Goal: Contribute content: Contribute content

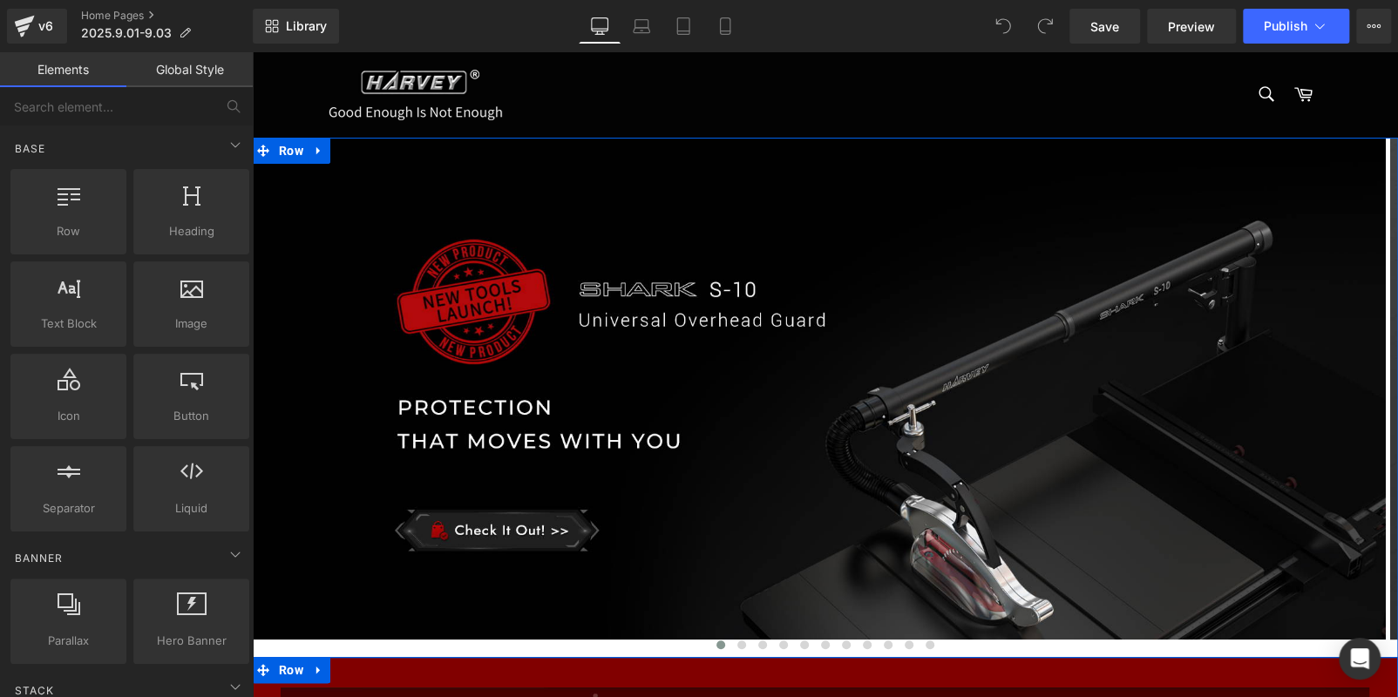
drag, startPoint x: 483, startPoint y: 675, endPoint x: 467, endPoint y: 682, distance: 17.2
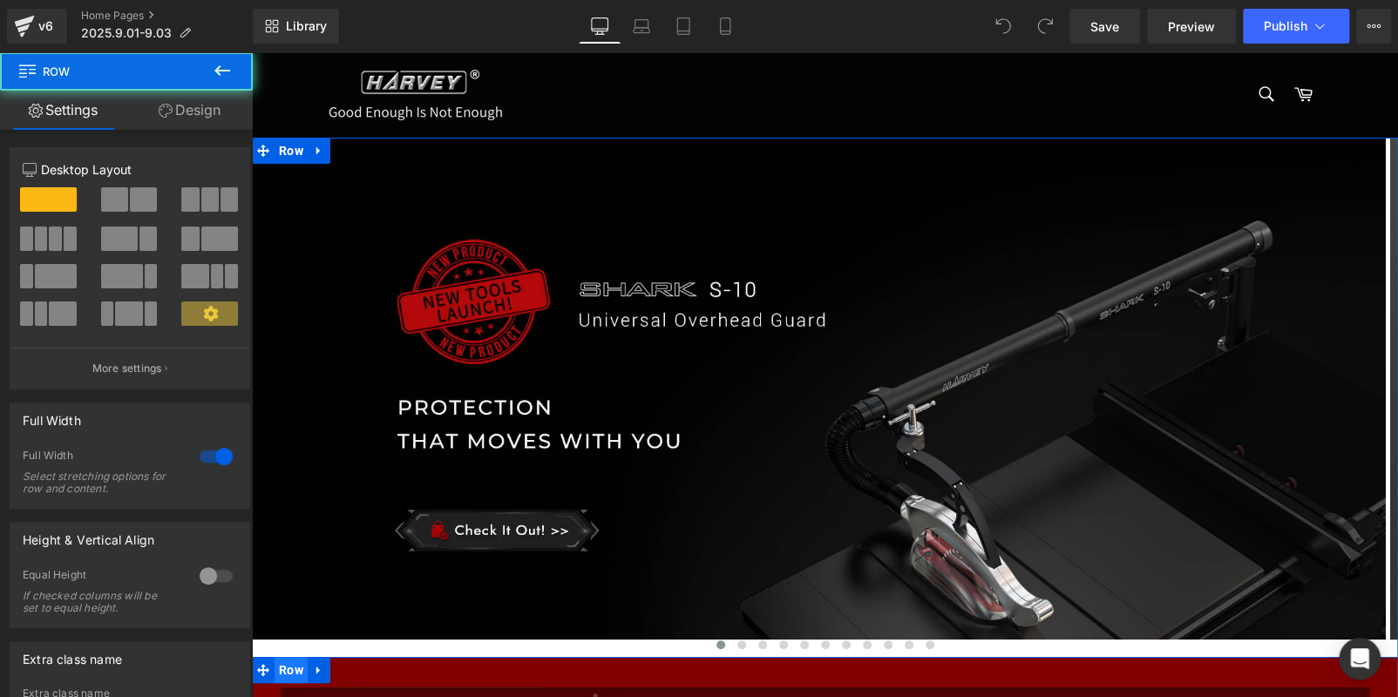
click at [289, 657] on span "Row" at bounding box center [291, 670] width 33 height 26
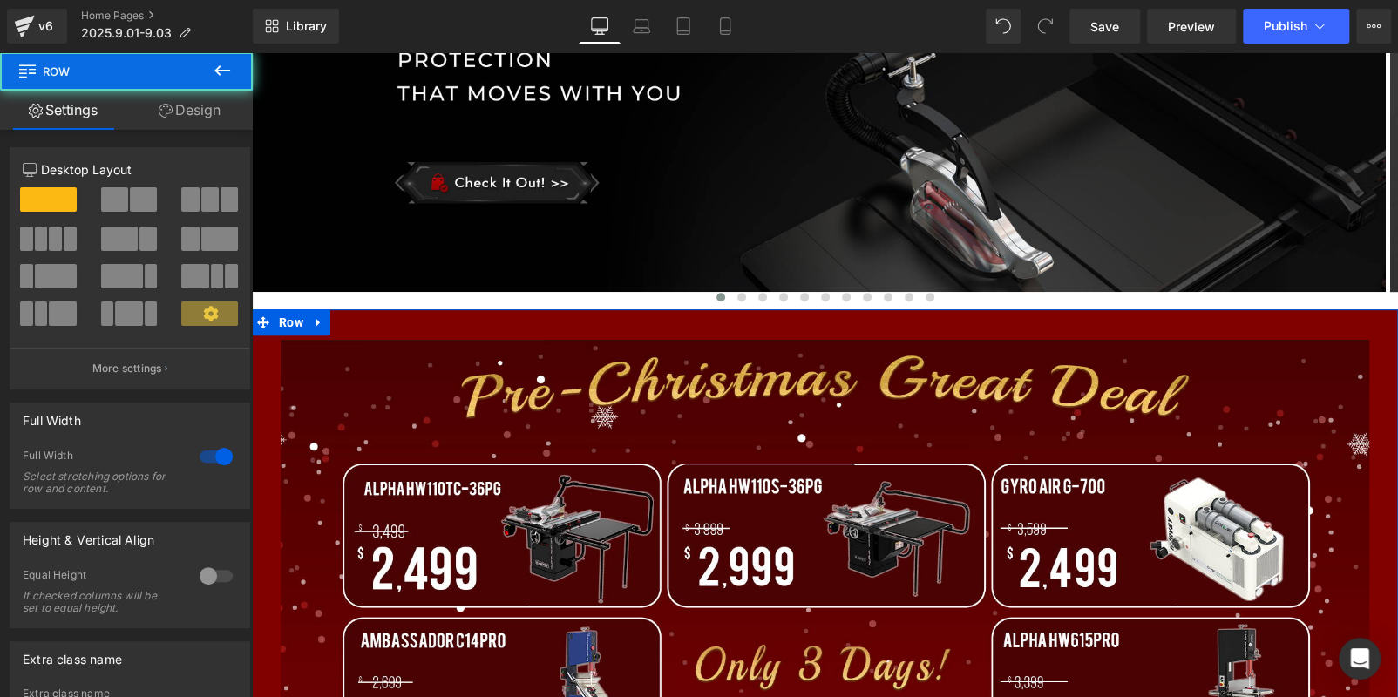
click at [180, 96] on link "Design" at bounding box center [189, 110] width 126 height 39
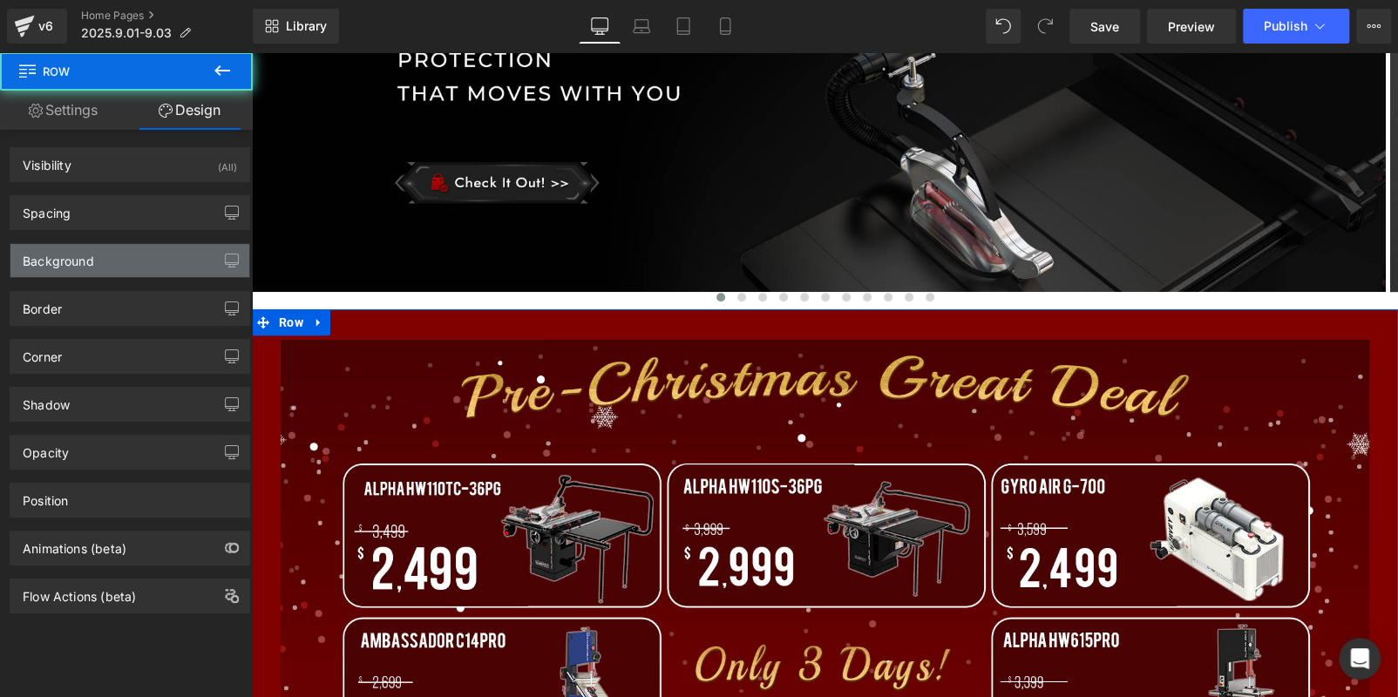
scroll to position [0, 0]
click at [112, 256] on div "Background" at bounding box center [129, 260] width 239 height 33
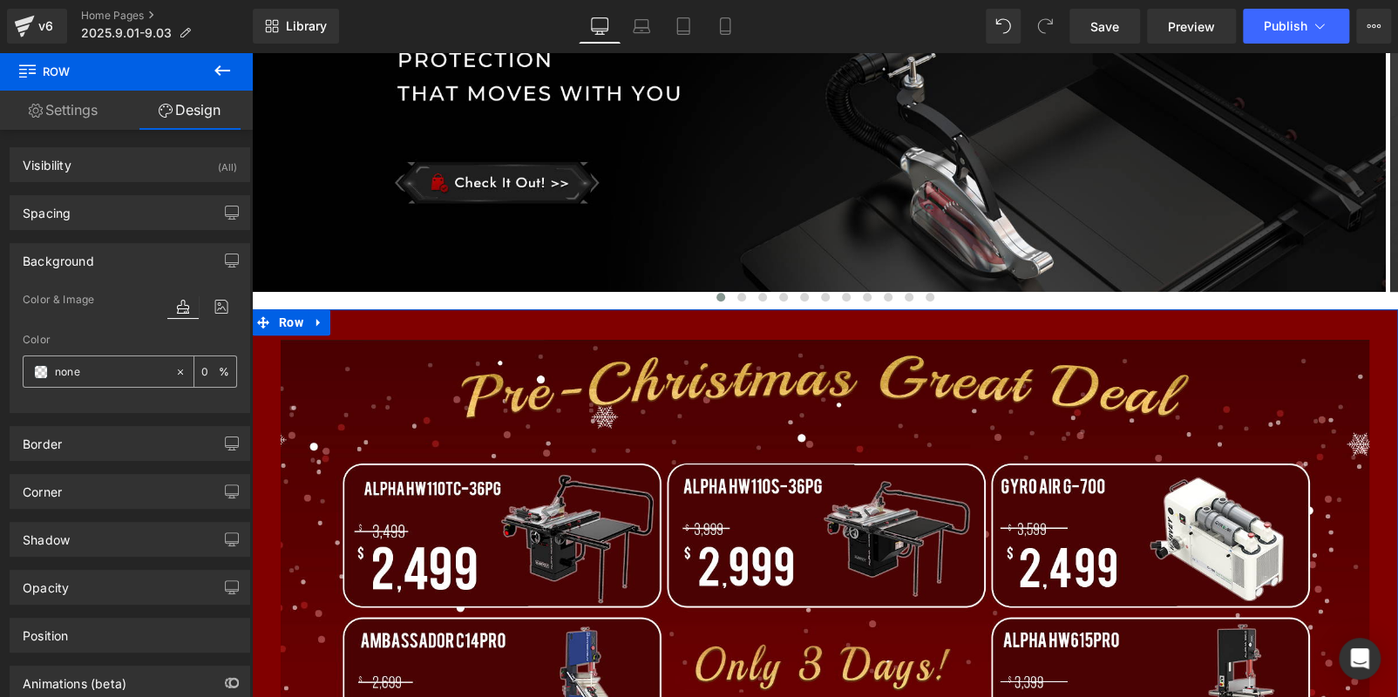
click at [107, 375] on input "none" at bounding box center [111, 372] width 112 height 19
paste input "#FAECD1"
type input "#FAECD1"
type input "100"
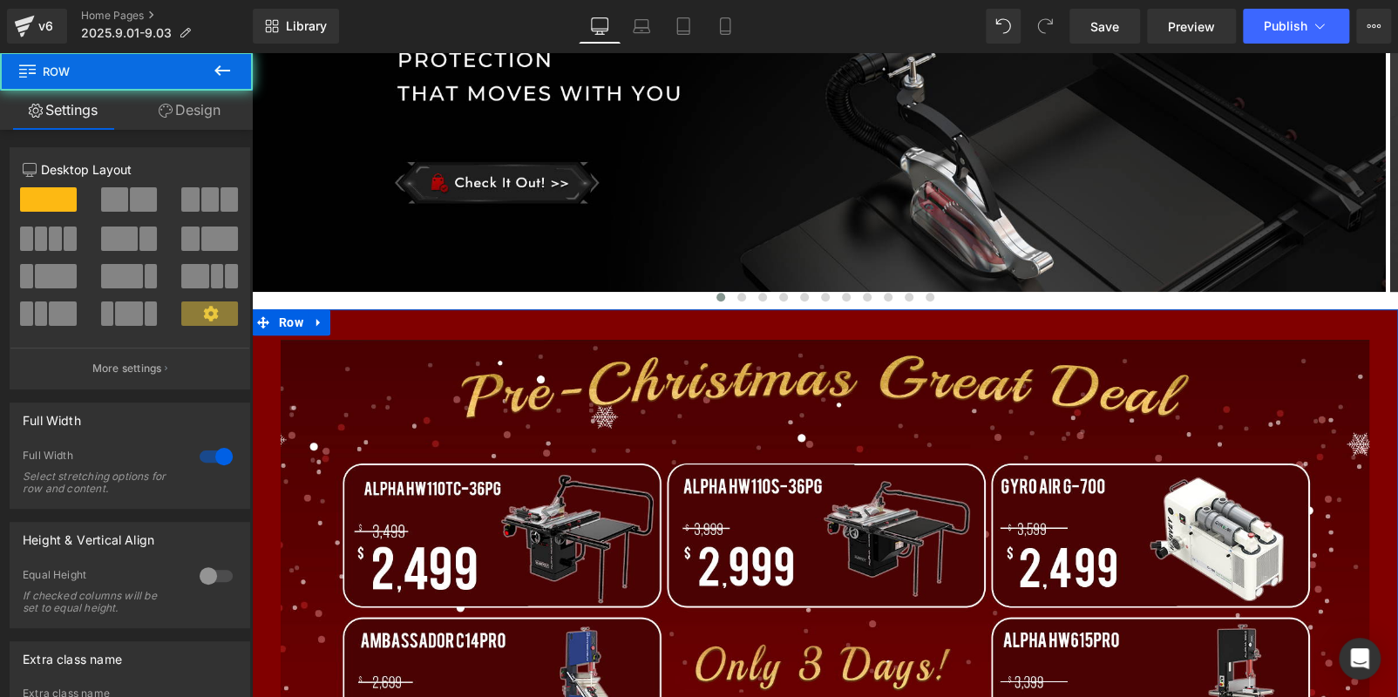
click at [183, 119] on link "Design" at bounding box center [189, 110] width 126 height 39
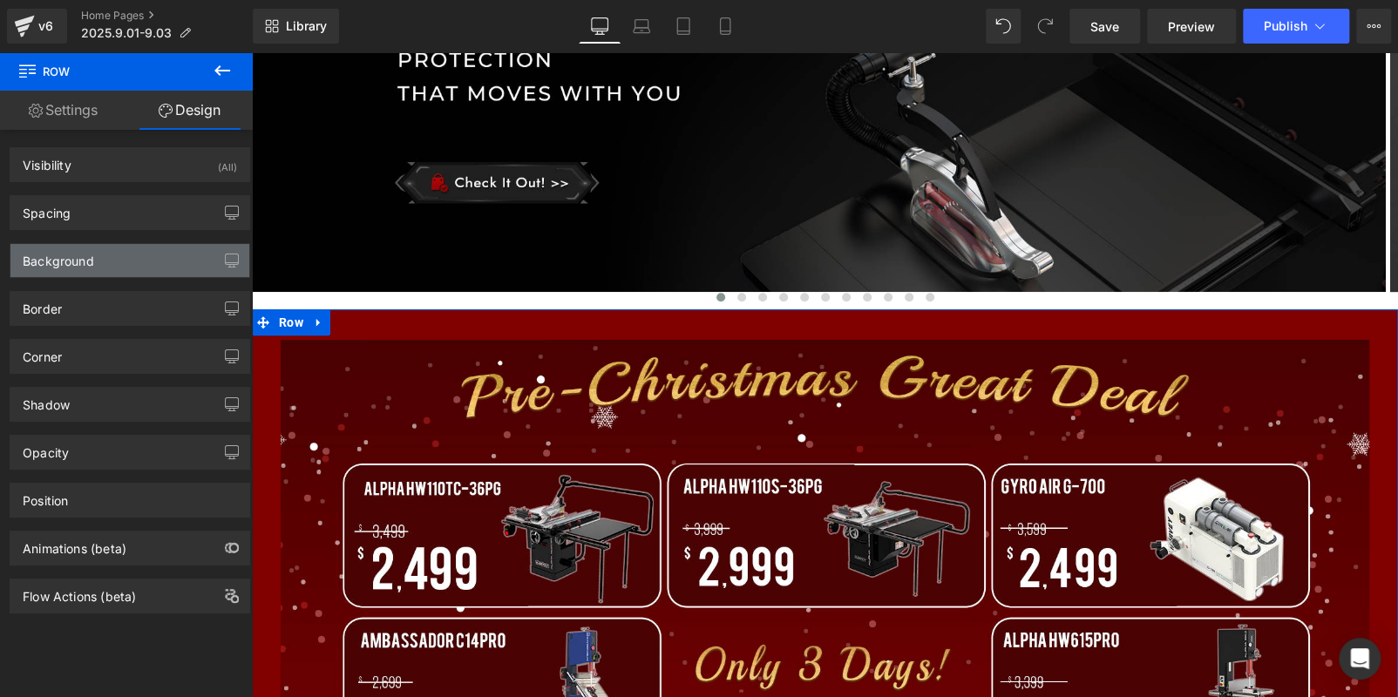
click at [114, 258] on div "Background" at bounding box center [129, 260] width 239 height 33
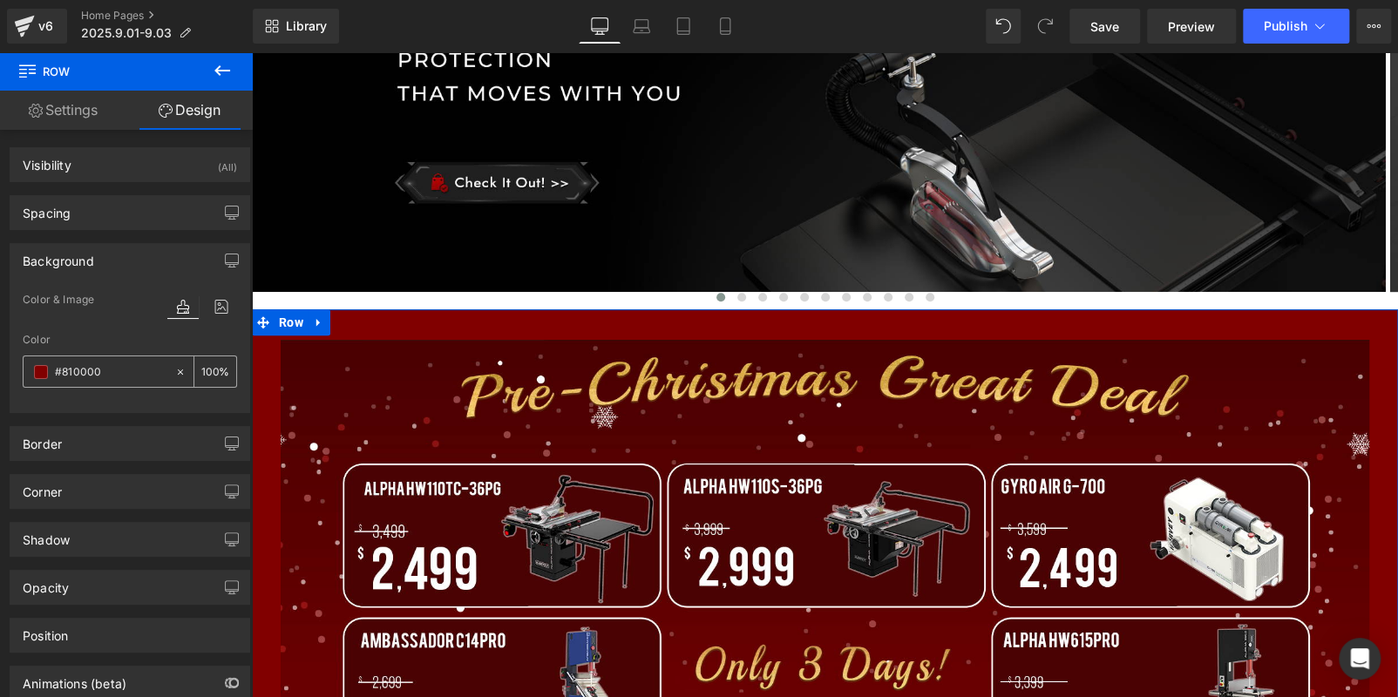
click at [117, 369] on input "#810000" at bounding box center [111, 372] width 112 height 19
paste input "FAECD1"
type input "#FAECD1"
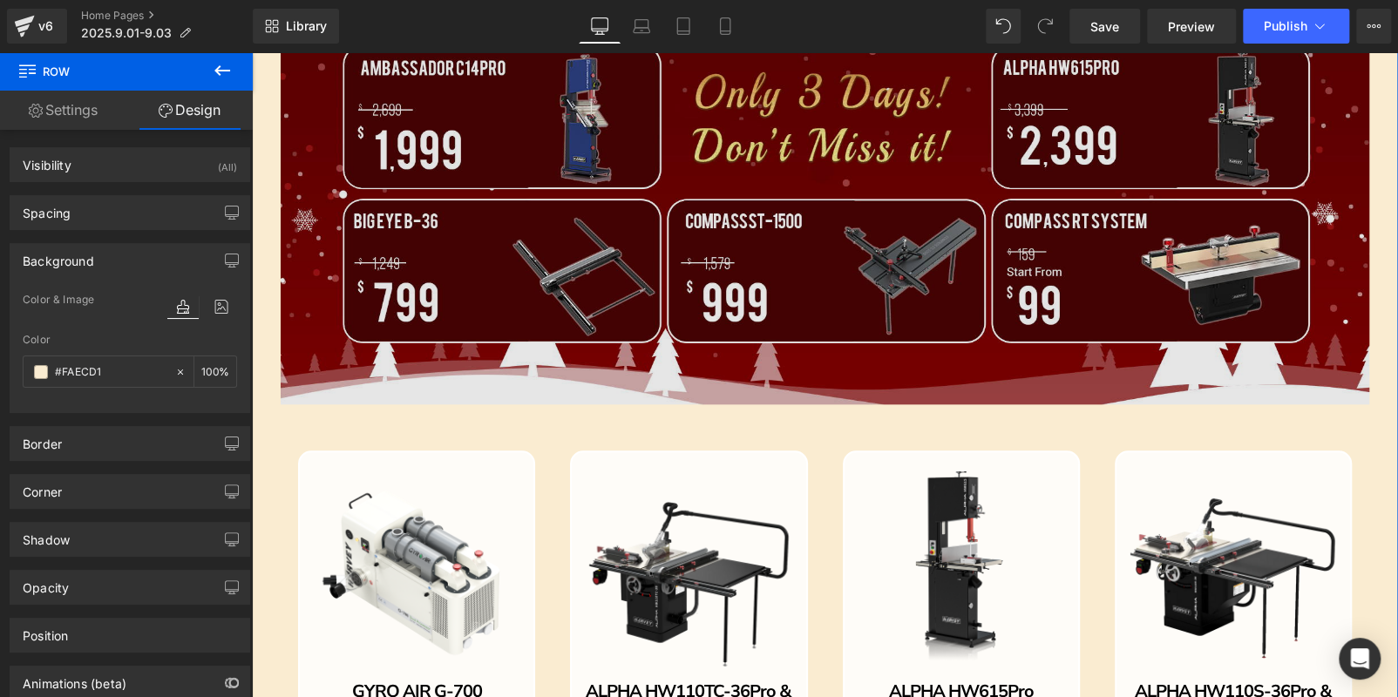
scroll to position [872, 0]
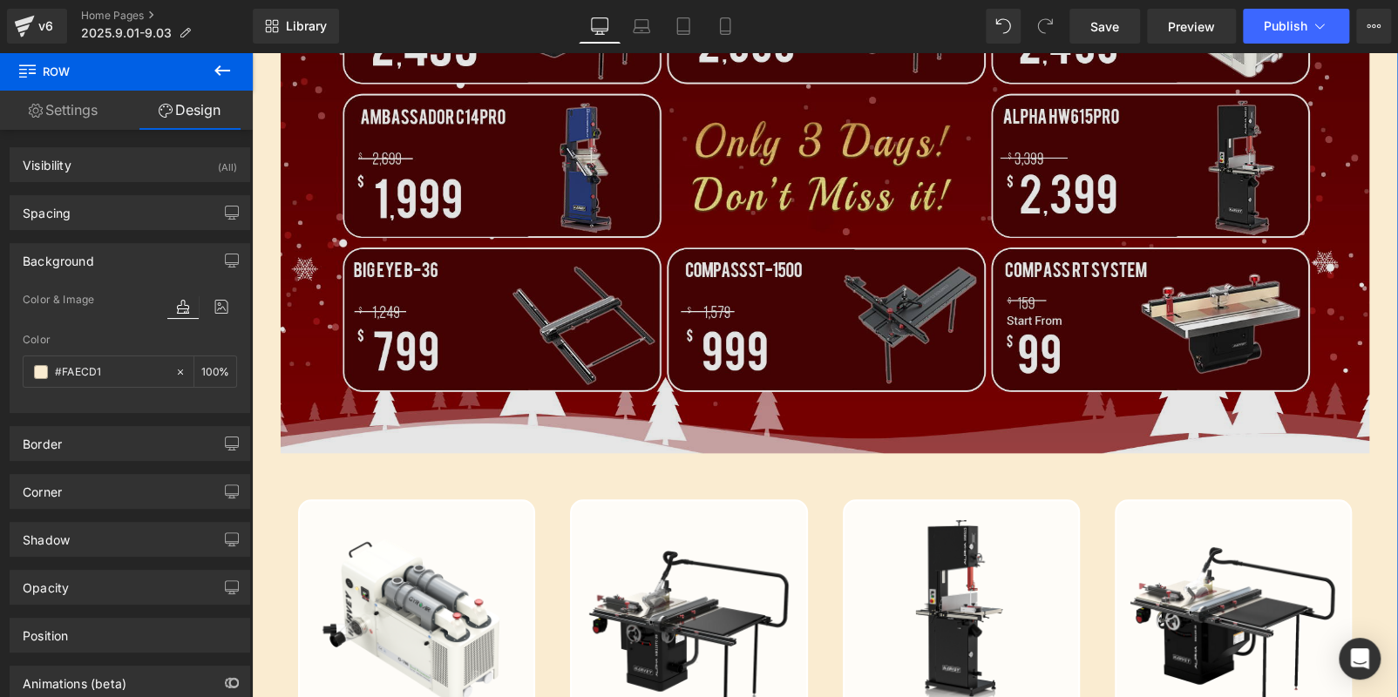
click at [553, 243] on img at bounding box center [825, 134] width 1089 height 637
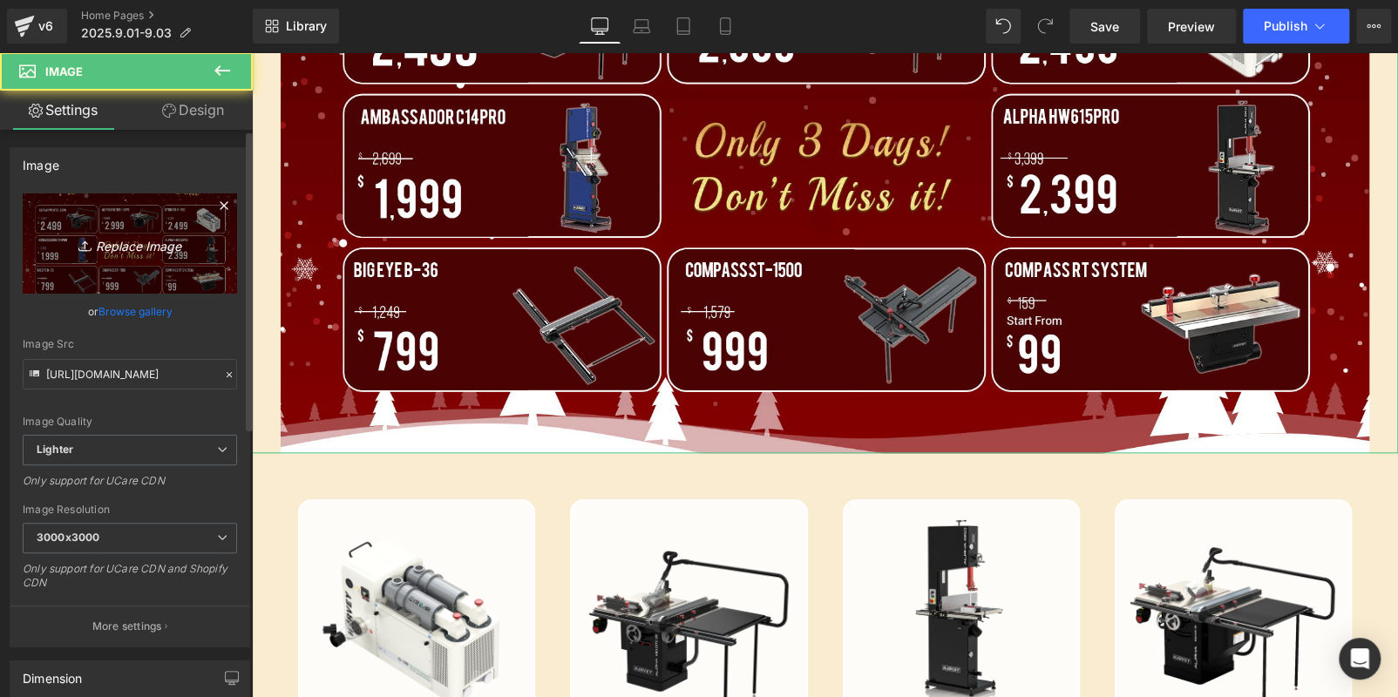
click at [118, 244] on icon "Replace Image" at bounding box center [129, 244] width 139 height 22
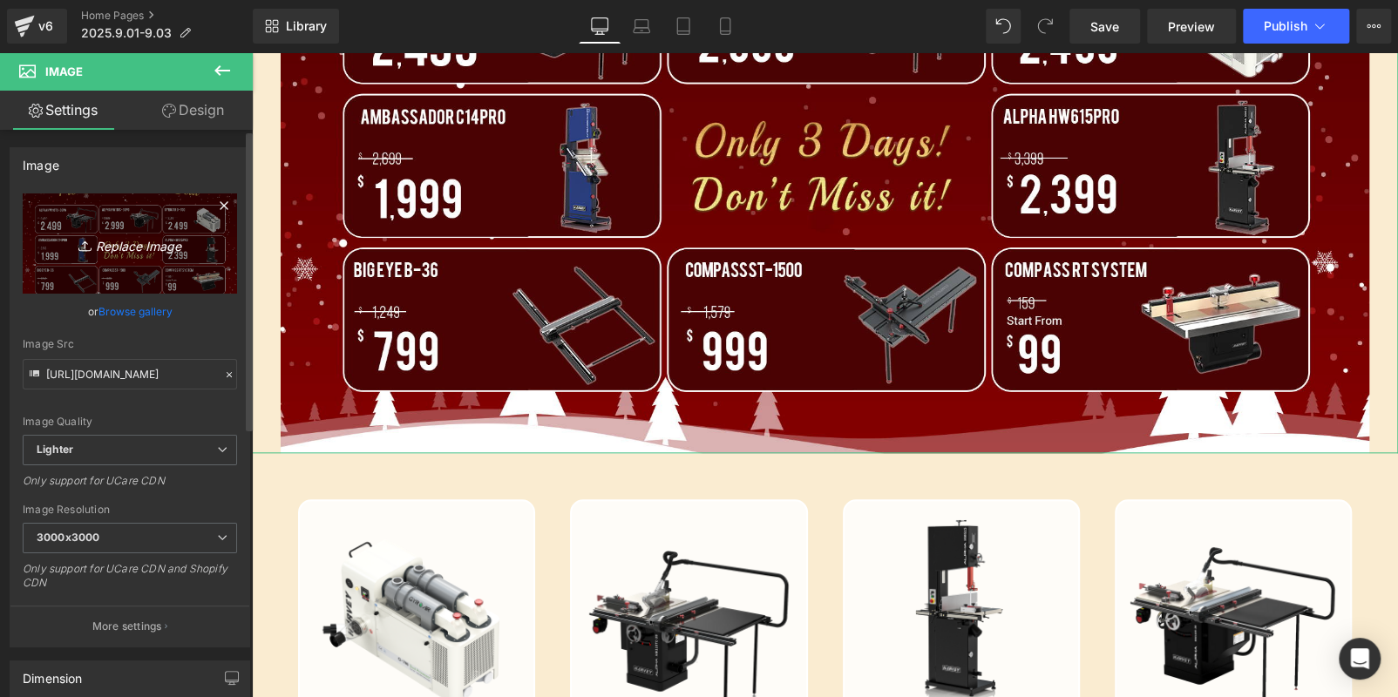
type input "C:\fakepath\banner.jpg"
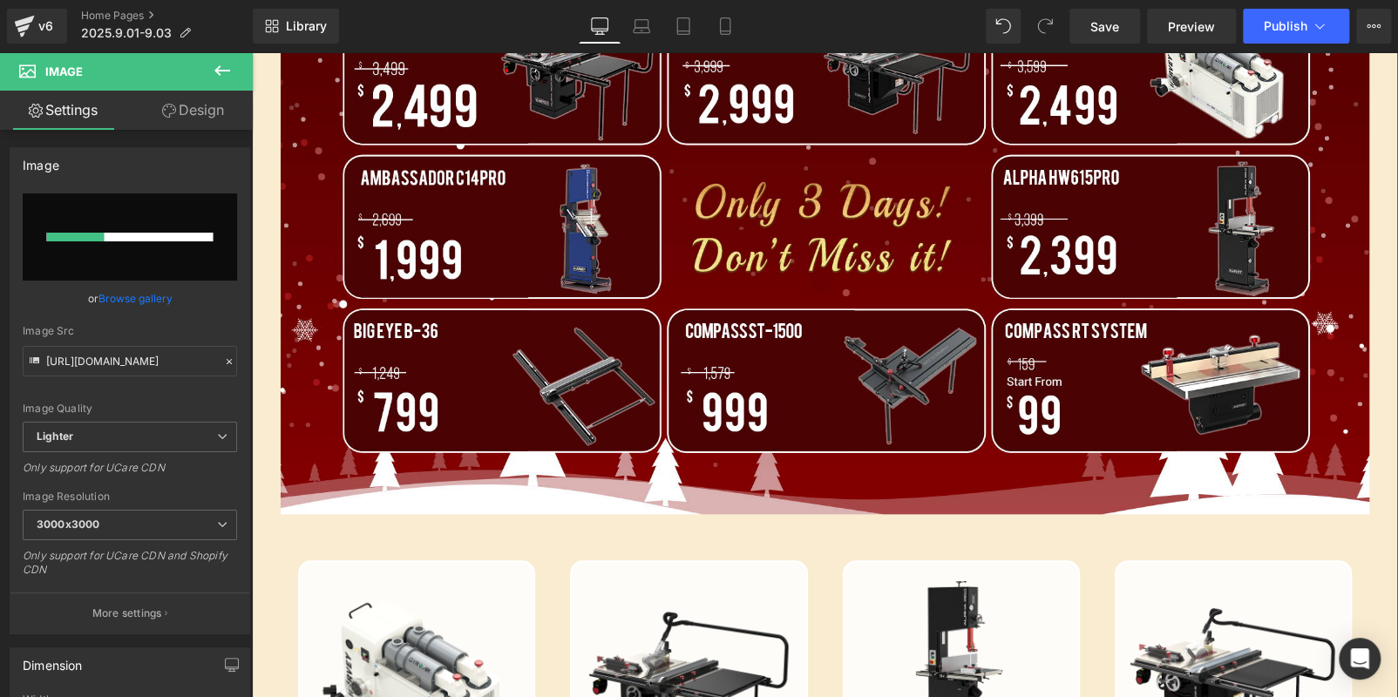
scroll to position [610, 0]
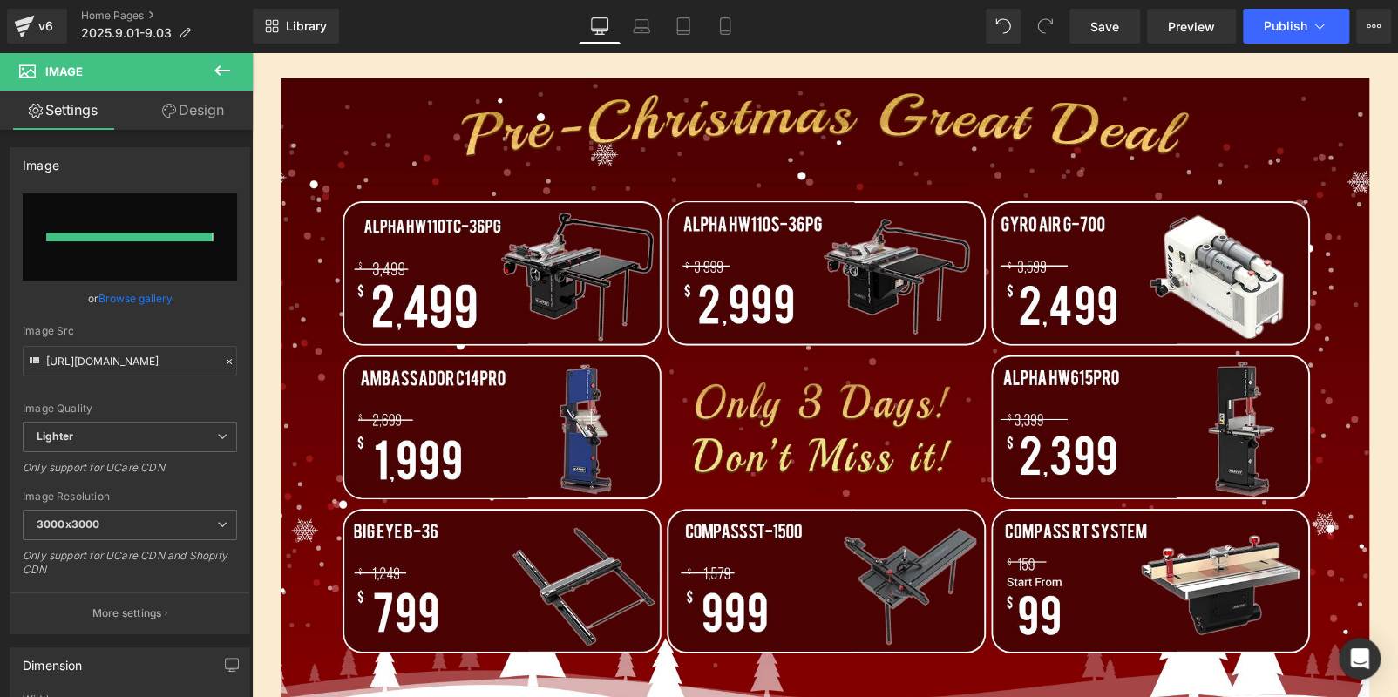
type input "[URL][DOMAIN_NAME]"
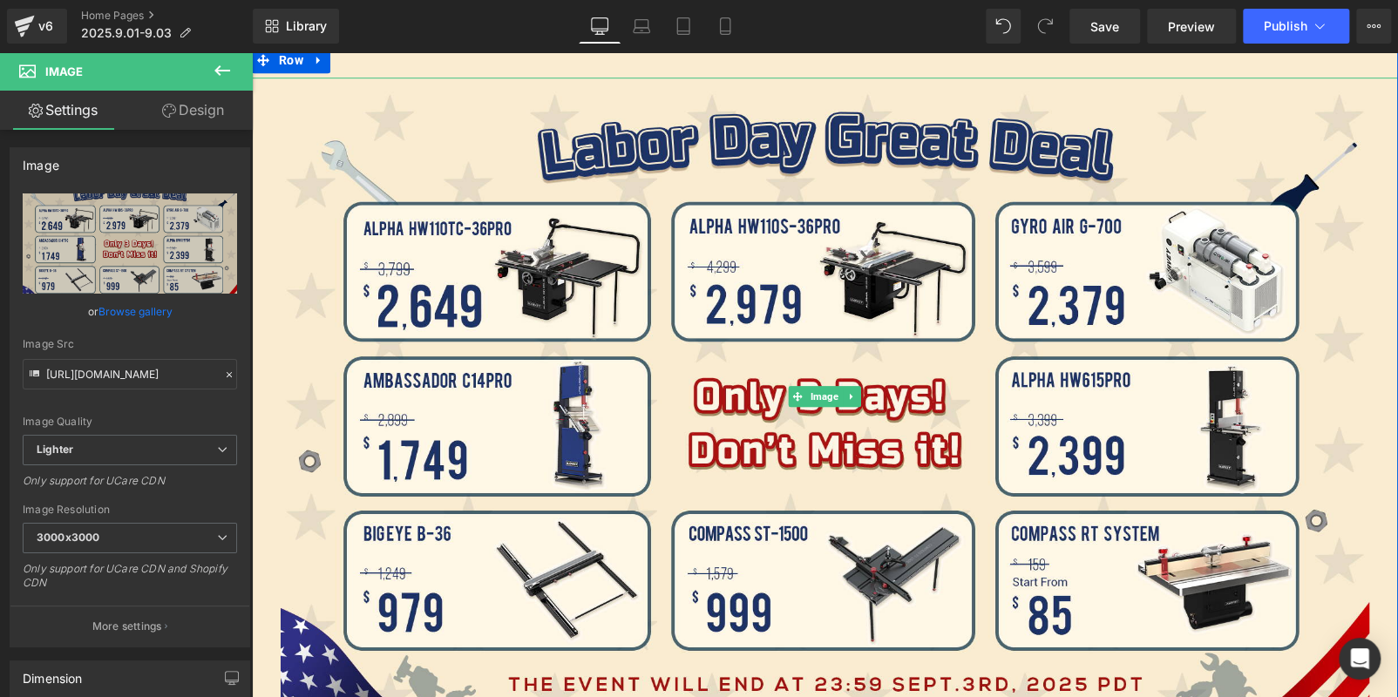
click at [1380, 314] on div at bounding box center [825, 396] width 1146 height 637
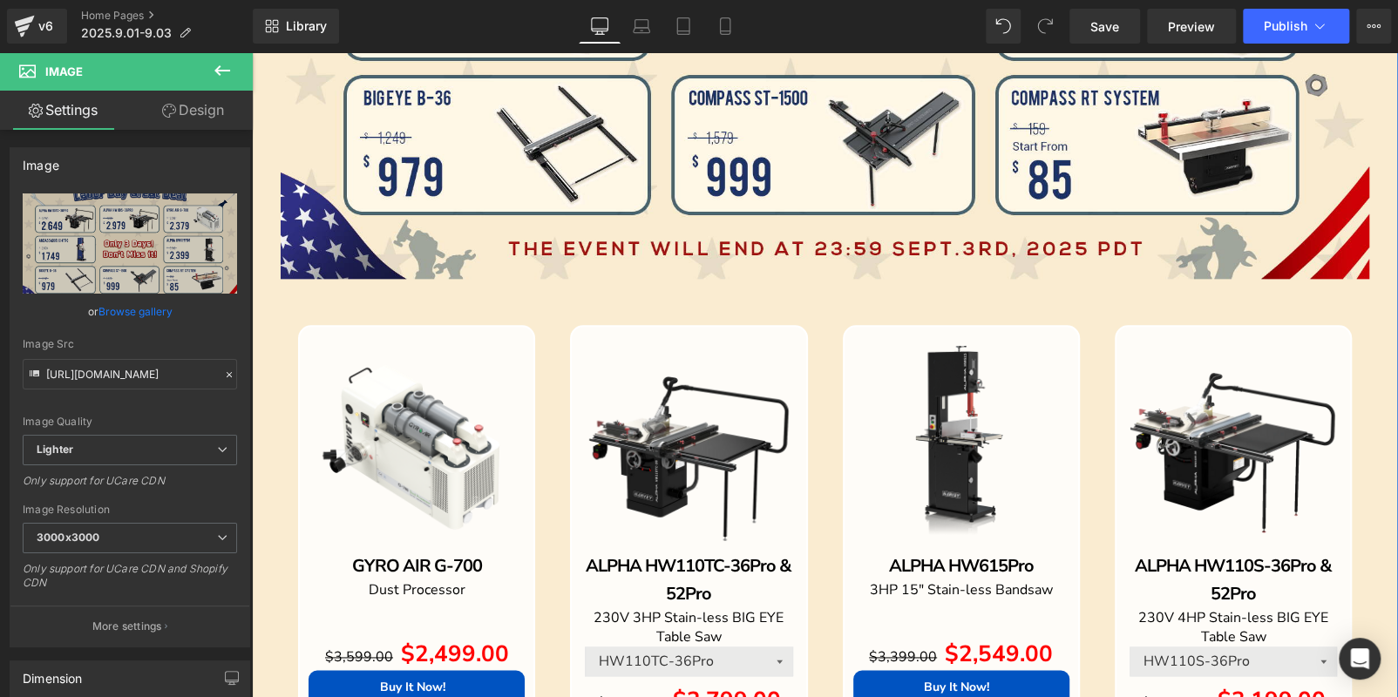
scroll to position [959, 0]
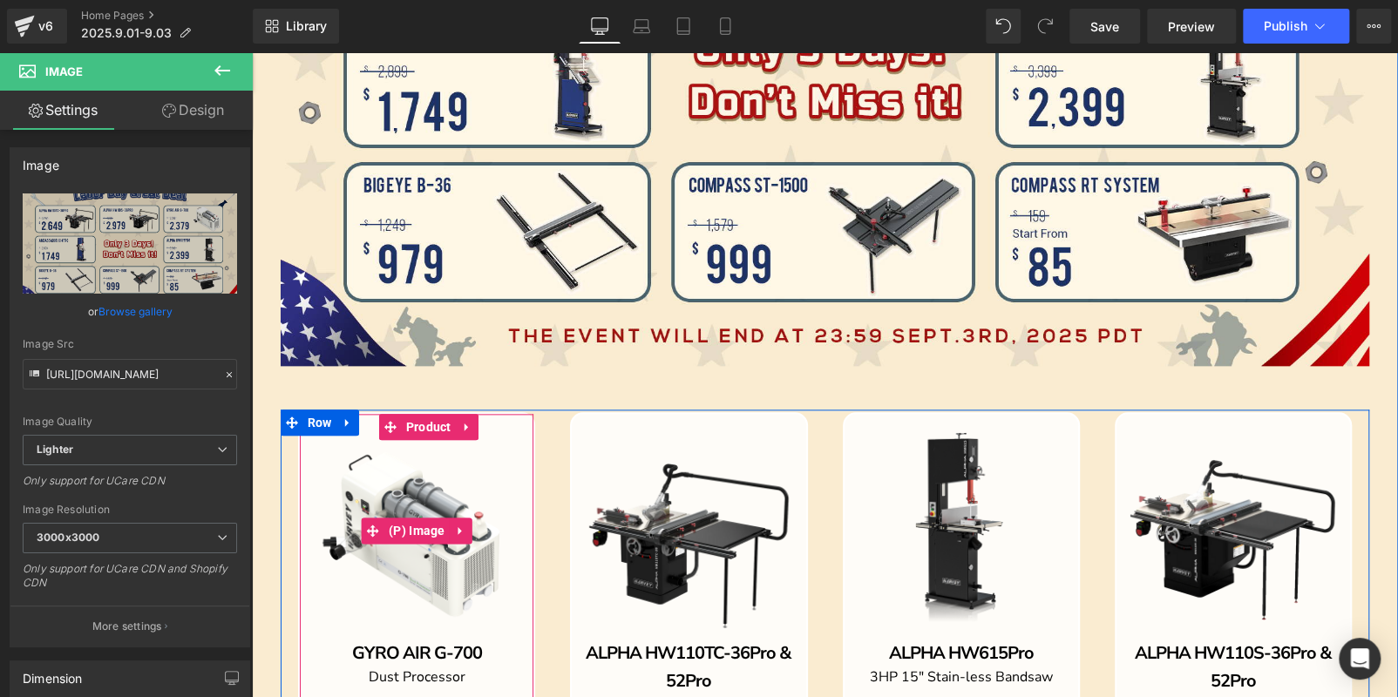
click at [429, 491] on img at bounding box center [417, 531] width 216 height 216
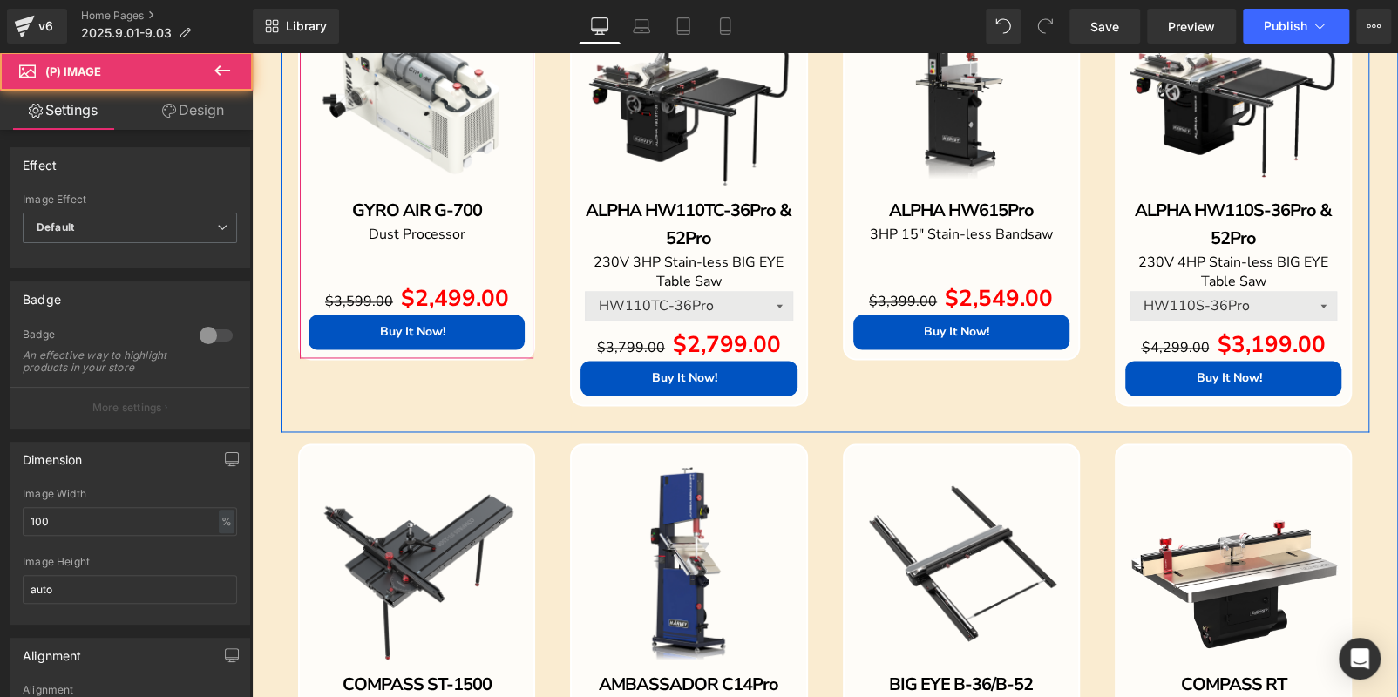
scroll to position [1481, 0]
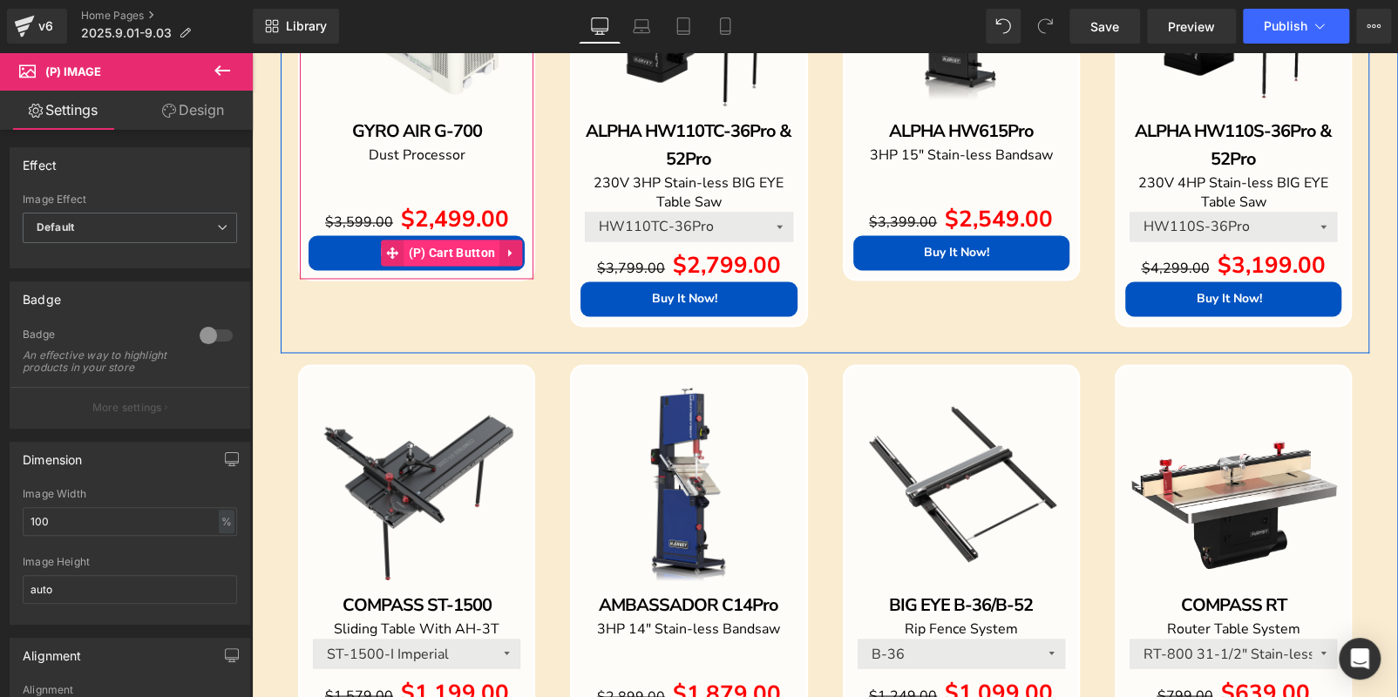
click at [424, 249] on span "(P) Cart Button" at bounding box center [452, 253] width 96 height 26
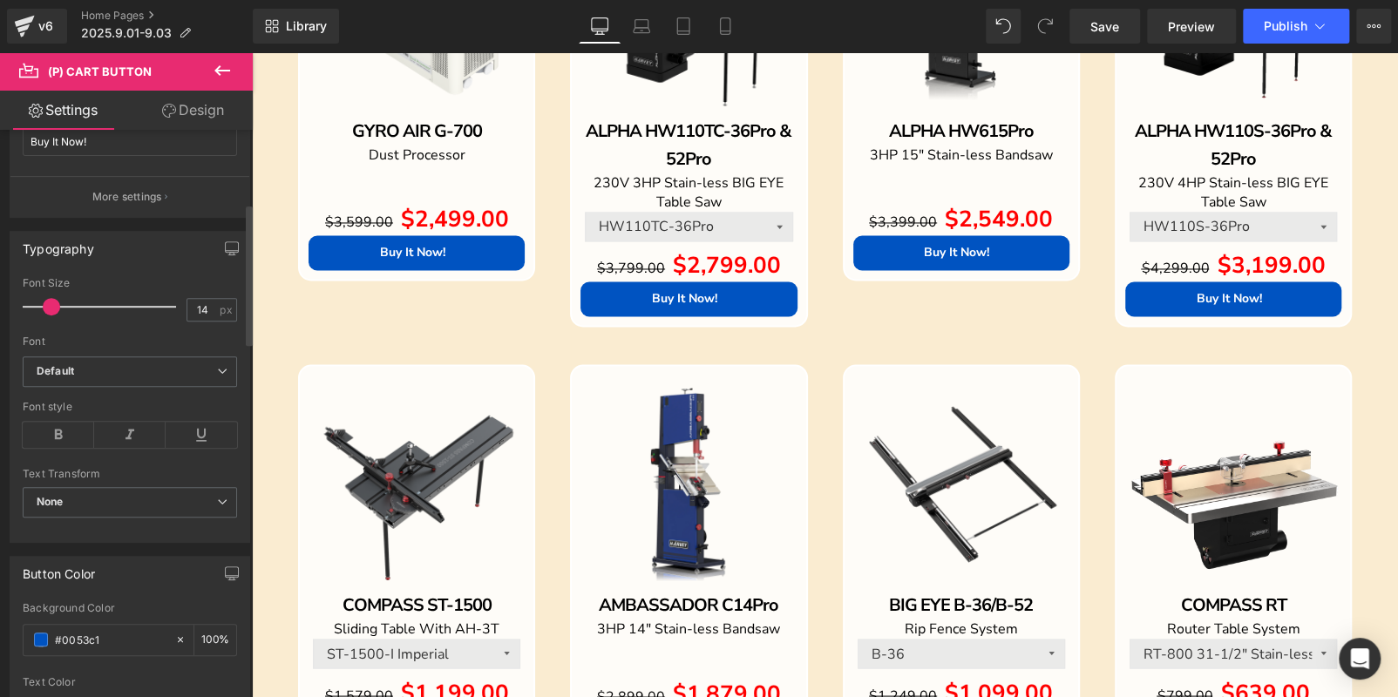
scroll to position [523, 0]
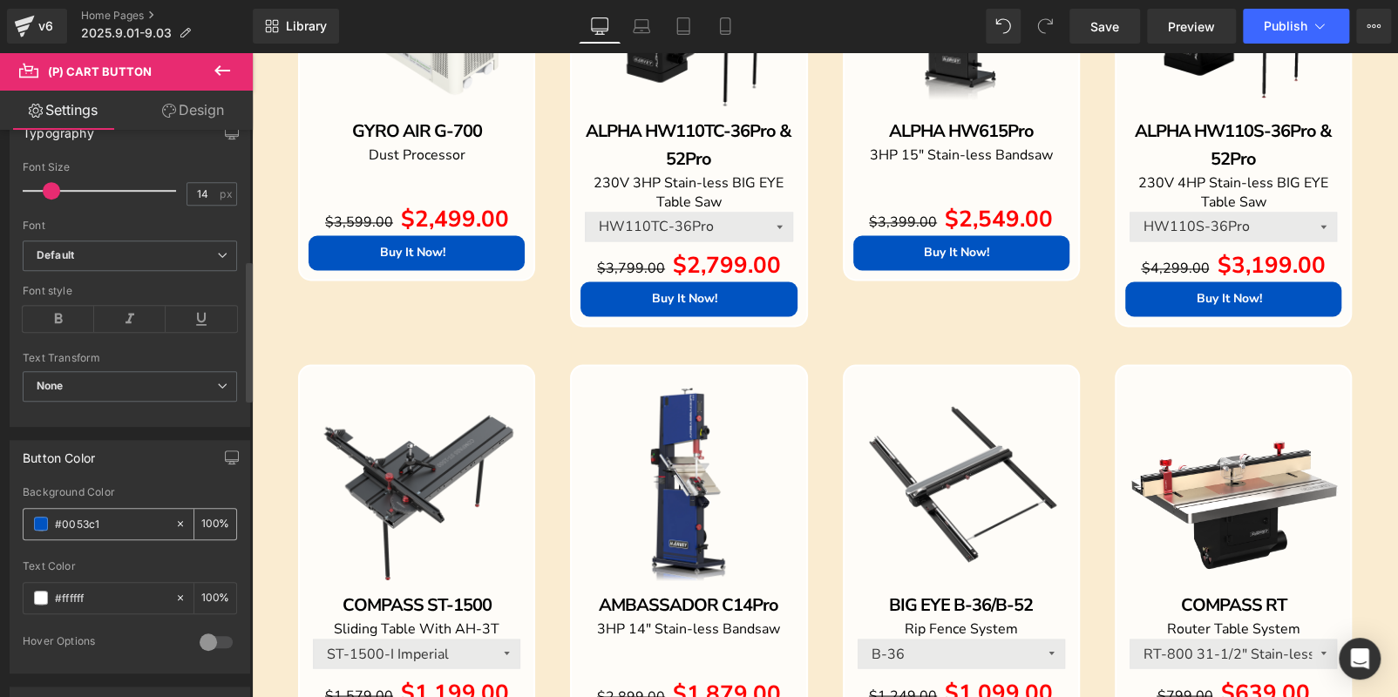
click at [96, 517] on input "#0053c1" at bounding box center [111, 523] width 112 height 19
type input "#1D3365"
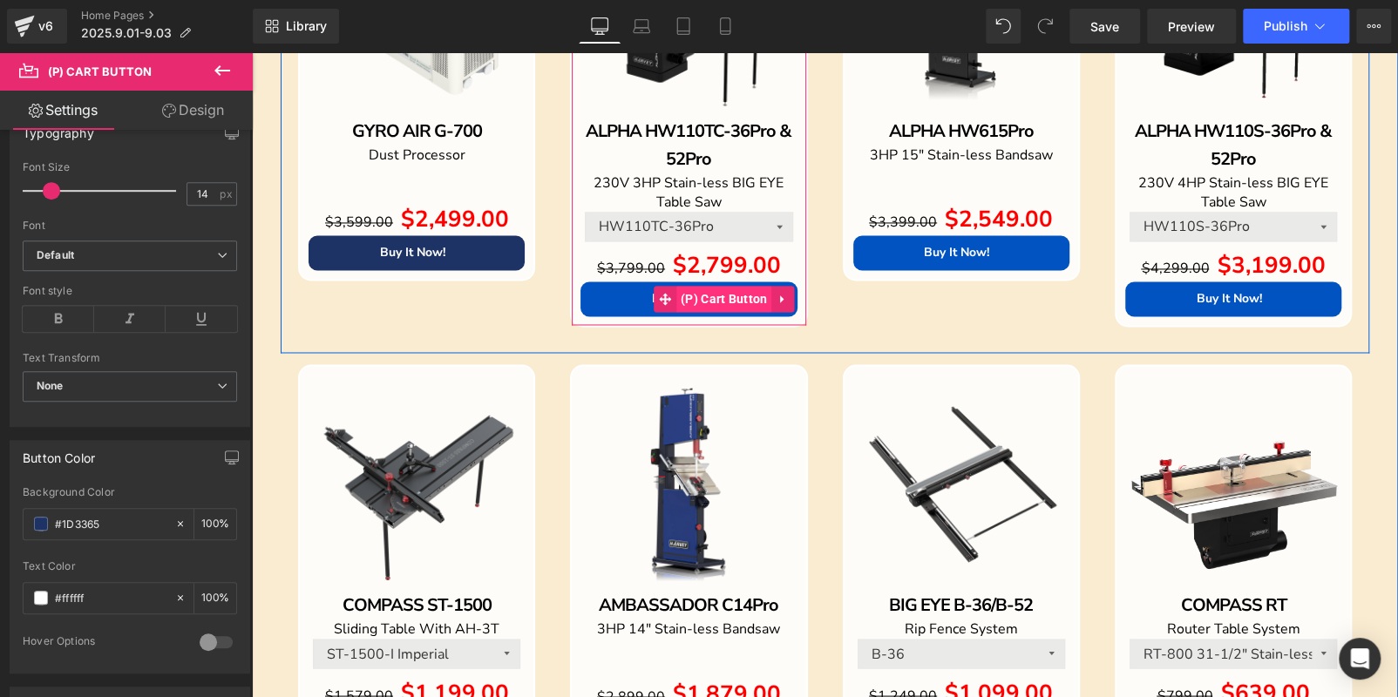
click at [702, 300] on span "(P) Cart Button" at bounding box center [724, 299] width 96 height 26
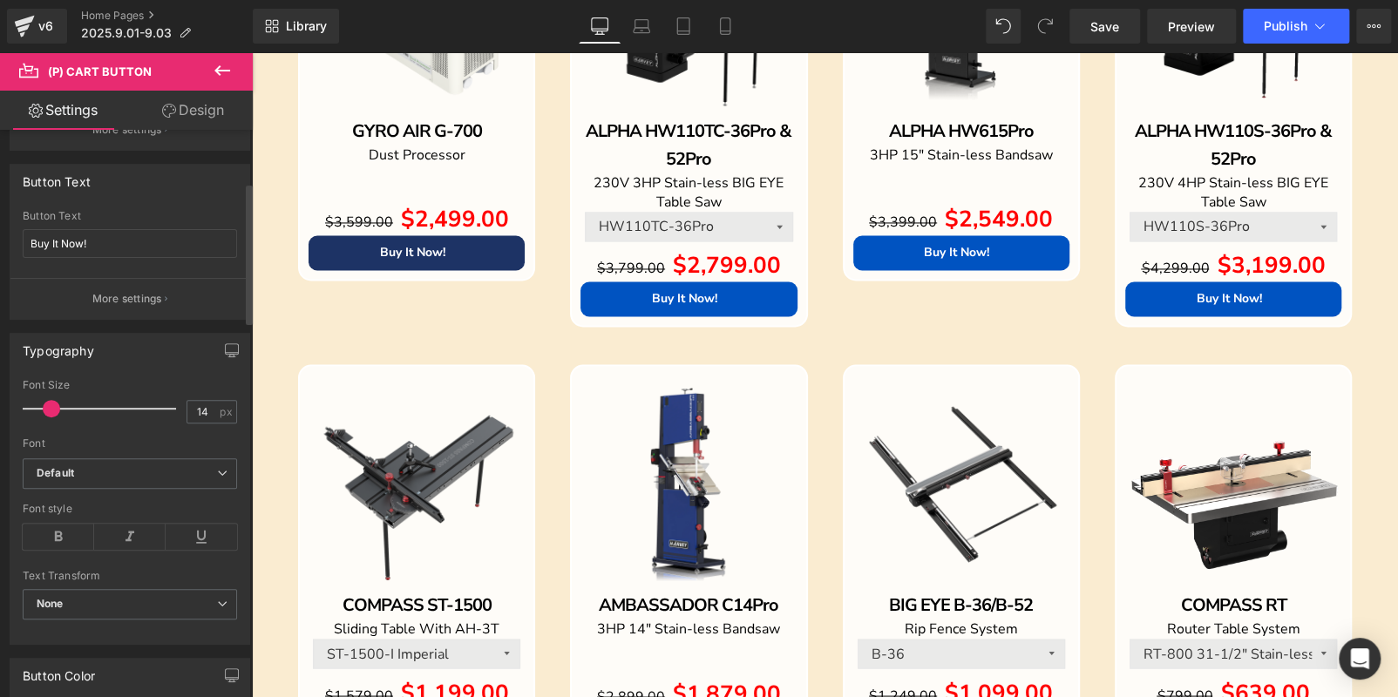
scroll to position [436, 0]
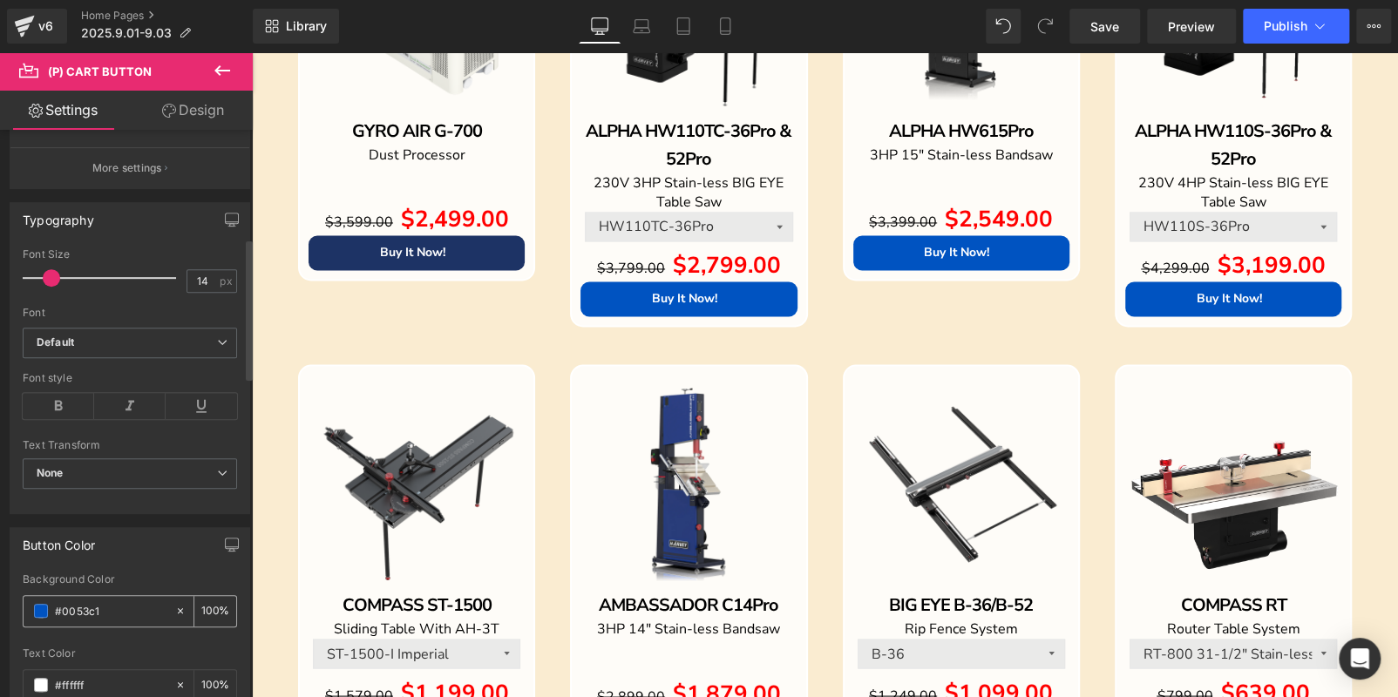
drag, startPoint x: 99, startPoint y: 617, endPoint x: 101, endPoint y: 601, distance: 15.8
click at [100, 614] on div "#0053c1" at bounding box center [99, 611] width 151 height 31
click at [101, 601] on input "#0053c1" at bounding box center [111, 610] width 112 height 19
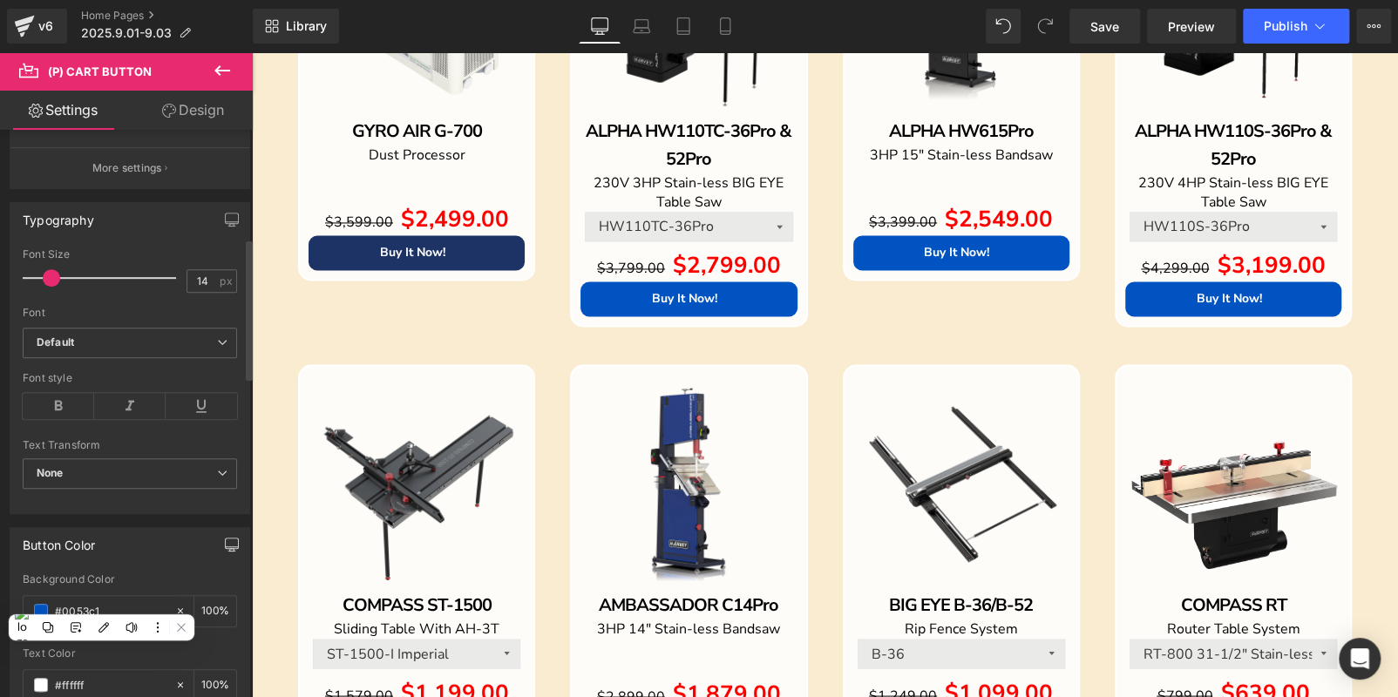
paste input "1D3365"
type input "#1D3365"
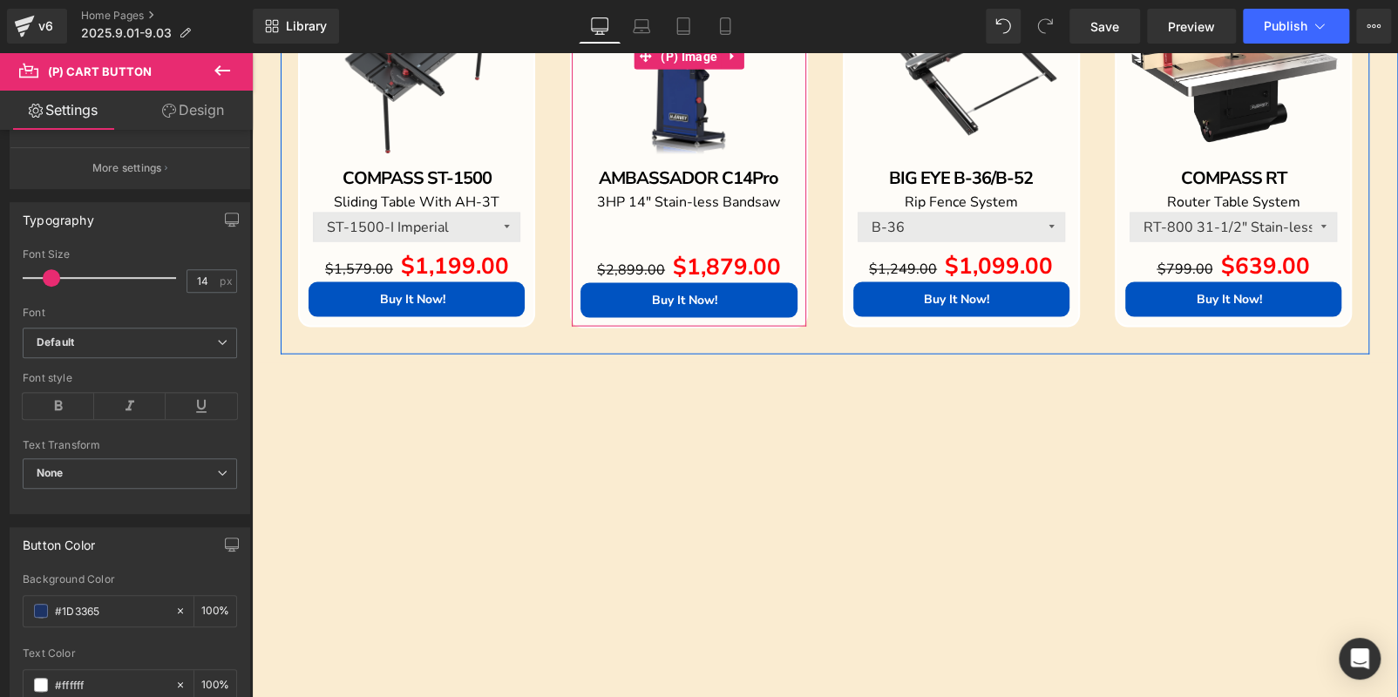
scroll to position [1917, 0]
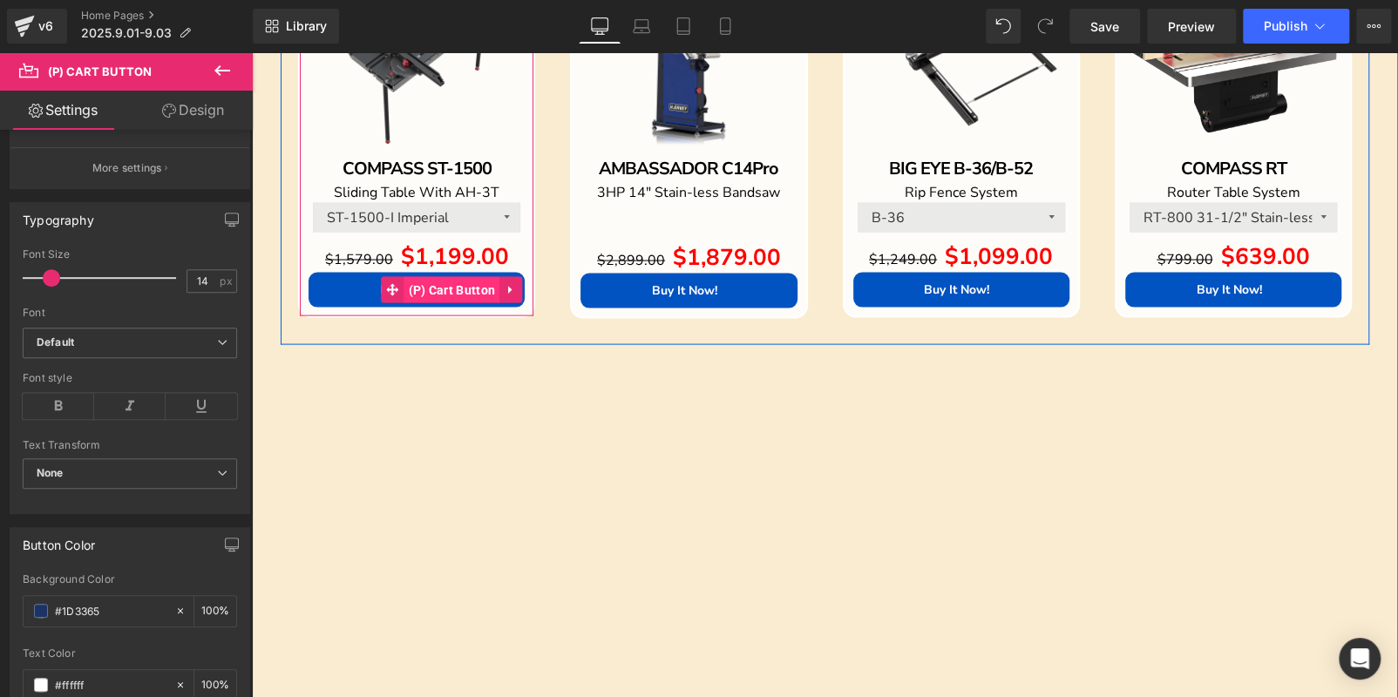
click at [431, 285] on span "(P) Cart Button" at bounding box center [452, 290] width 96 height 26
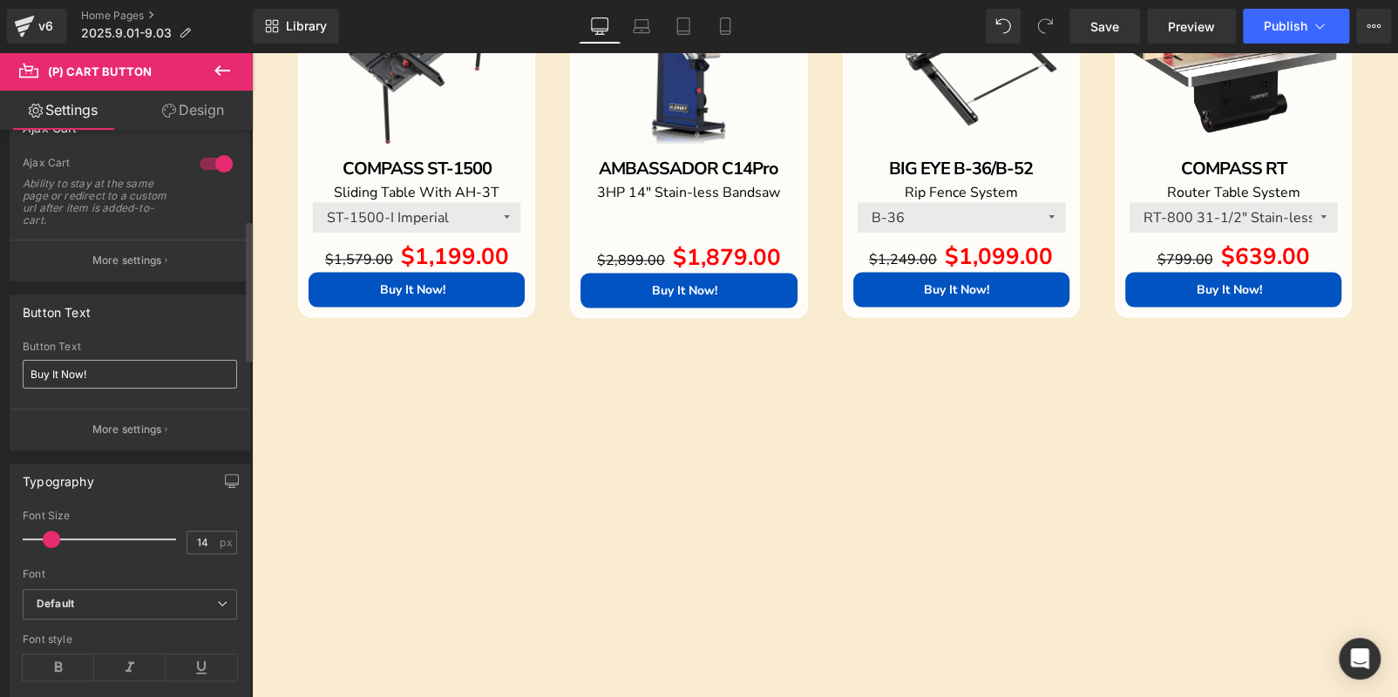
scroll to position [436, 0]
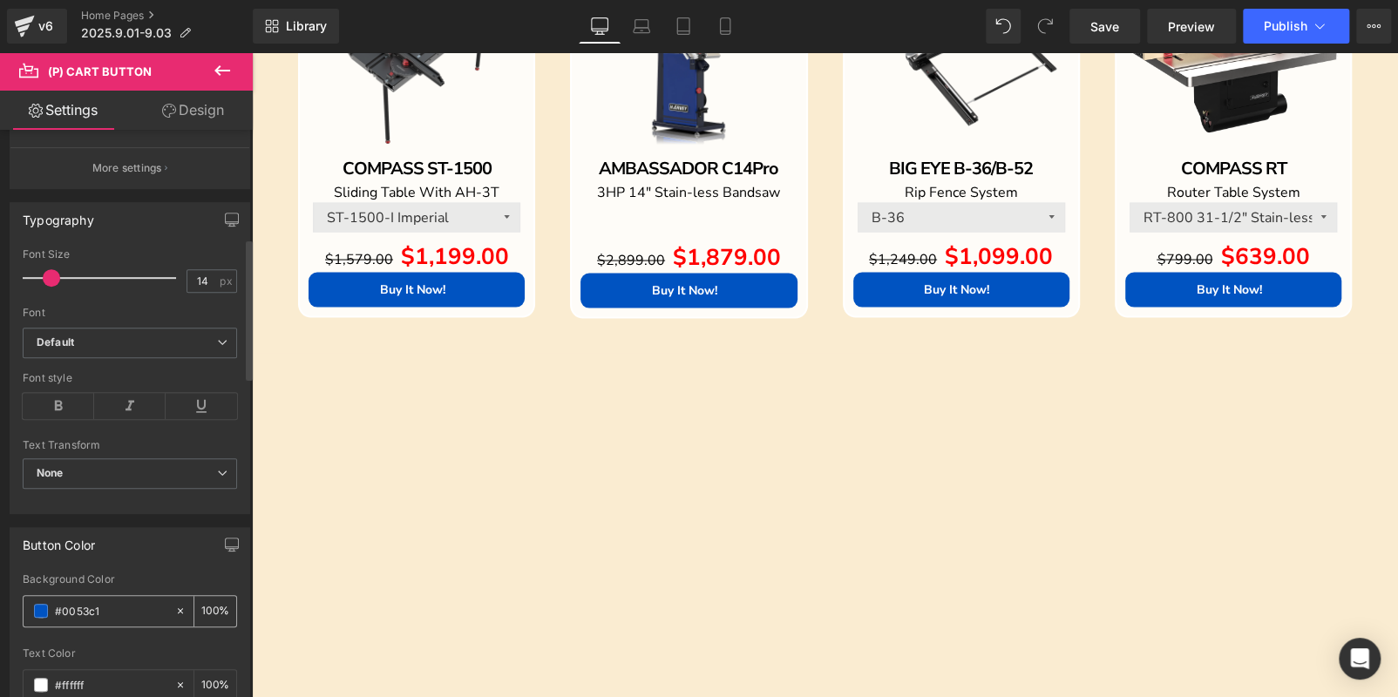
click at [93, 603] on input "#0053c1" at bounding box center [111, 610] width 112 height 19
paste input "1D3365"
type input "#1D3365"
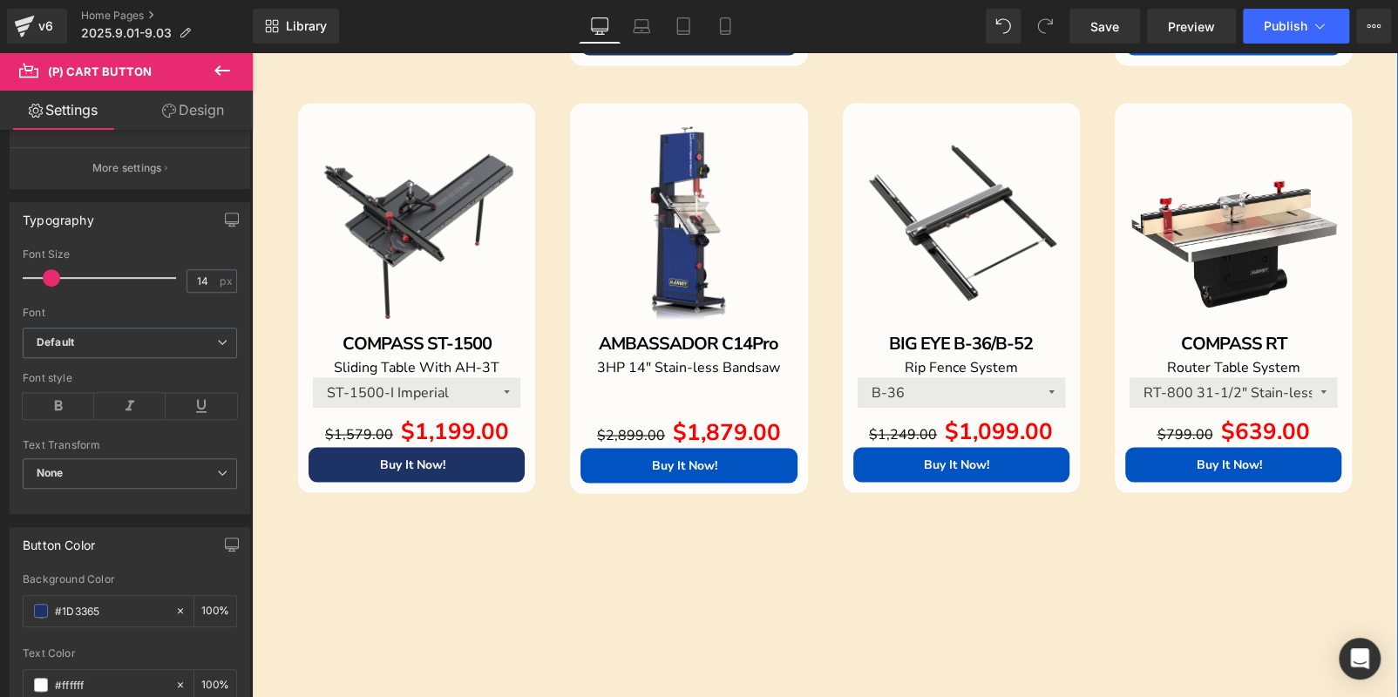
scroll to position [1743, 0]
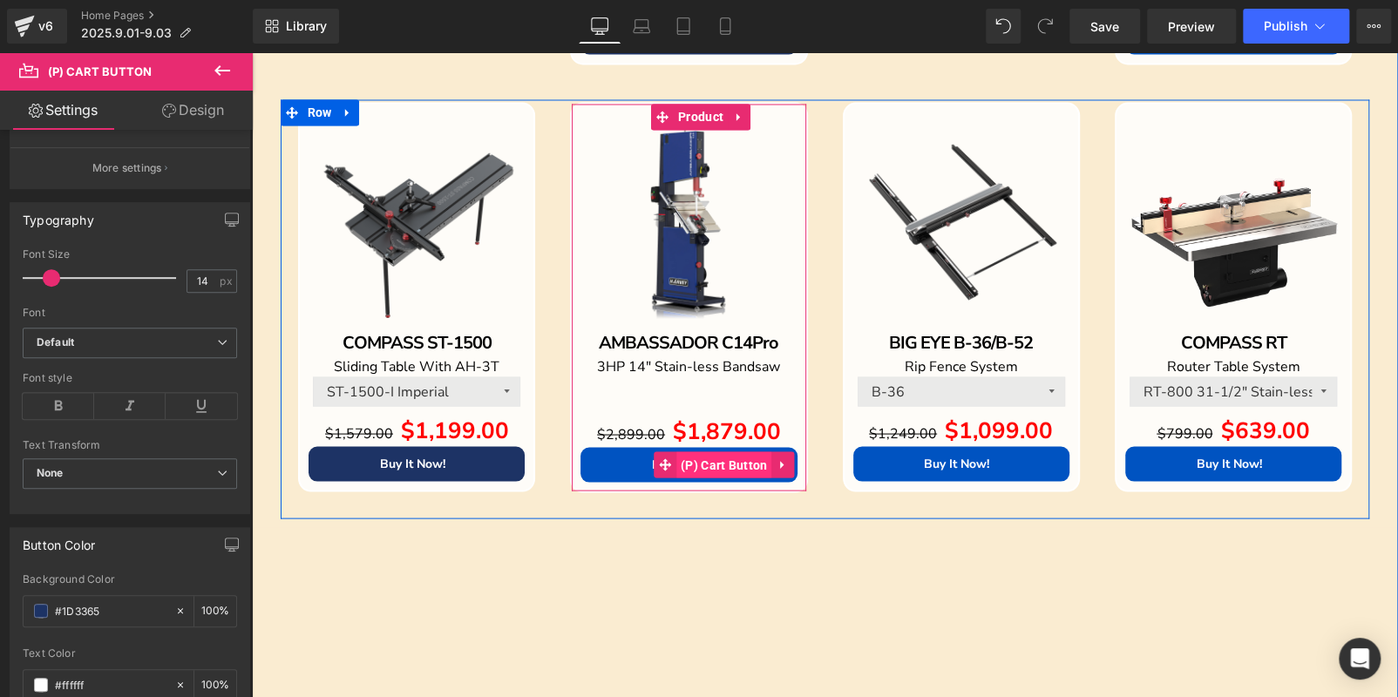
click at [694, 456] on span "(P) Cart Button" at bounding box center [724, 464] width 96 height 26
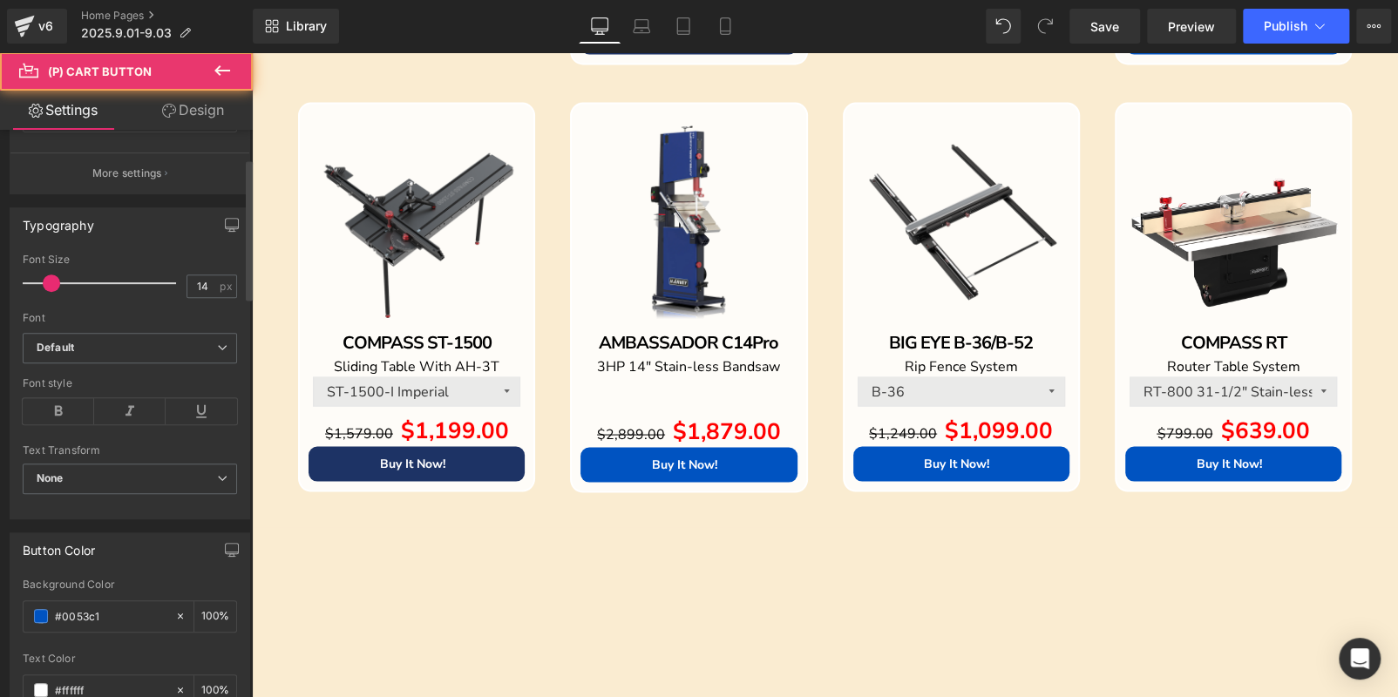
scroll to position [436, 0]
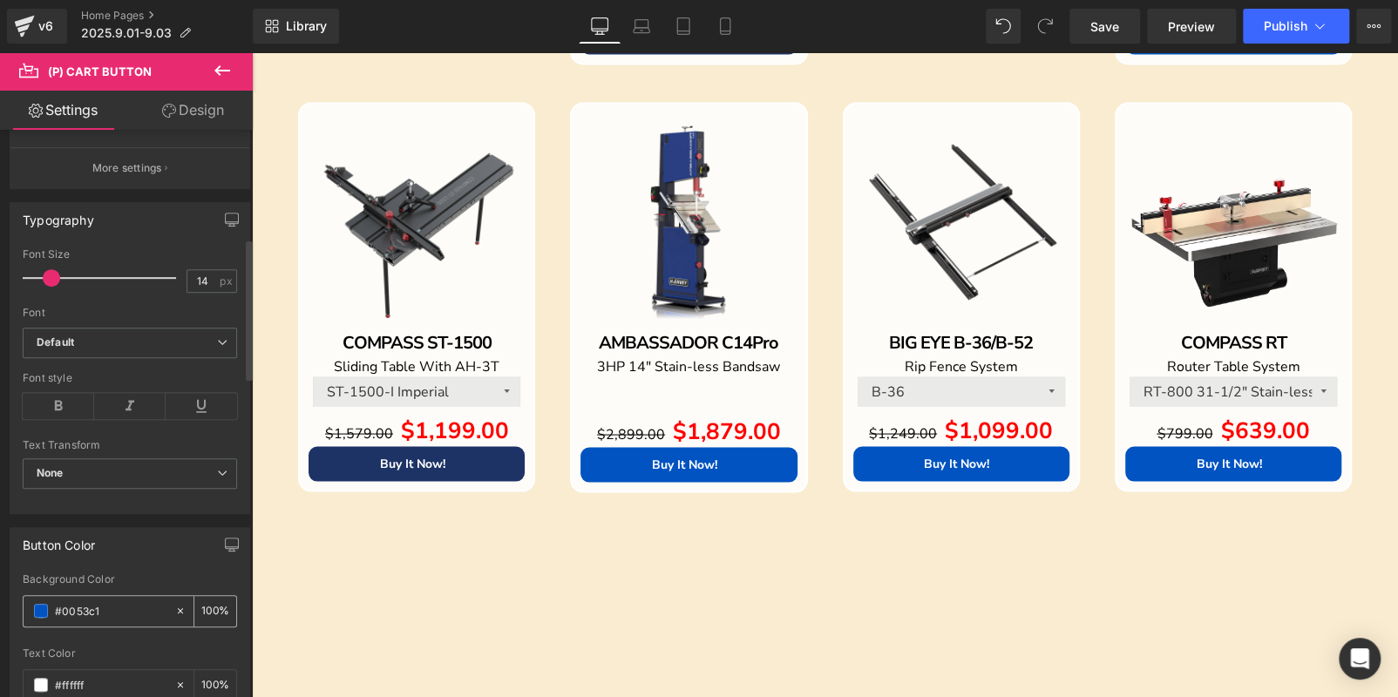
click at [85, 601] on input "#0053c1" at bounding box center [111, 610] width 112 height 19
paste input "1D3365"
type input "#1D3365"
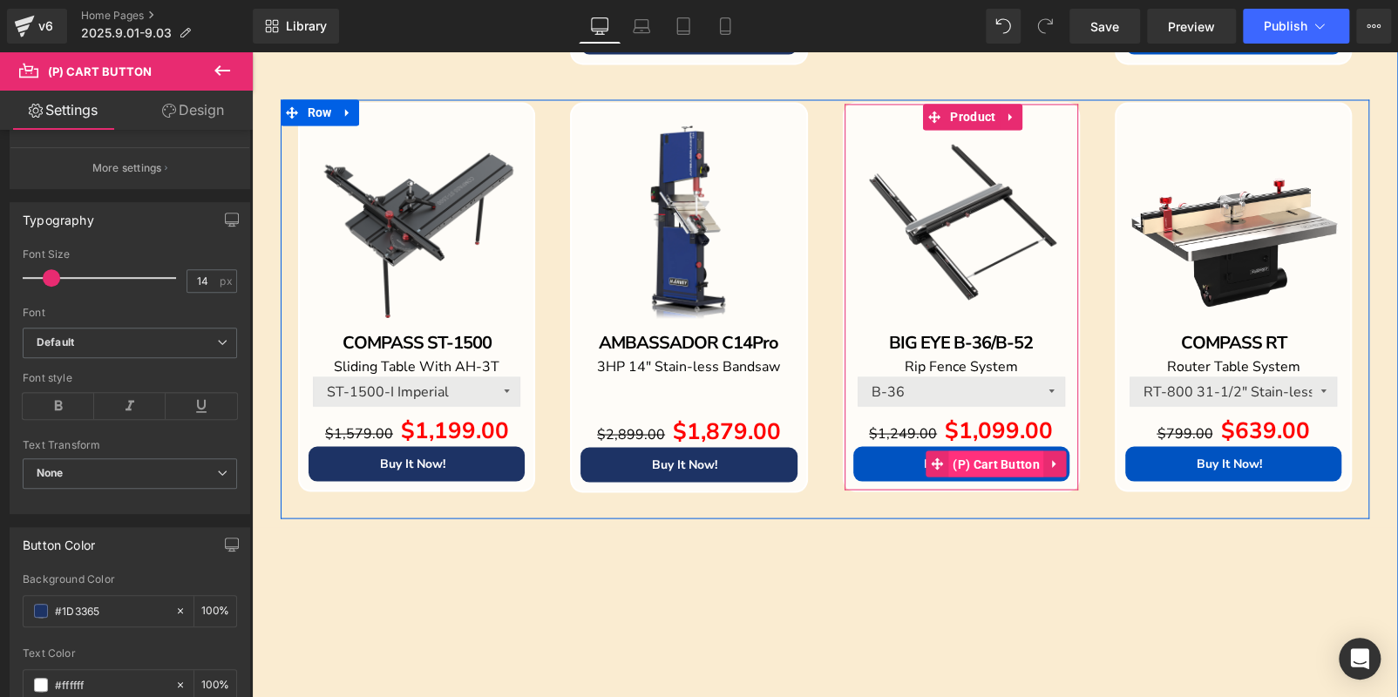
click at [968, 462] on span "(P) Cart Button" at bounding box center [996, 464] width 96 height 26
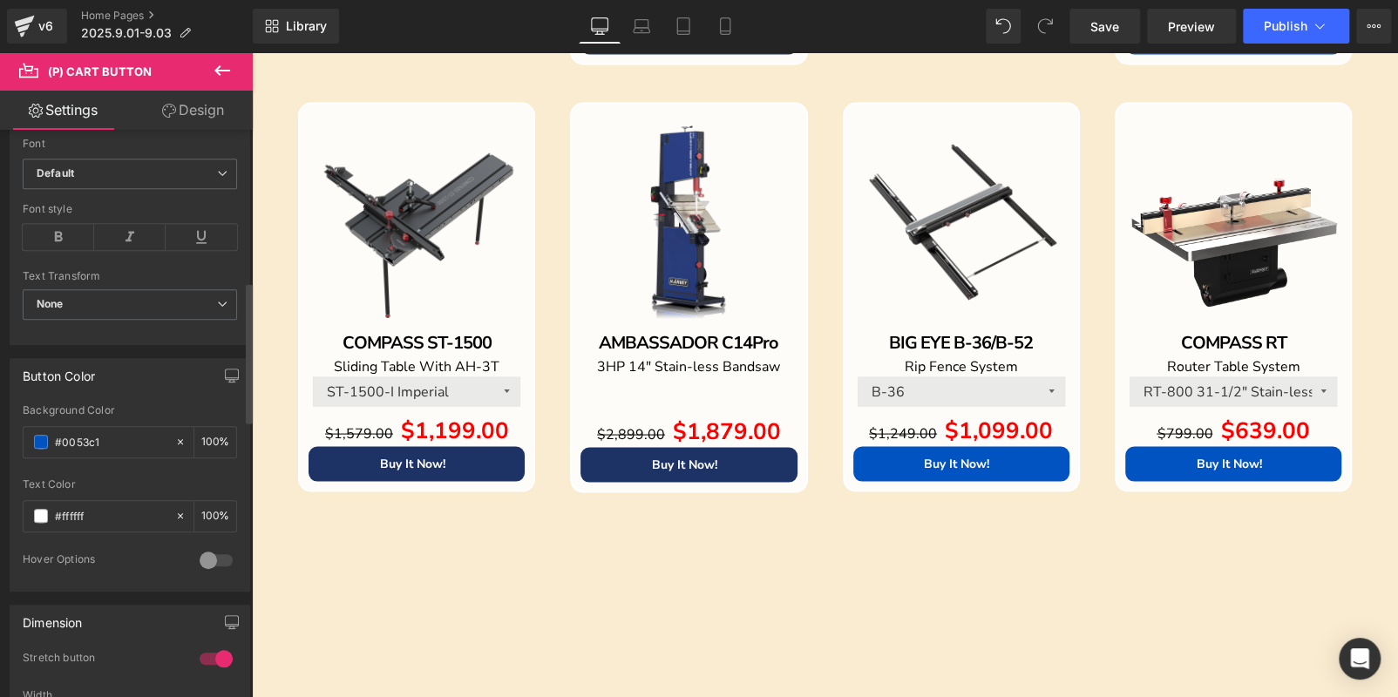
scroll to position [610, 0]
click at [105, 429] on input "#0053c1" at bounding box center [111, 436] width 112 height 19
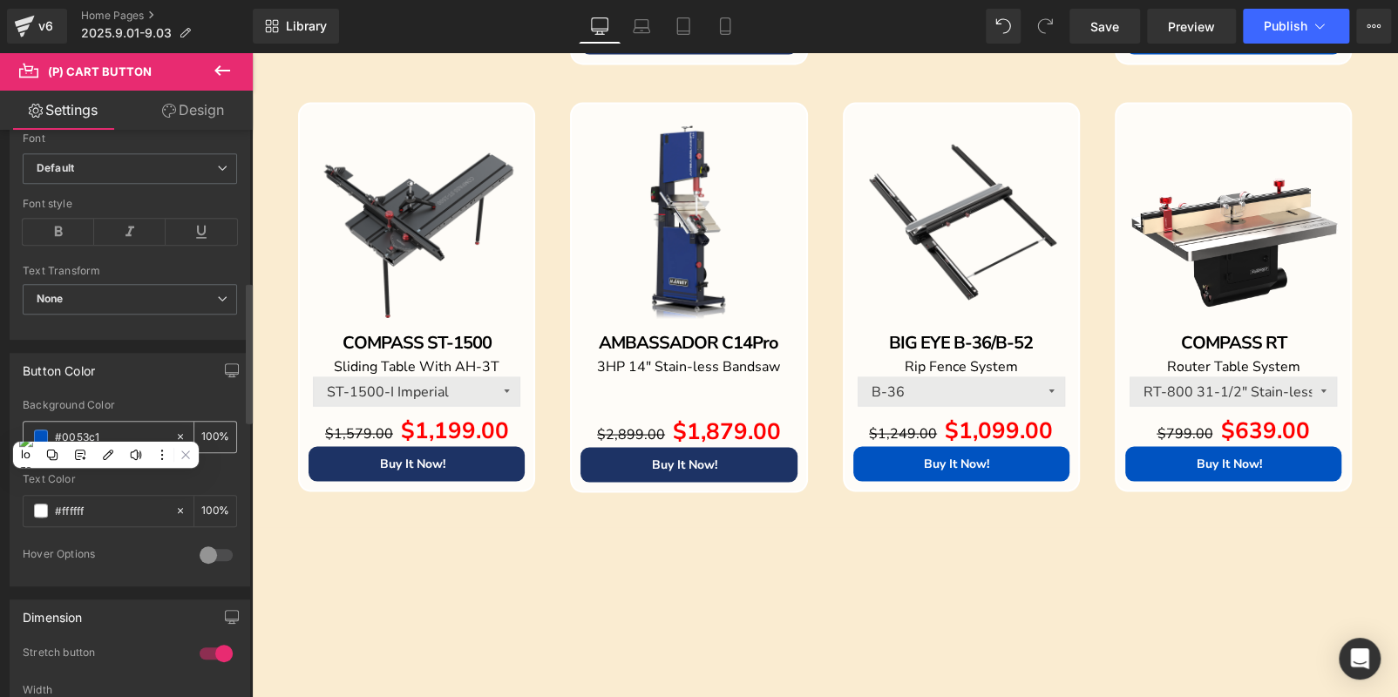
click at [105, 429] on input "#0053c1" at bounding box center [111, 436] width 112 height 19
paste input "1D3365"
type input "#1D3365"
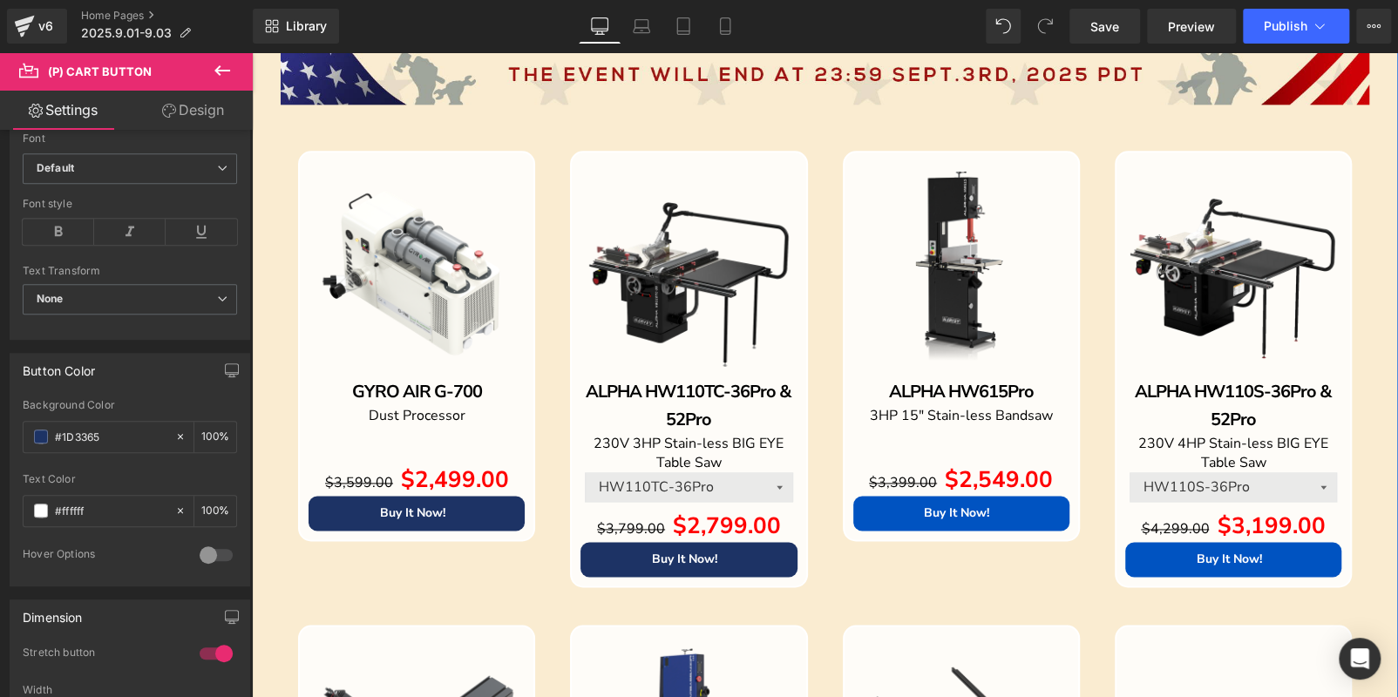
scroll to position [1219, 0]
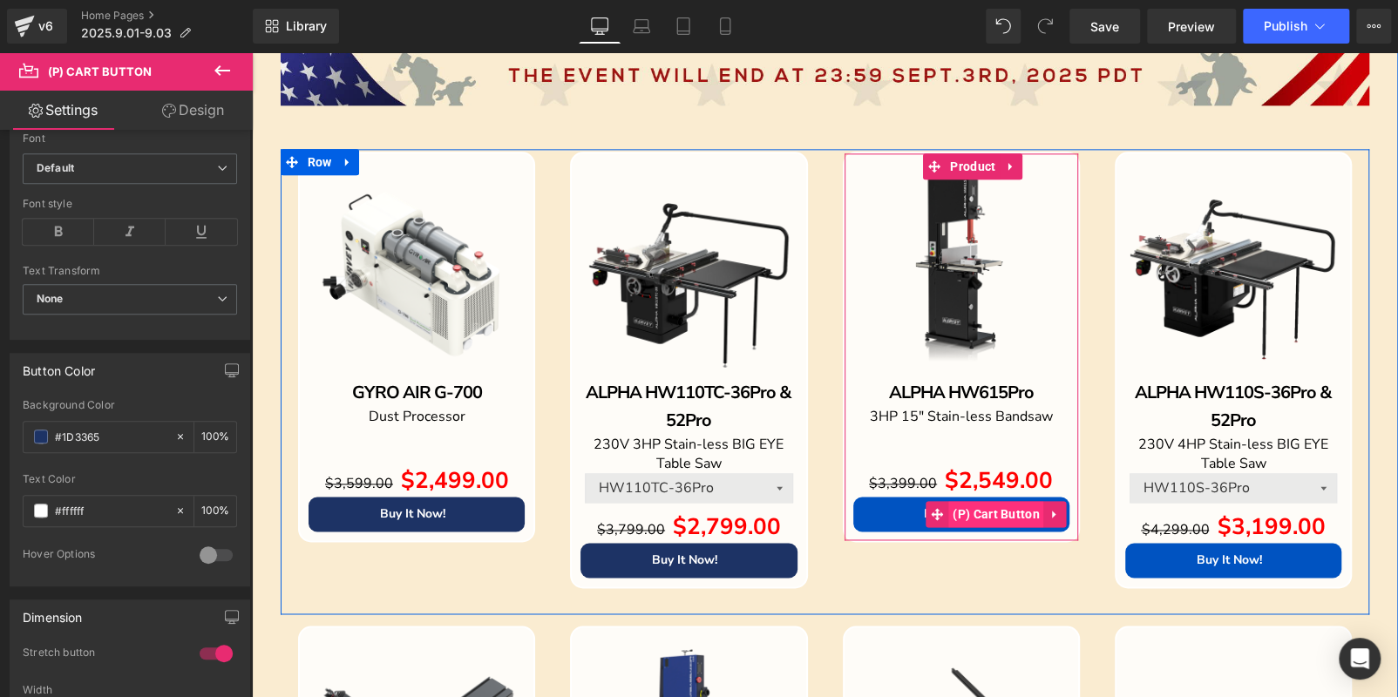
click at [963, 509] on span "(P) Cart Button" at bounding box center [996, 514] width 96 height 26
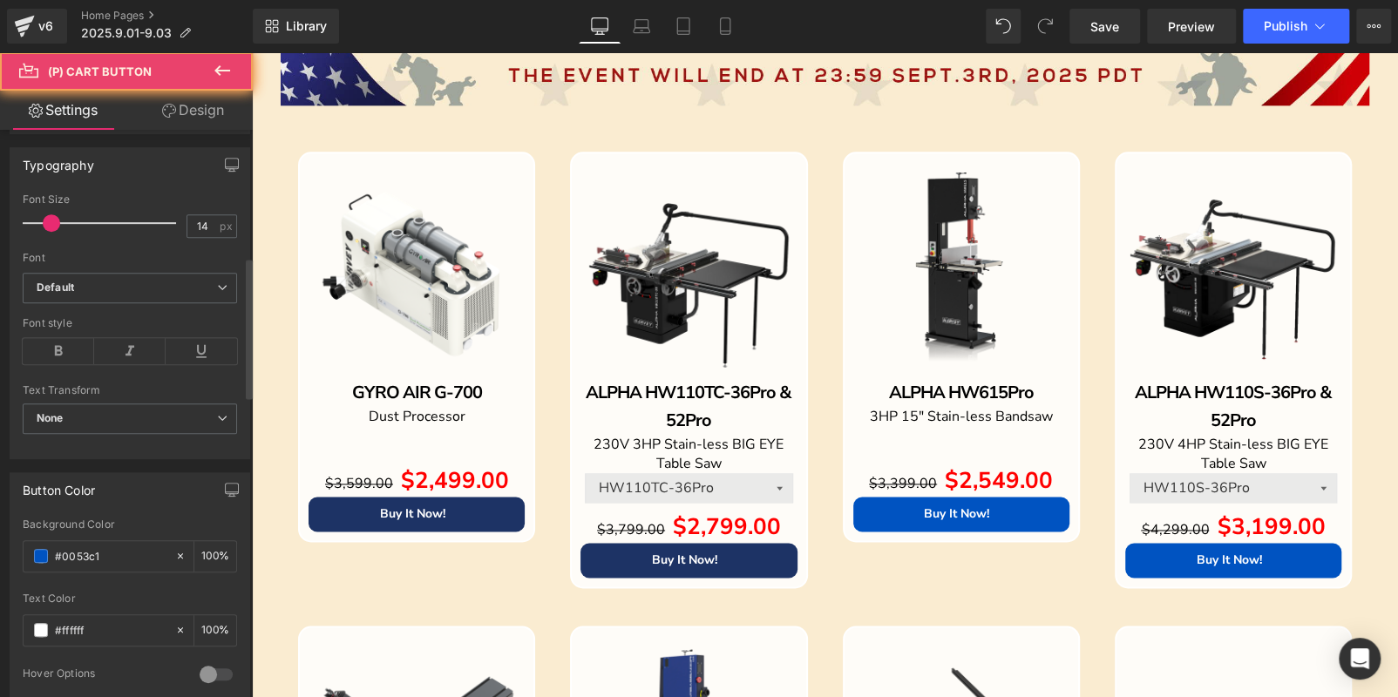
scroll to position [523, 0]
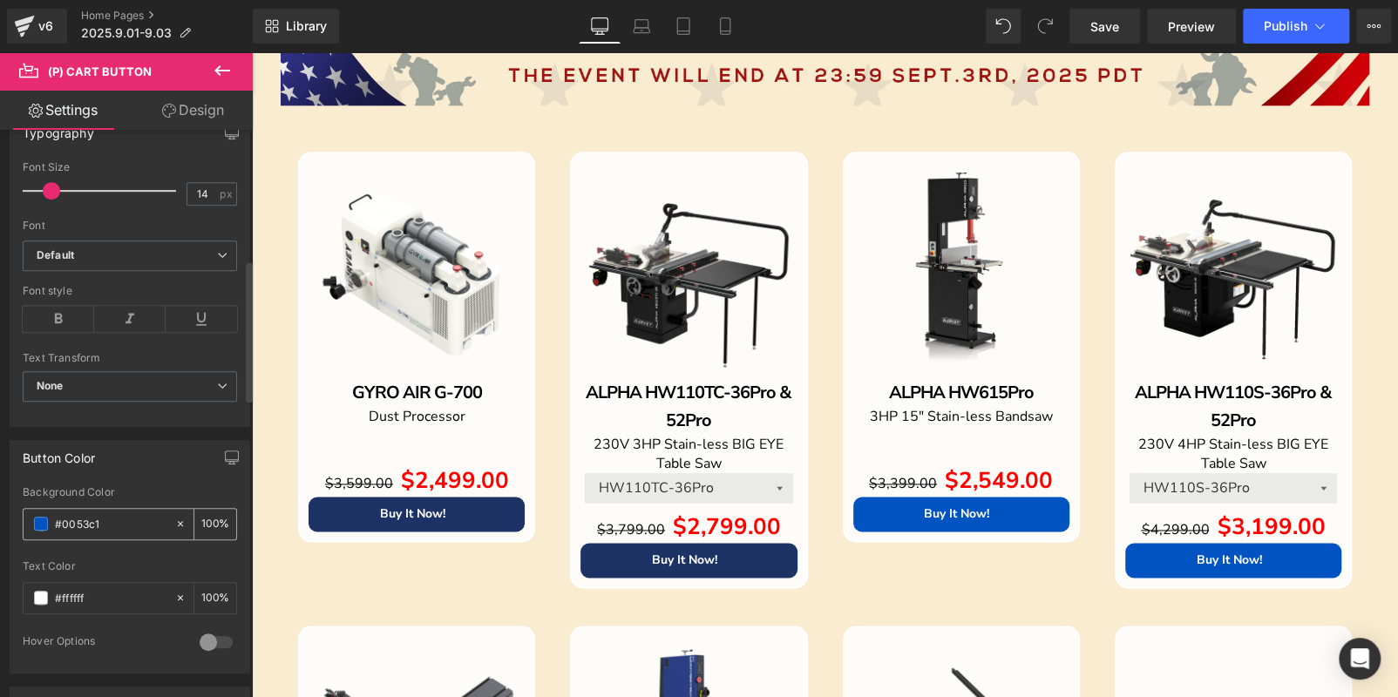
click at [111, 528] on input "#0053c1" at bounding box center [111, 523] width 112 height 19
paste input "1D3365"
type input "#1D3365"
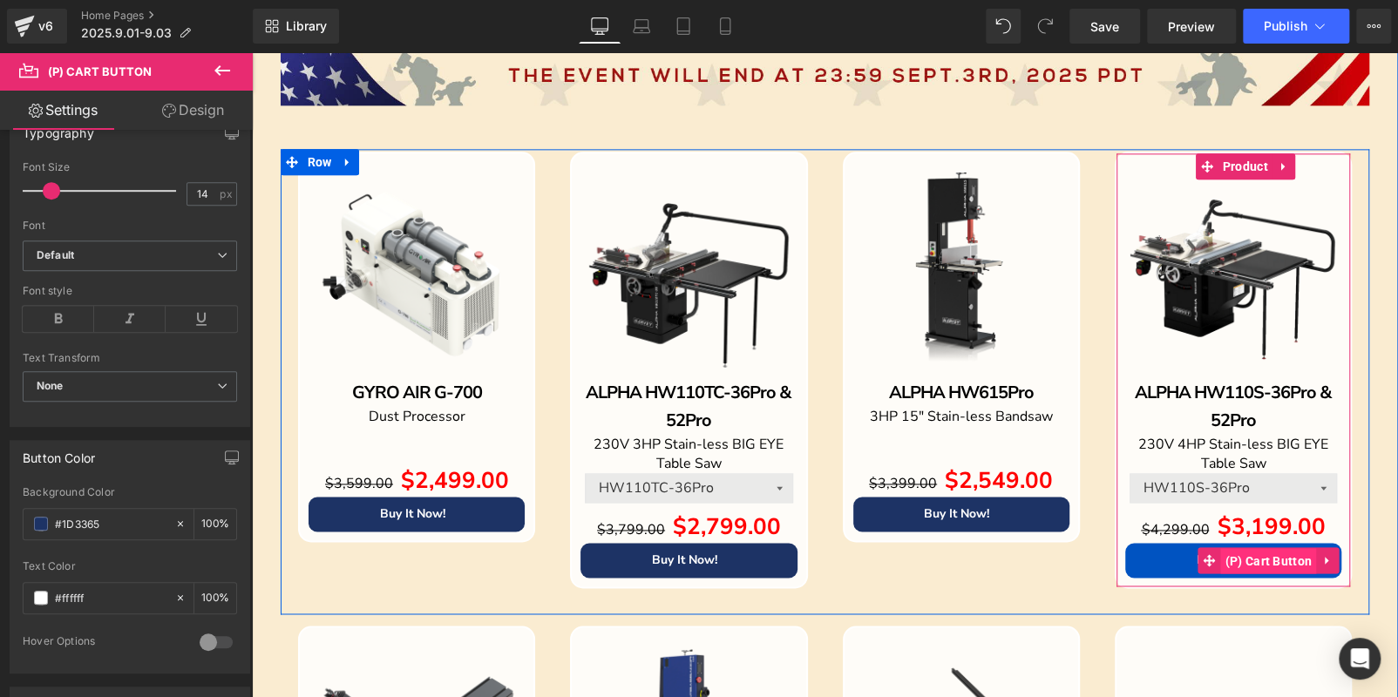
click at [1238, 553] on span "(P) Cart Button" at bounding box center [1269, 561] width 96 height 26
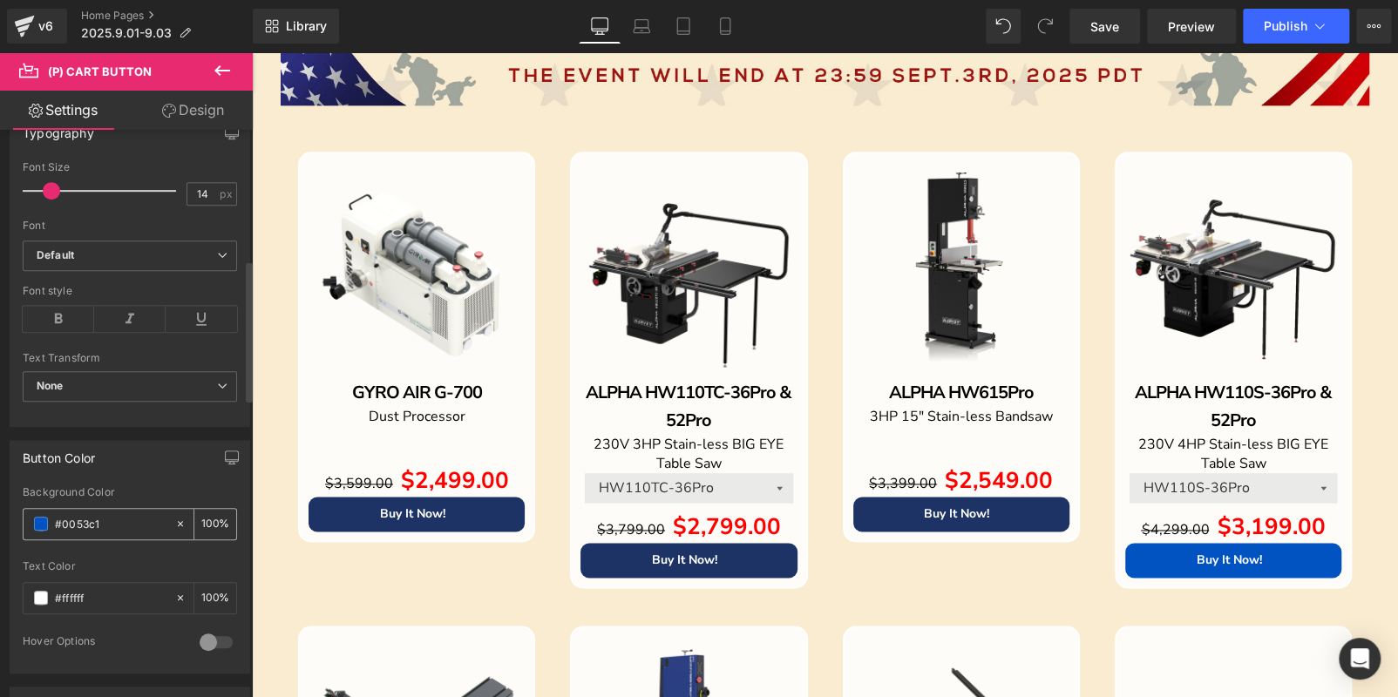
click at [97, 514] on input "#0053c1" at bounding box center [111, 523] width 112 height 19
paste input "1D3365"
type input "#1D3365"
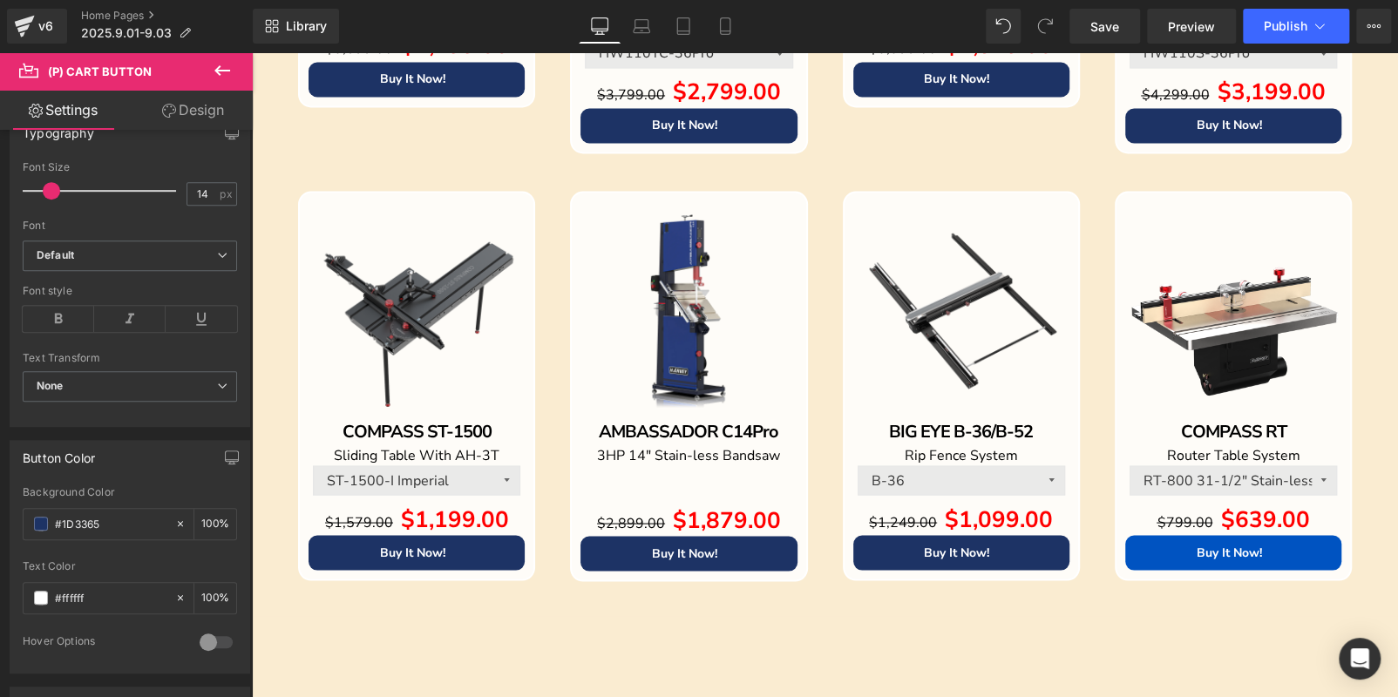
scroll to position [1655, 0]
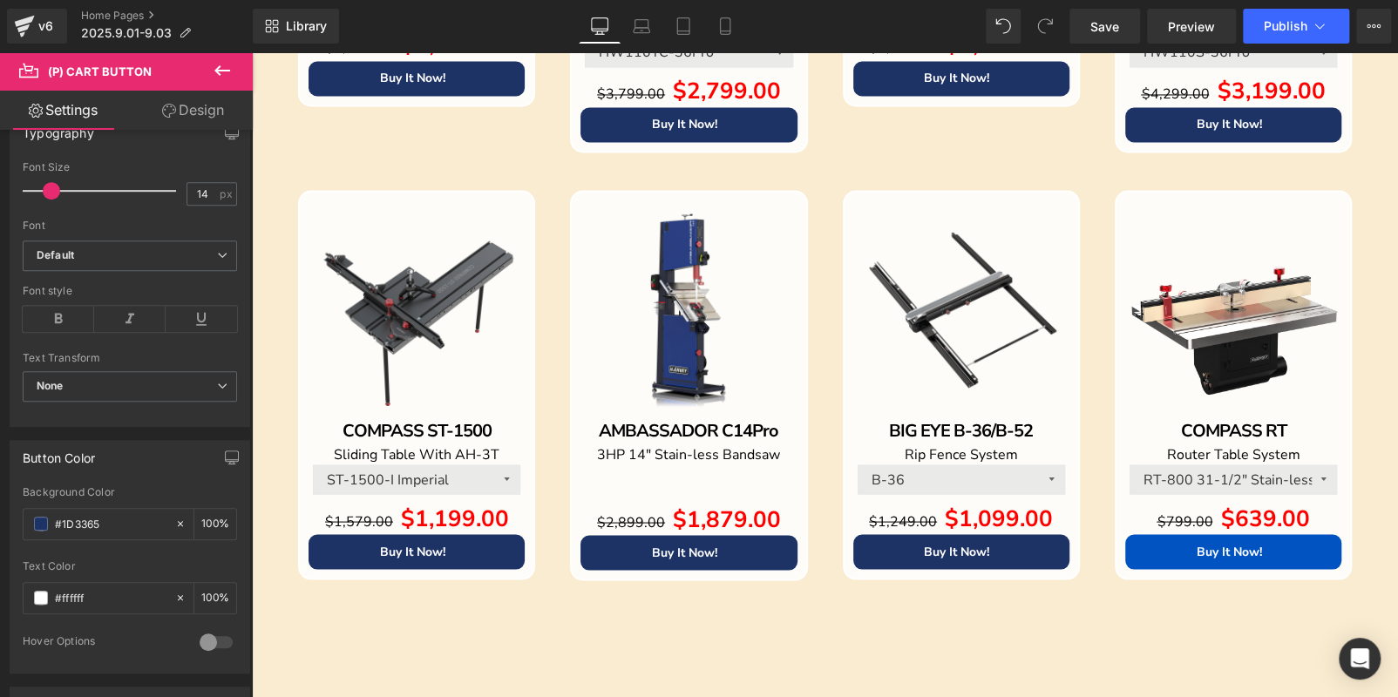
click at [1225, 543] on div "Buy It Now! (P) Cart Button" at bounding box center [1233, 551] width 216 height 35
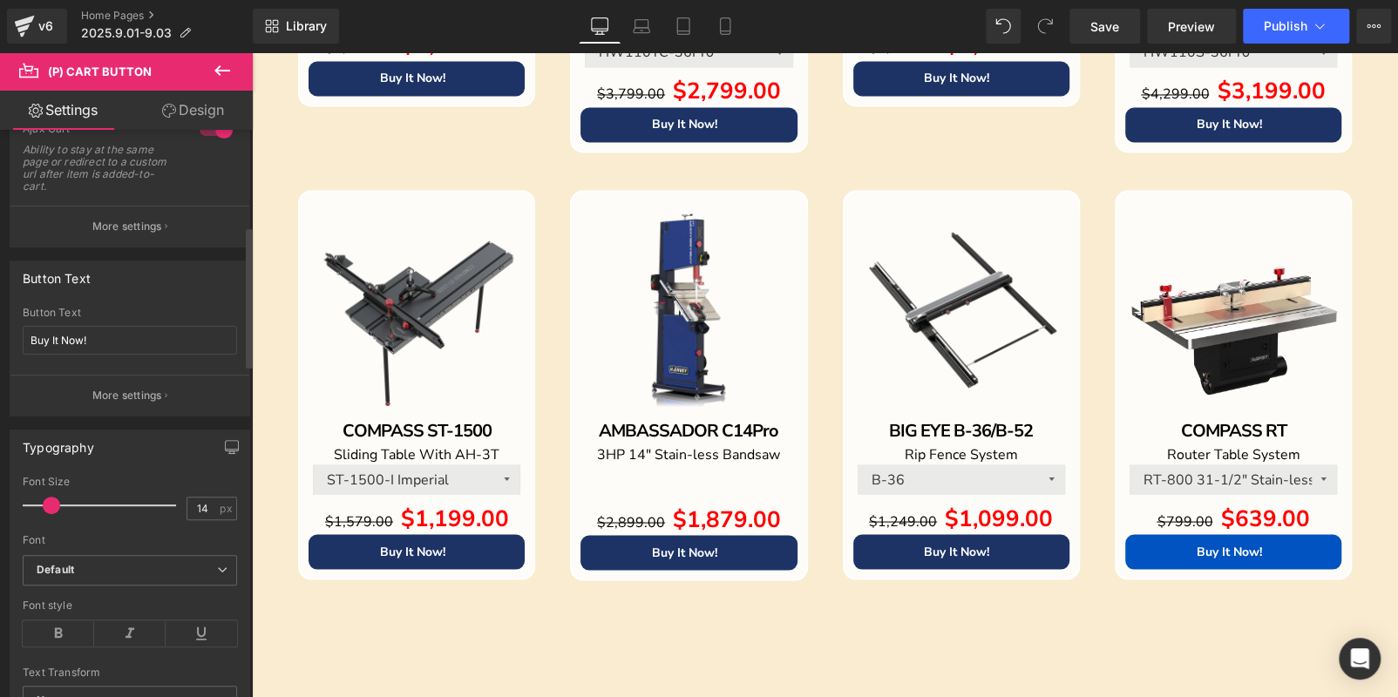
scroll to position [436, 0]
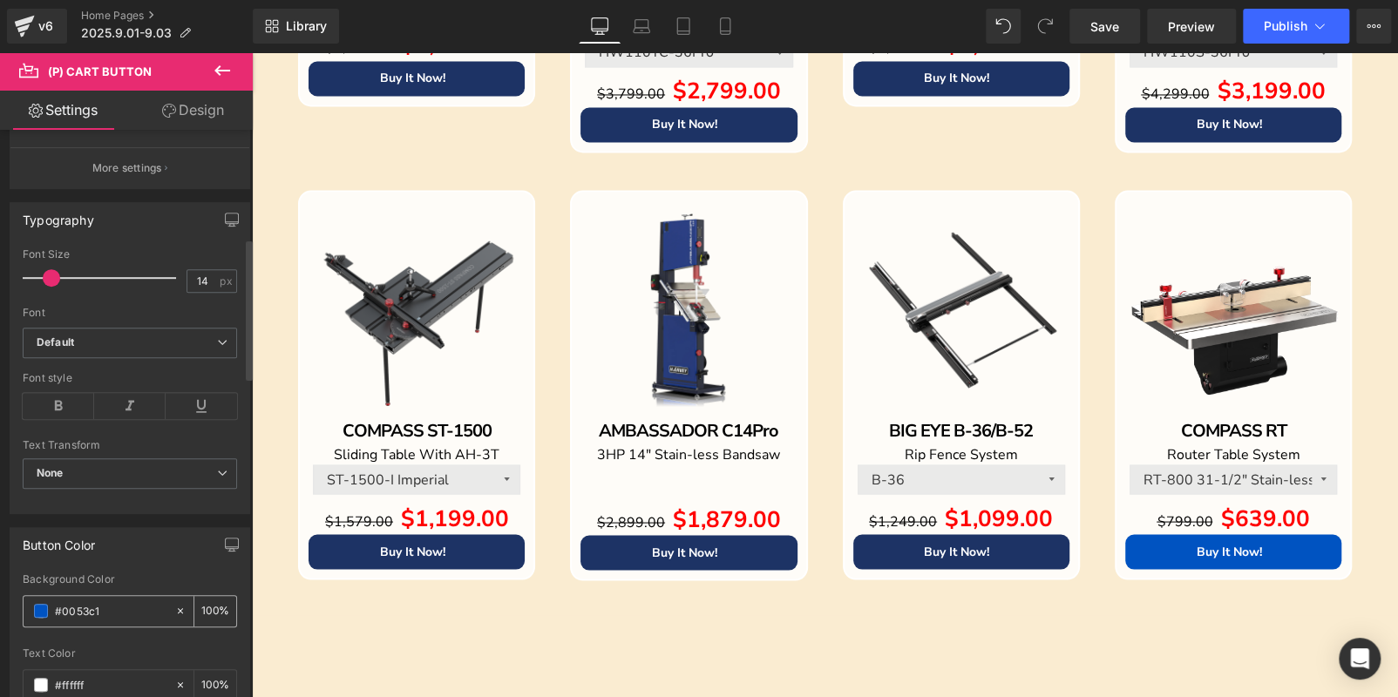
click at [80, 601] on input "#0053c1" at bounding box center [111, 610] width 112 height 19
paste input "1D3365"
type input "#1D3365"
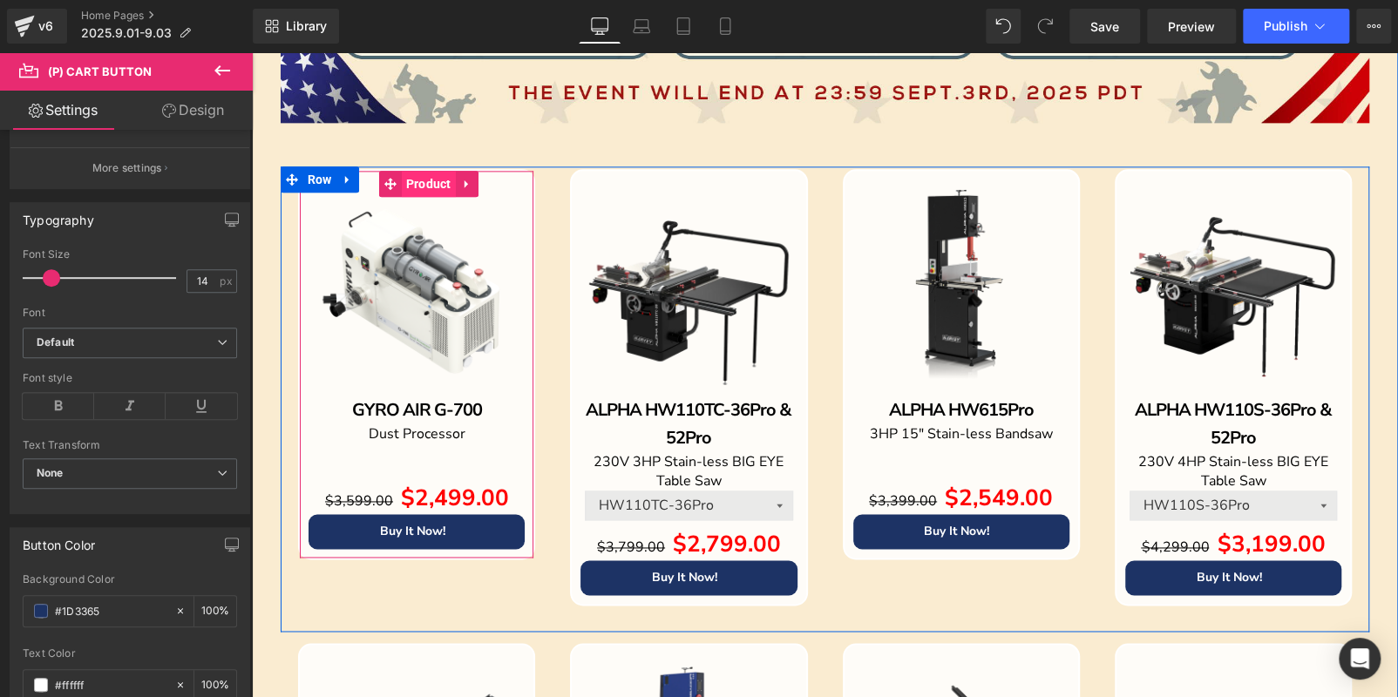
scroll to position [1132, 0]
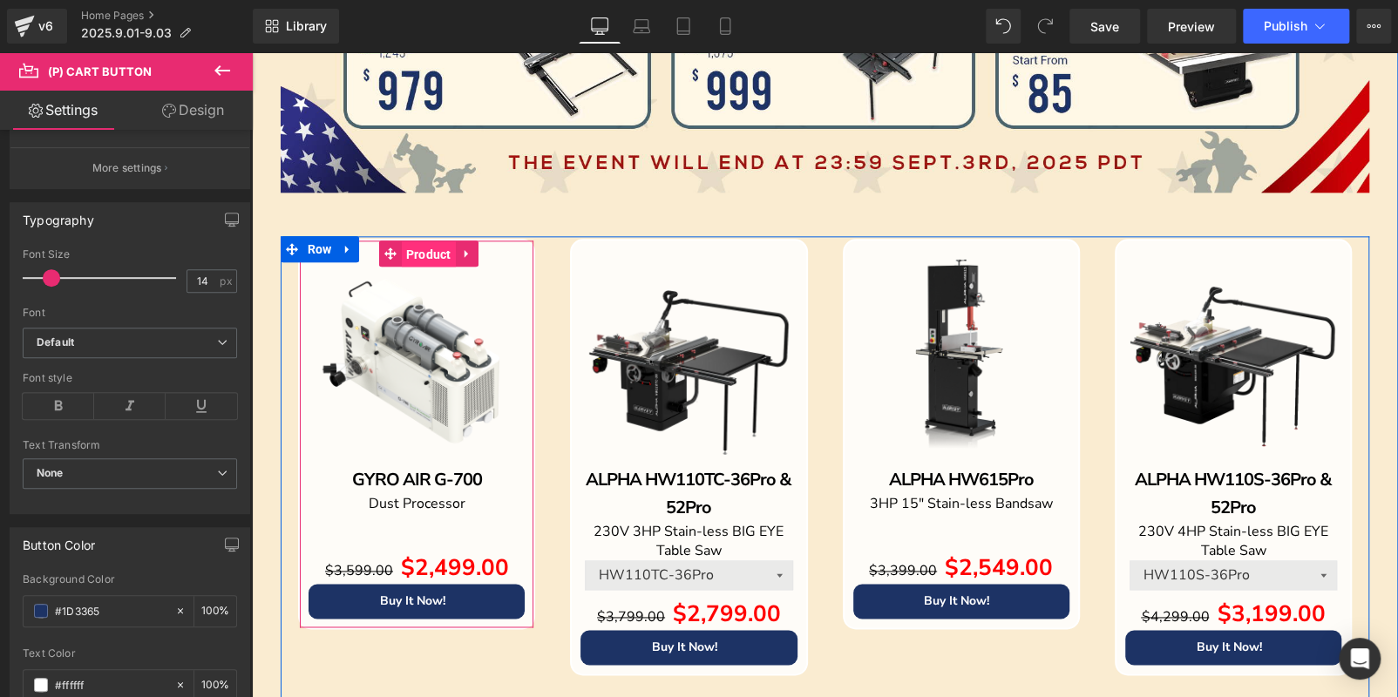
click at [417, 254] on span "Product" at bounding box center [429, 254] width 54 height 26
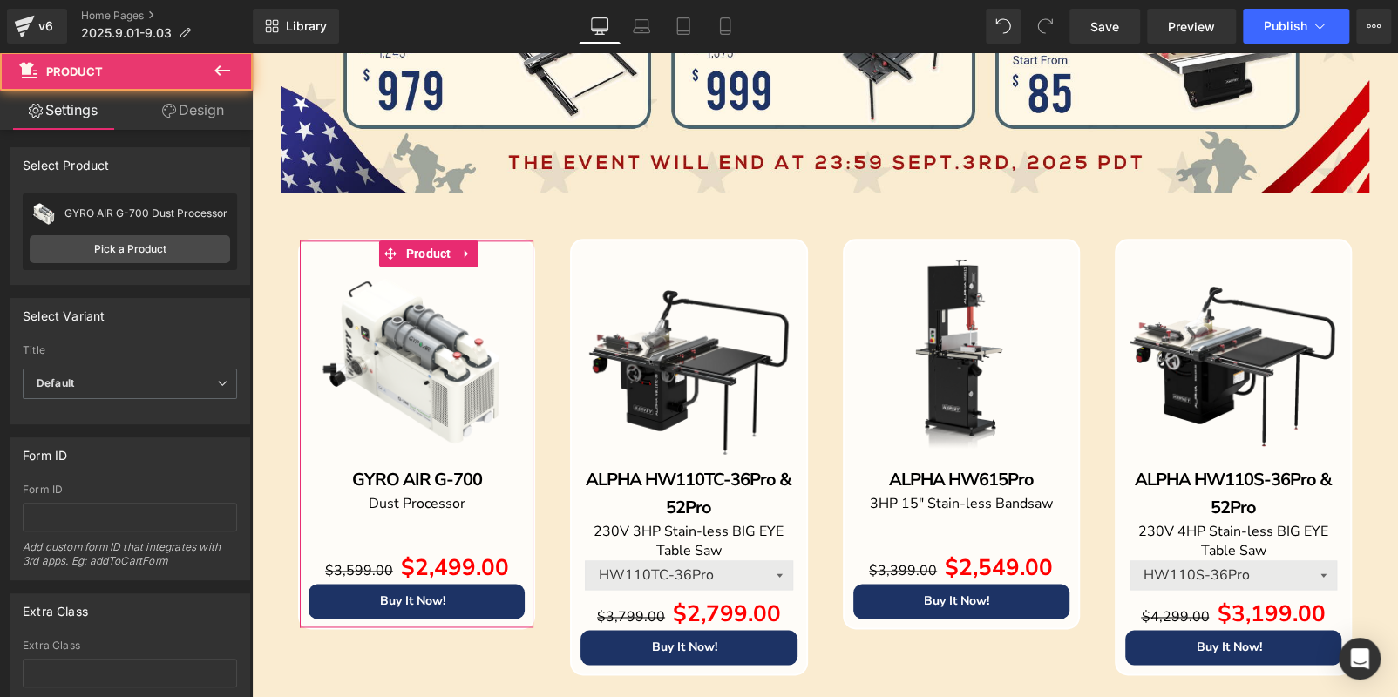
click at [200, 121] on link "Design" at bounding box center [193, 110] width 126 height 39
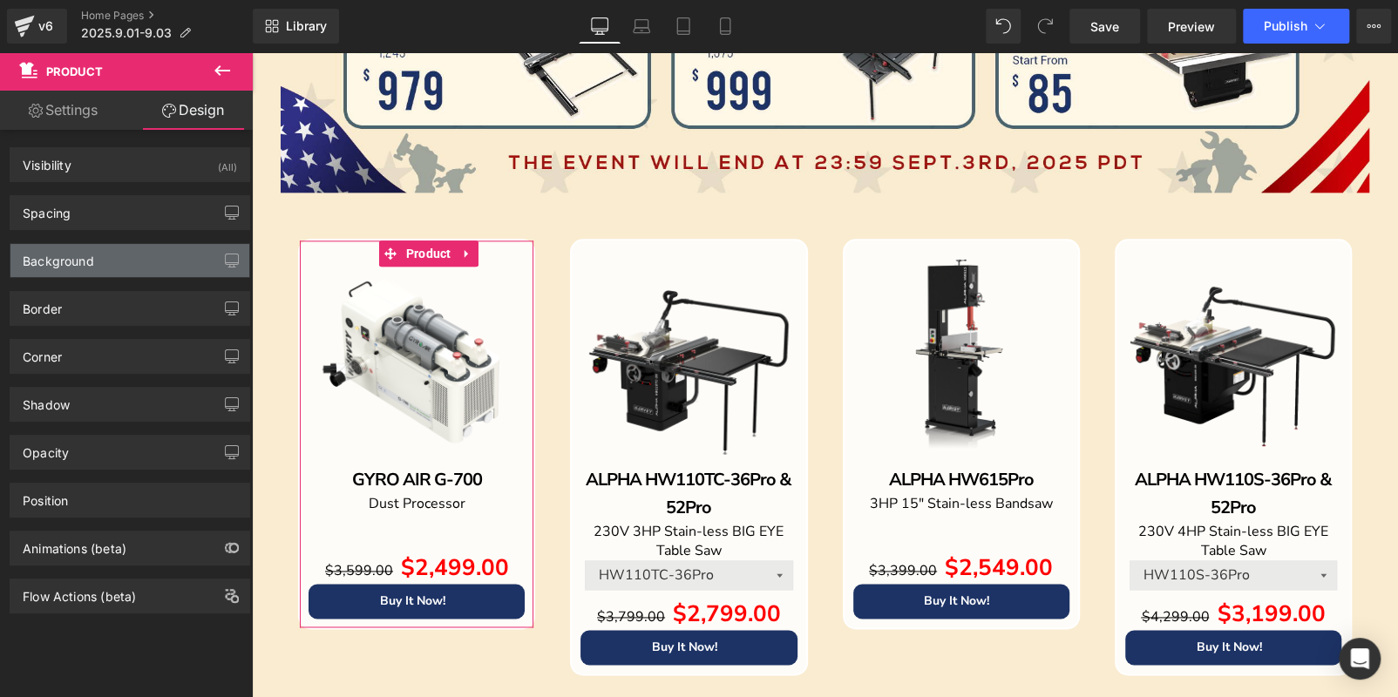
type input "#ffffff"
type input "85"
click at [119, 268] on div "Background" at bounding box center [129, 260] width 239 height 33
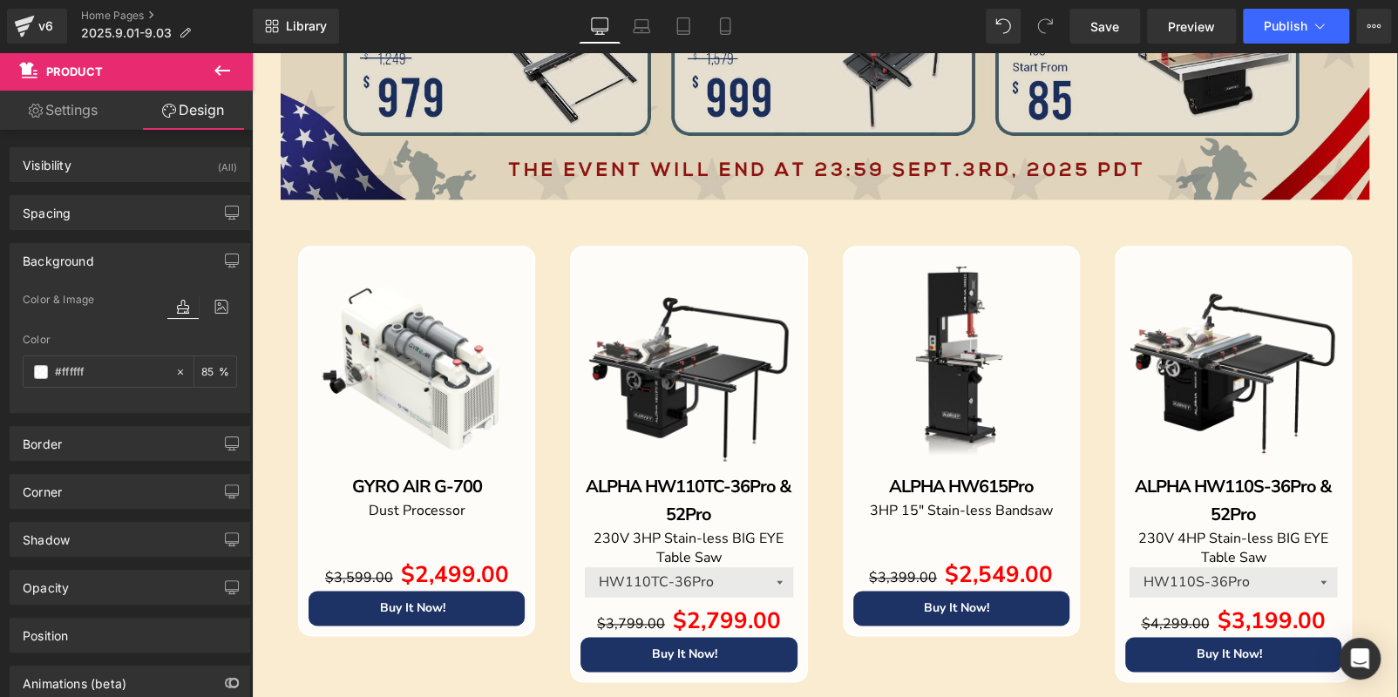
scroll to position [959, 0]
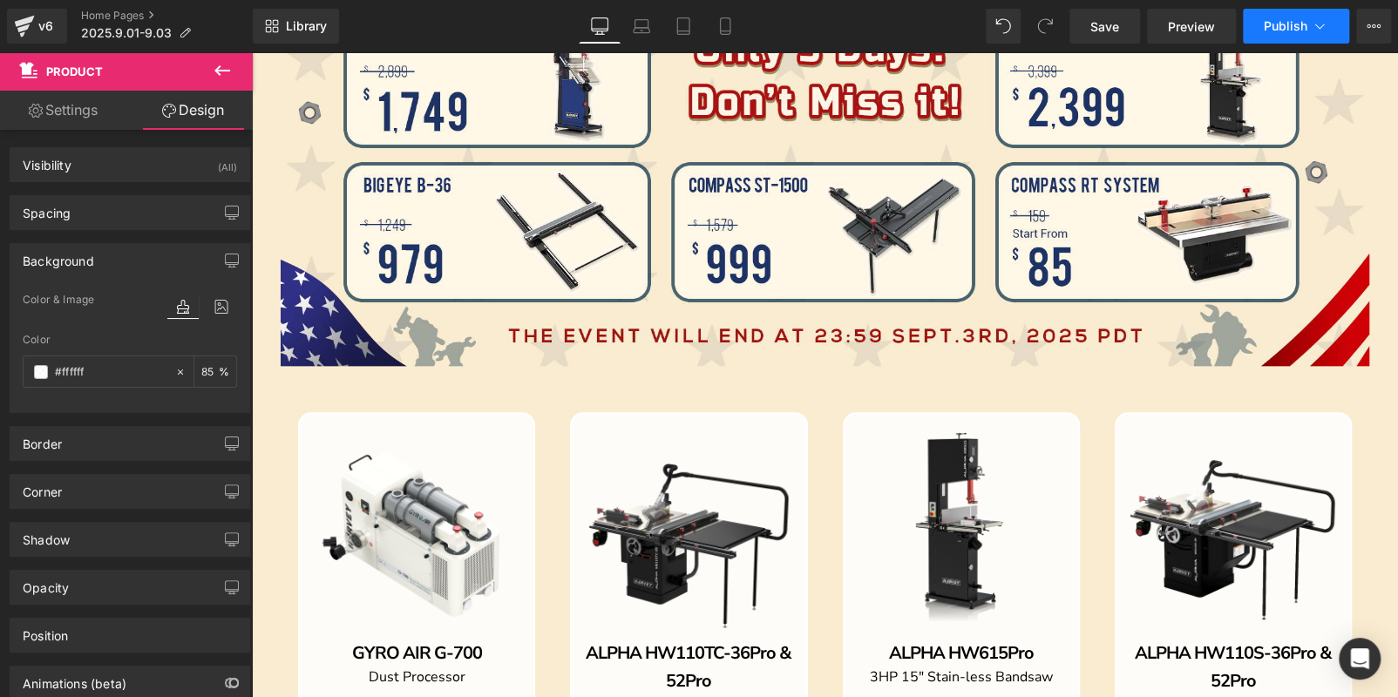
click at [1286, 27] on span "Publish" at bounding box center [1286, 26] width 44 height 14
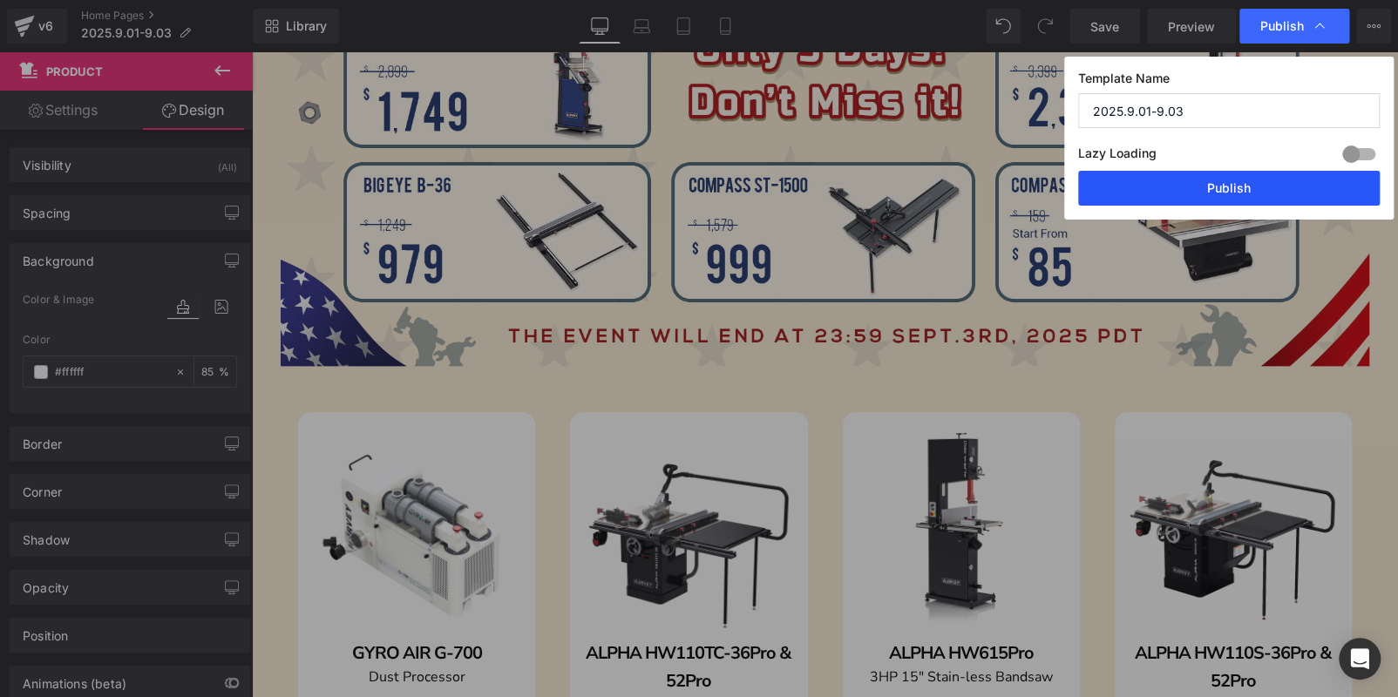
click at [1245, 179] on button "Publish" at bounding box center [1229, 188] width 302 height 35
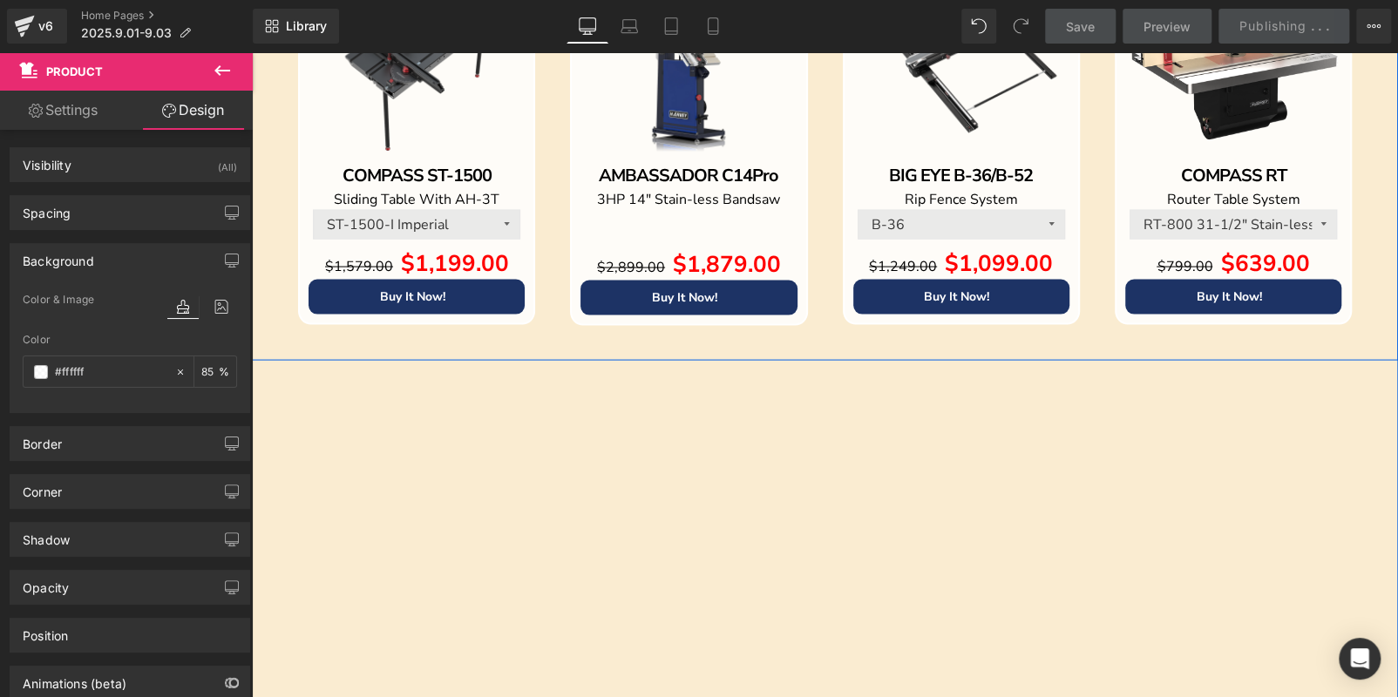
scroll to position [2092, 0]
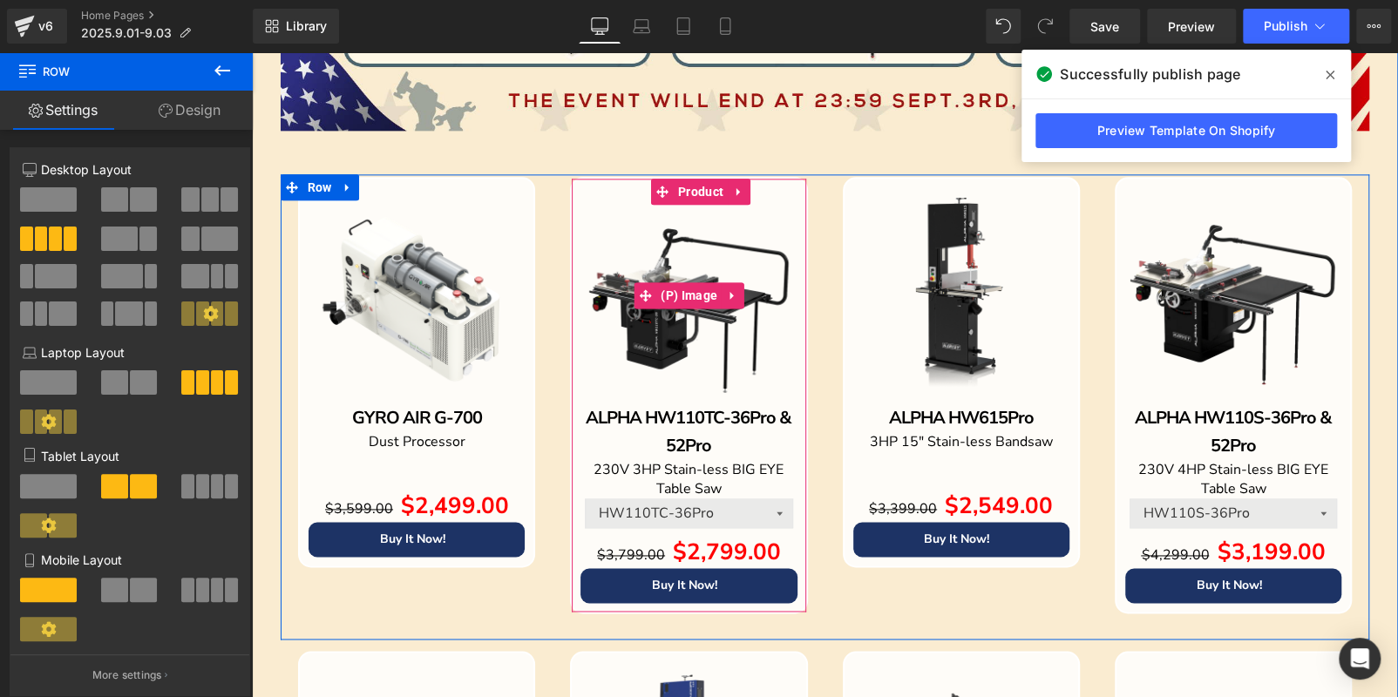
scroll to position [1045, 0]
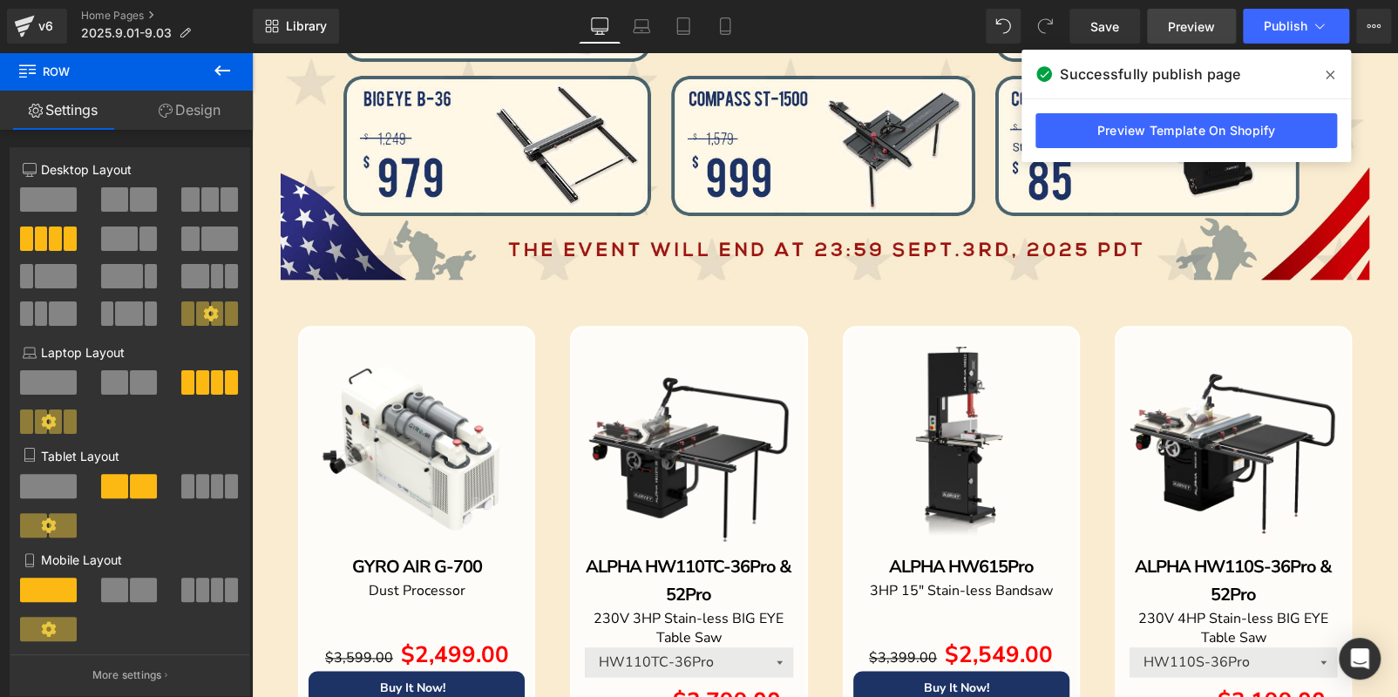
click at [1197, 35] on link "Preview" at bounding box center [1191, 26] width 89 height 35
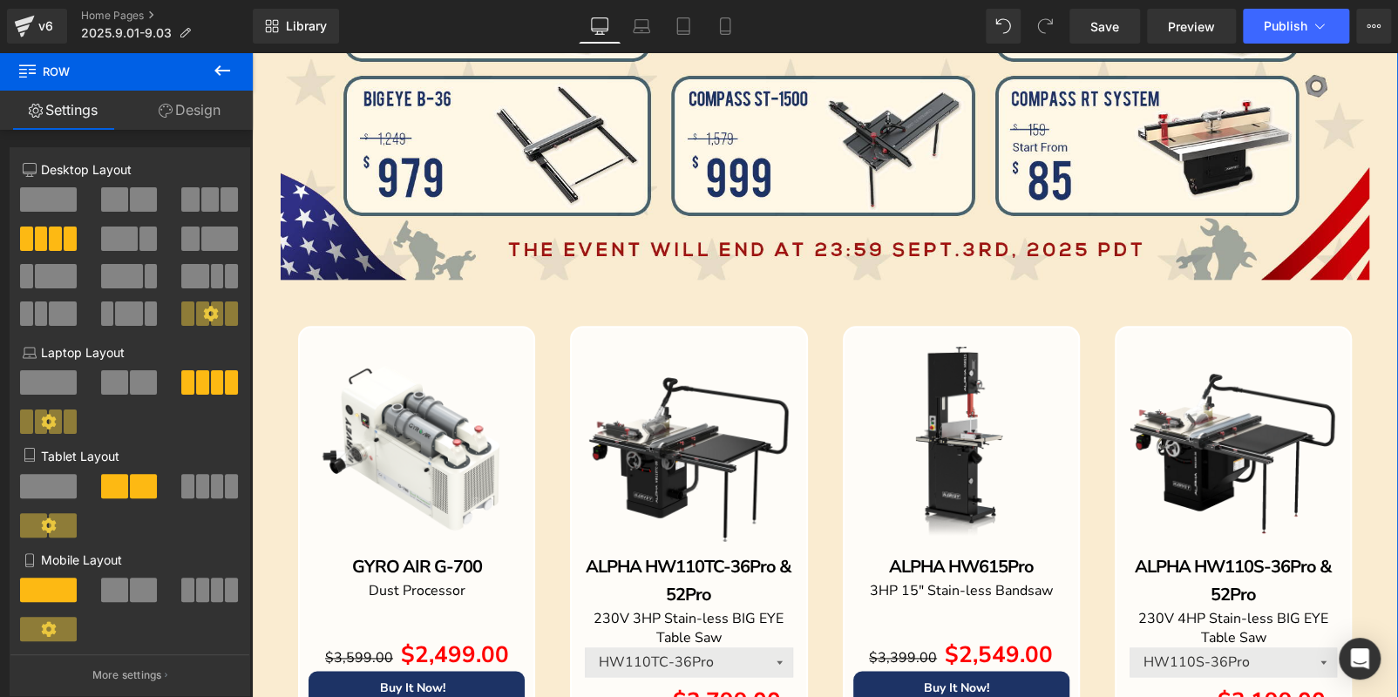
scroll to position [436, 0]
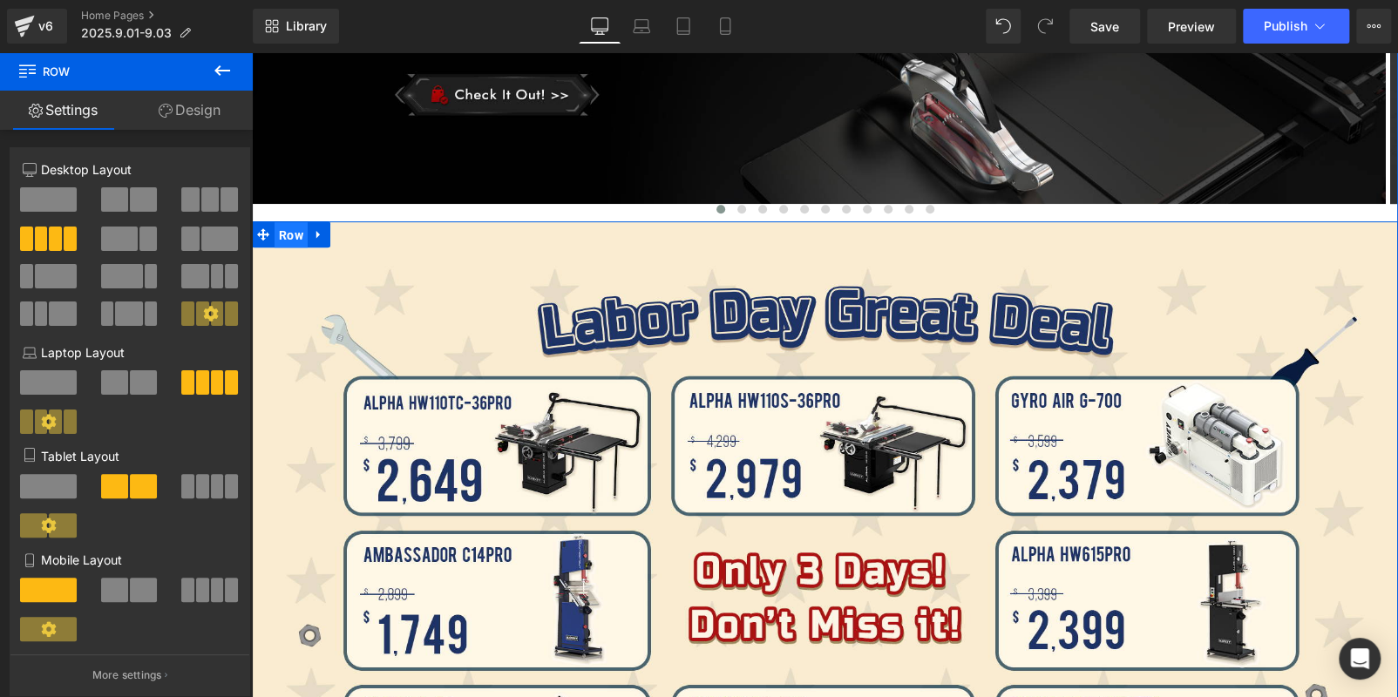
click at [294, 231] on span "Row" at bounding box center [291, 235] width 33 height 26
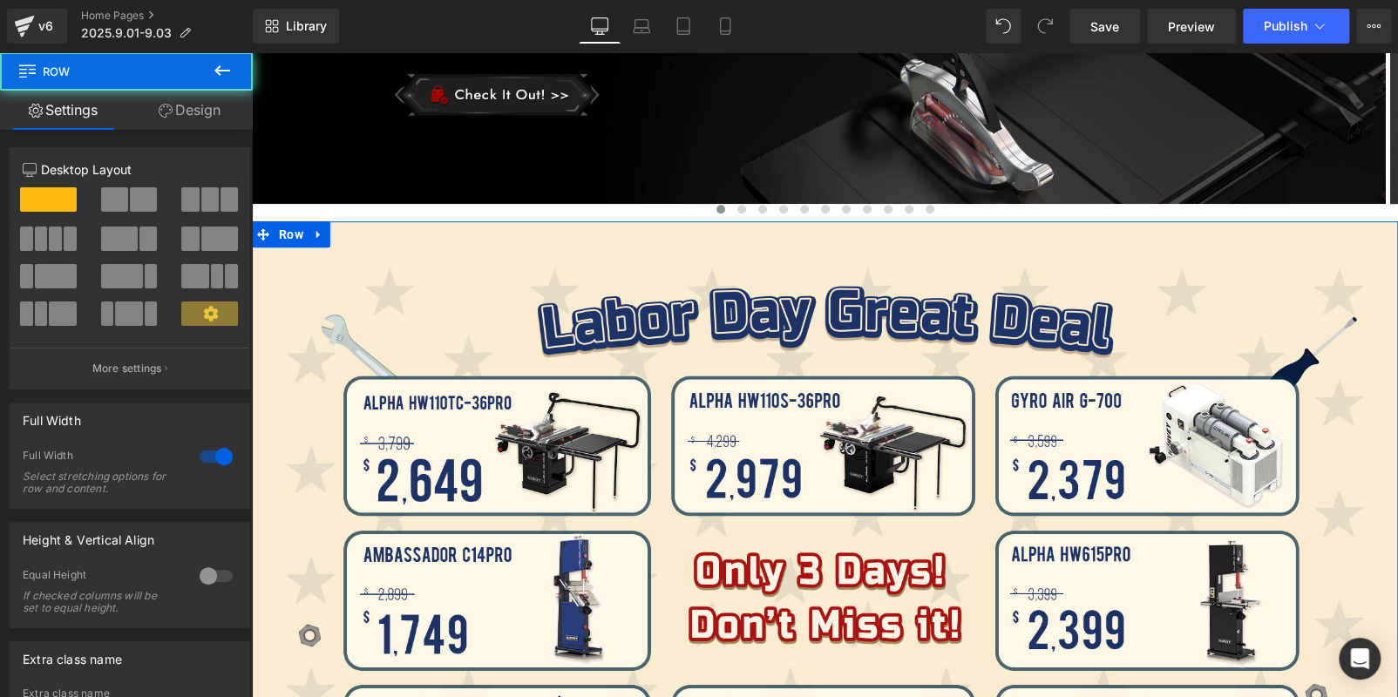
click at [198, 117] on link "Design" at bounding box center [189, 110] width 126 height 39
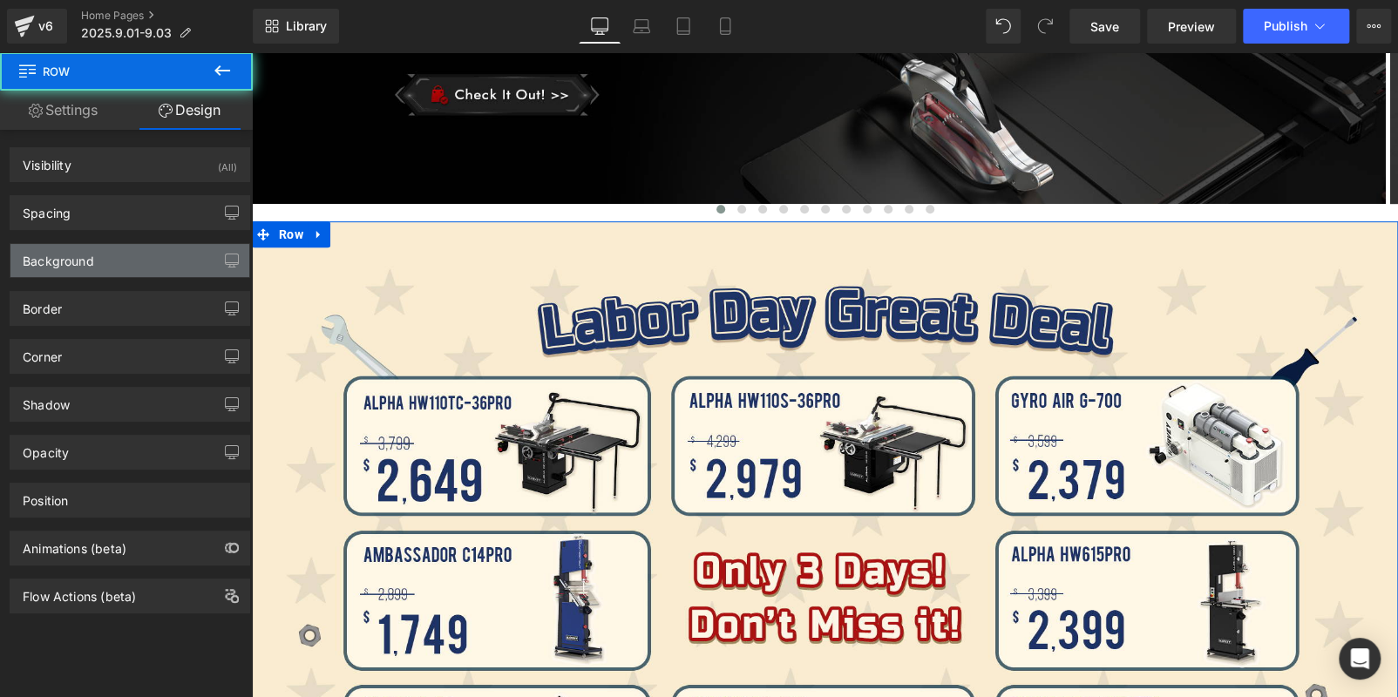
click at [100, 262] on div "Background" at bounding box center [129, 260] width 239 height 33
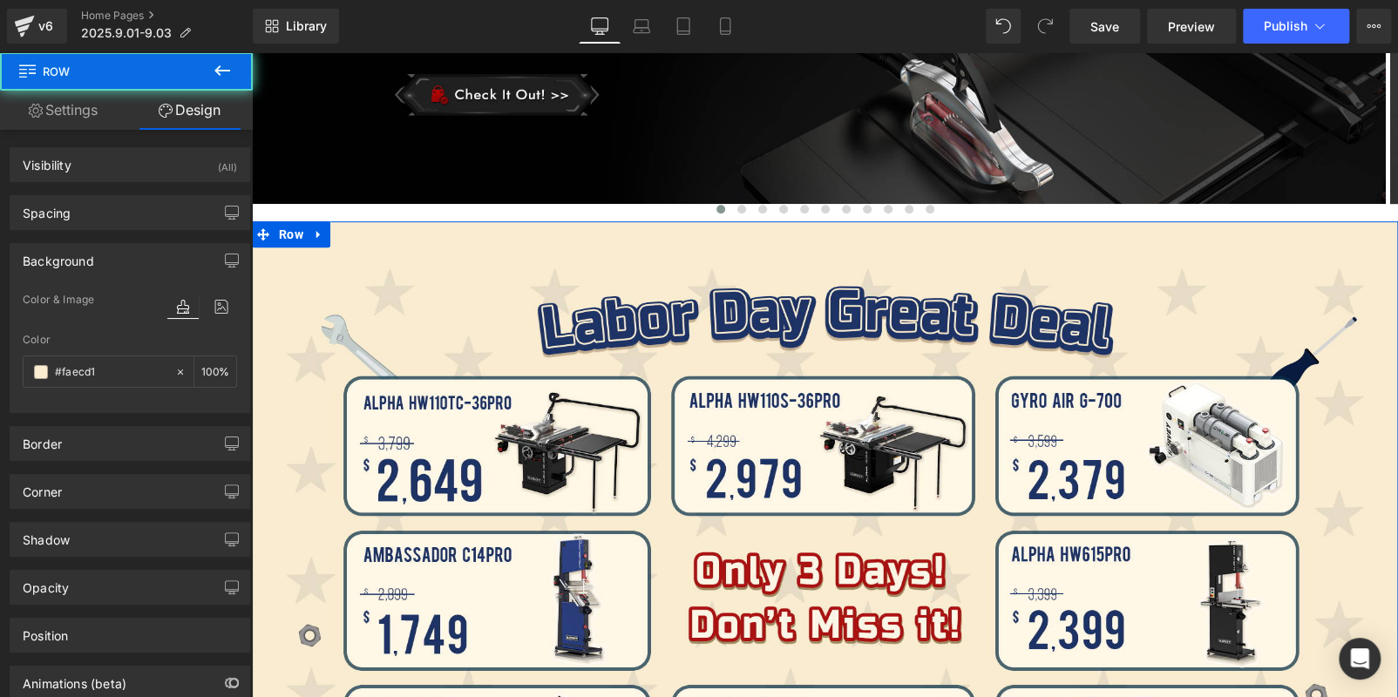
type input "#faecd1"
type input "100"
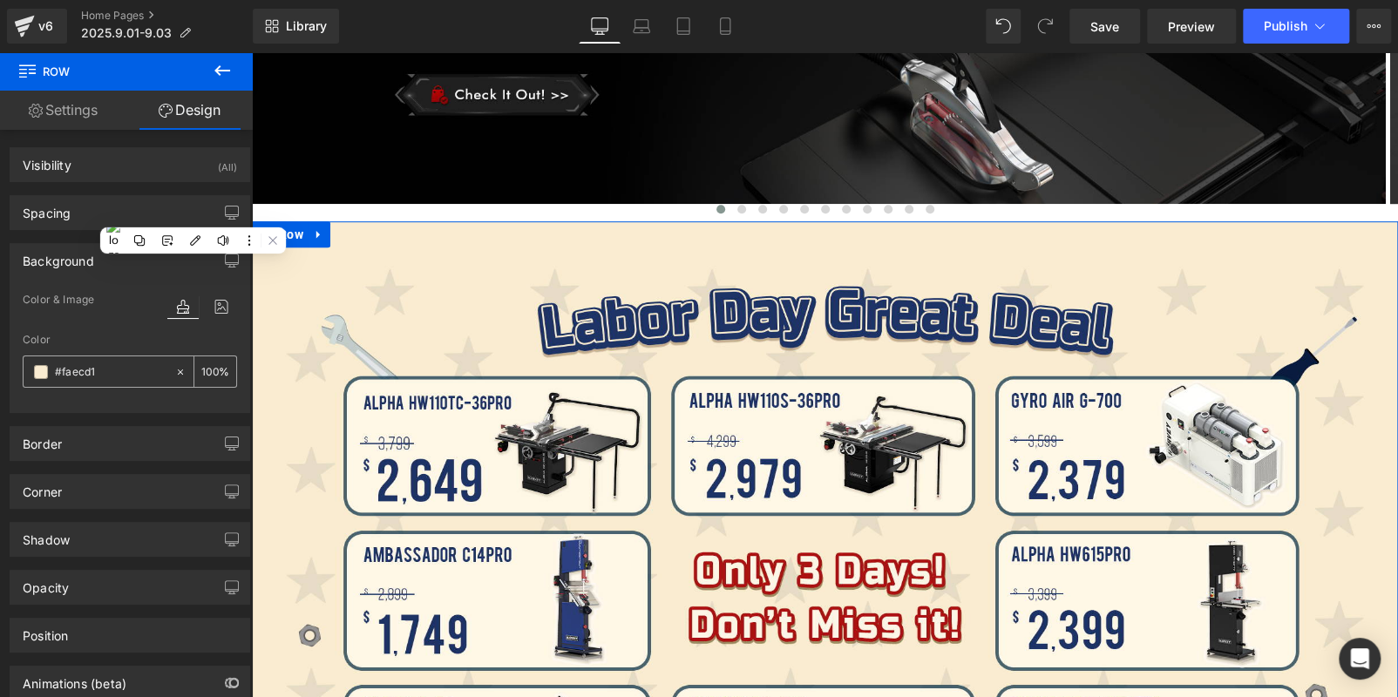
click at [115, 377] on input "#faecd1" at bounding box center [111, 372] width 112 height 19
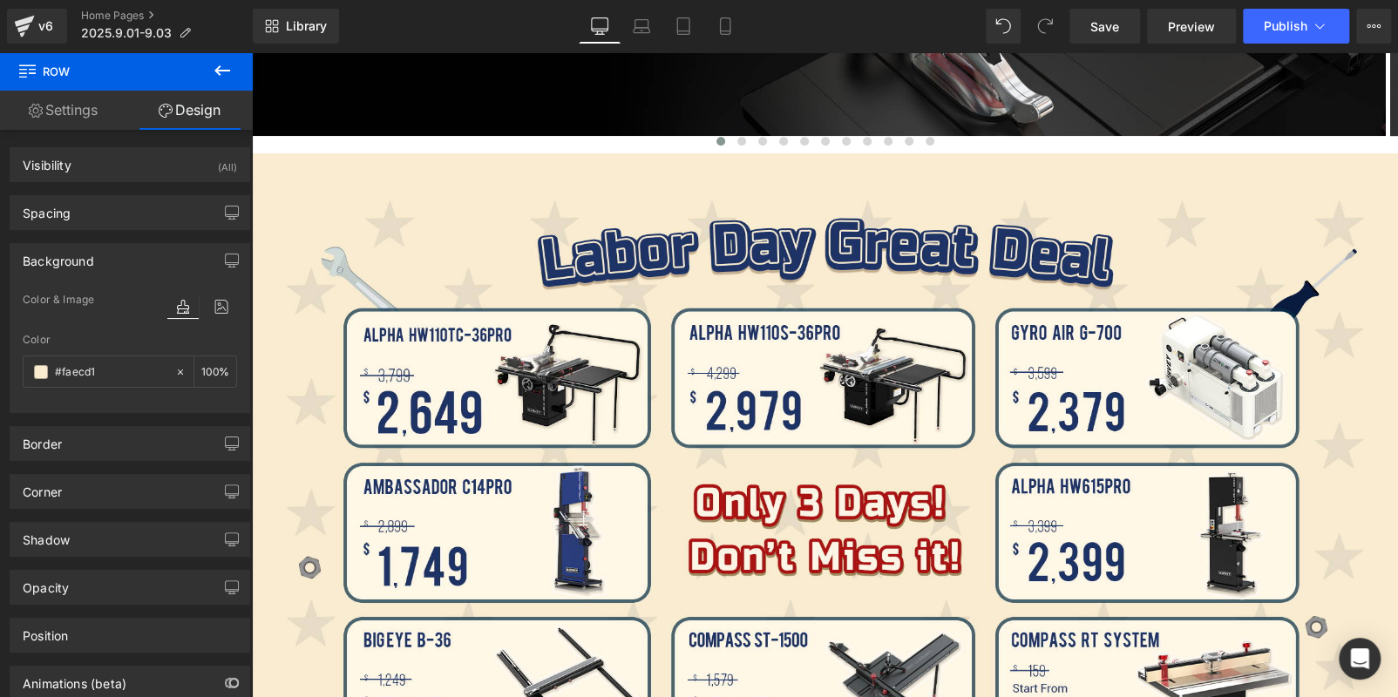
scroll to position [959, 0]
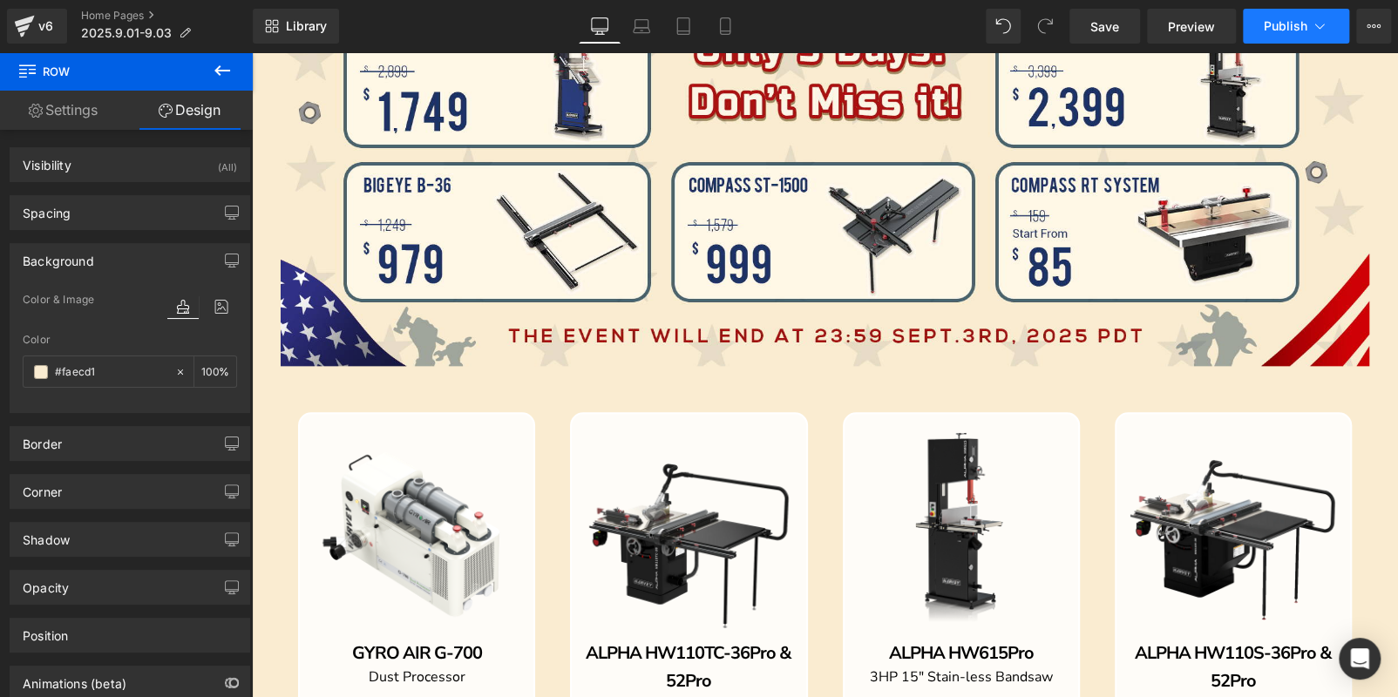
click at [1290, 34] on button "Publish" at bounding box center [1296, 26] width 106 height 35
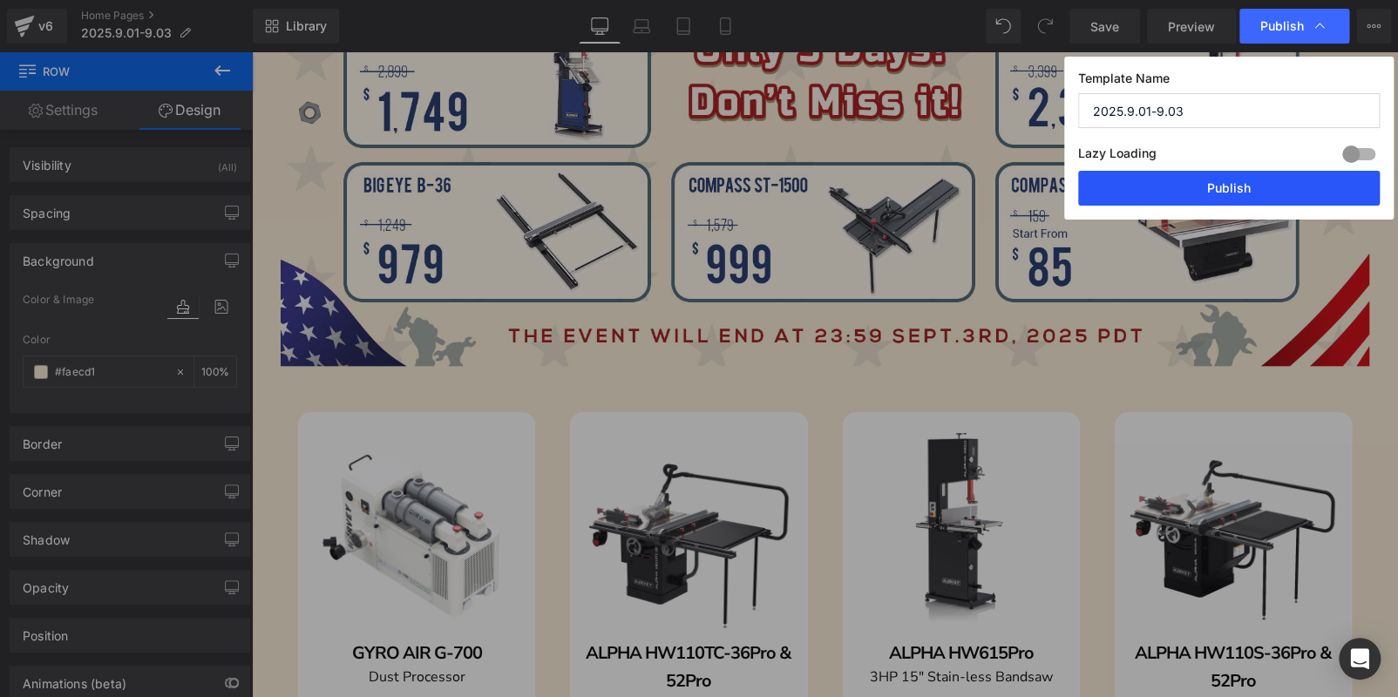
click at [1218, 183] on button "Publish" at bounding box center [1229, 188] width 302 height 35
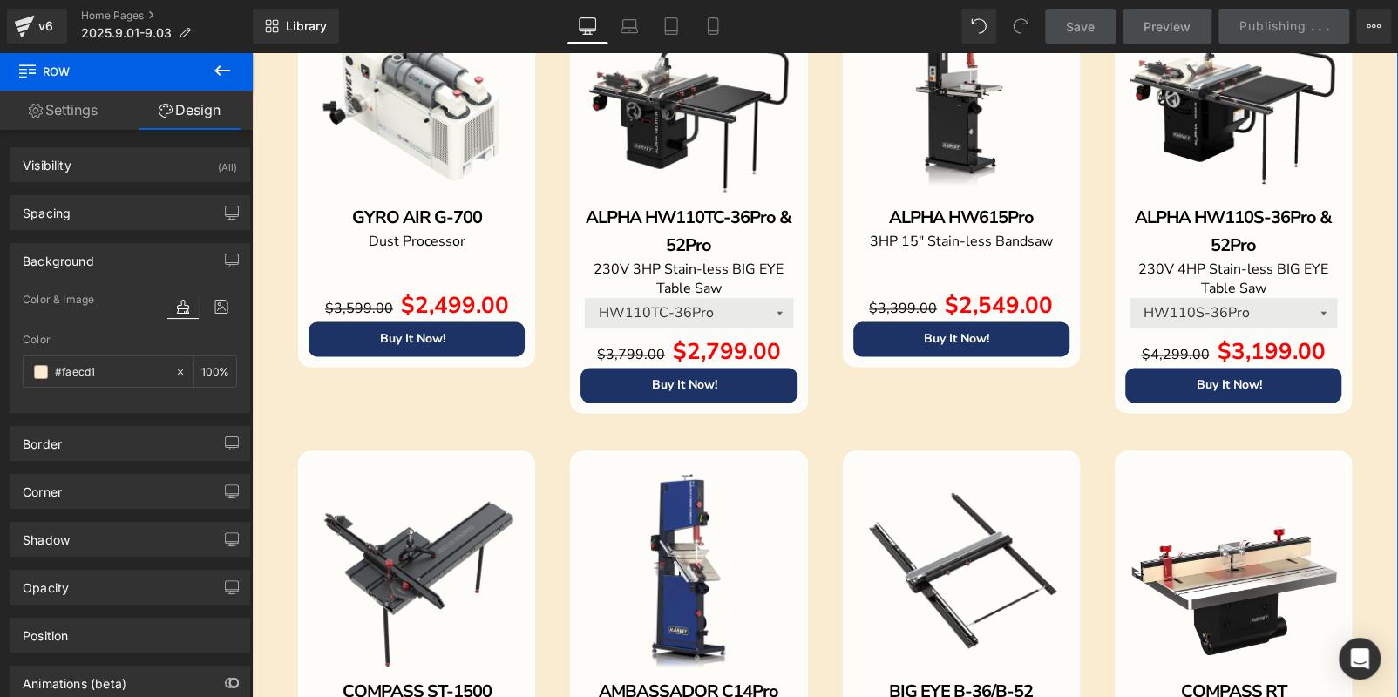
scroll to position [1655, 0]
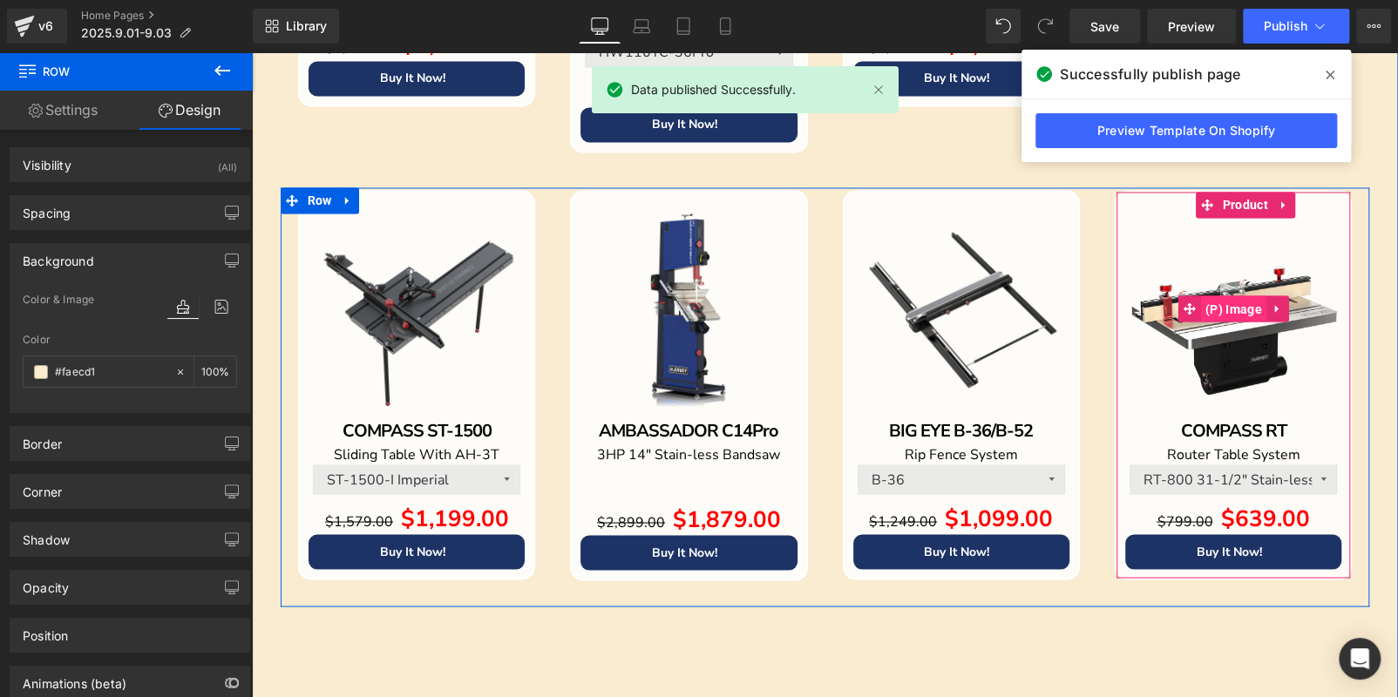
click at [1223, 310] on span "(P) Image" at bounding box center [1233, 308] width 65 height 26
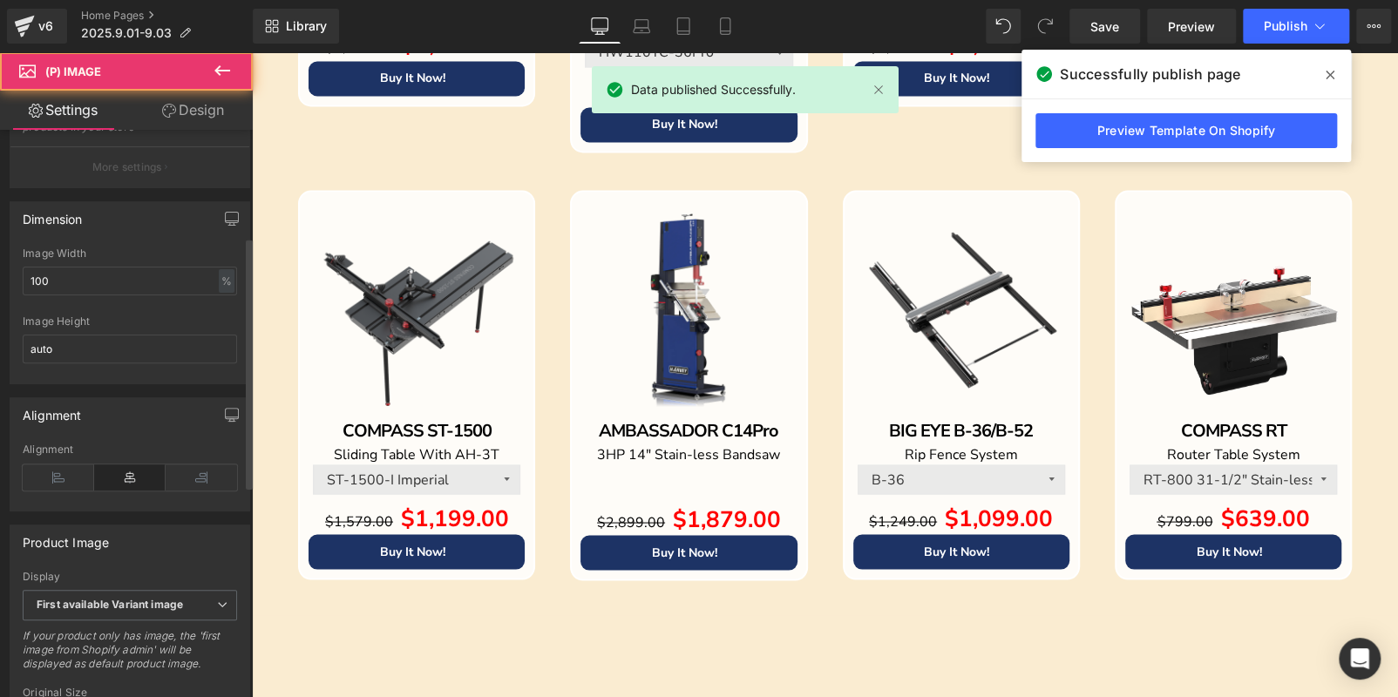
scroll to position [523, 0]
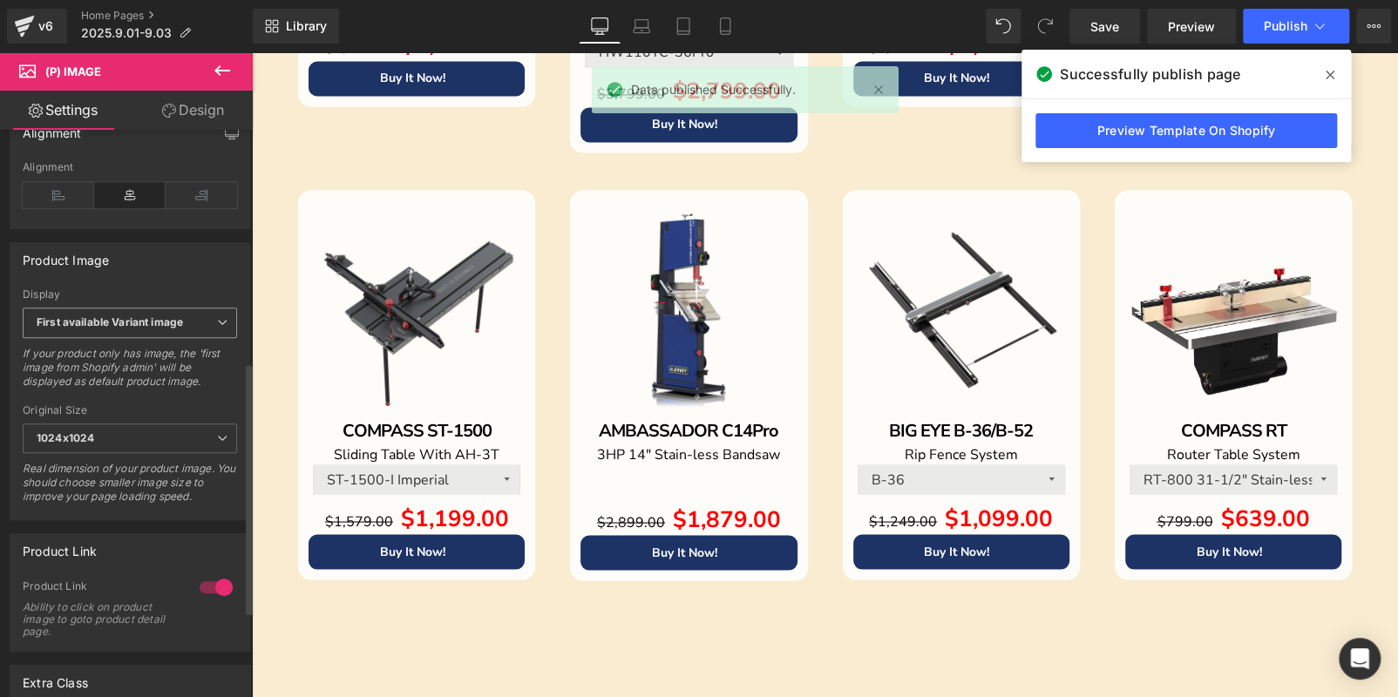
click at [148, 328] on b "First available Variant image" at bounding box center [110, 322] width 146 height 13
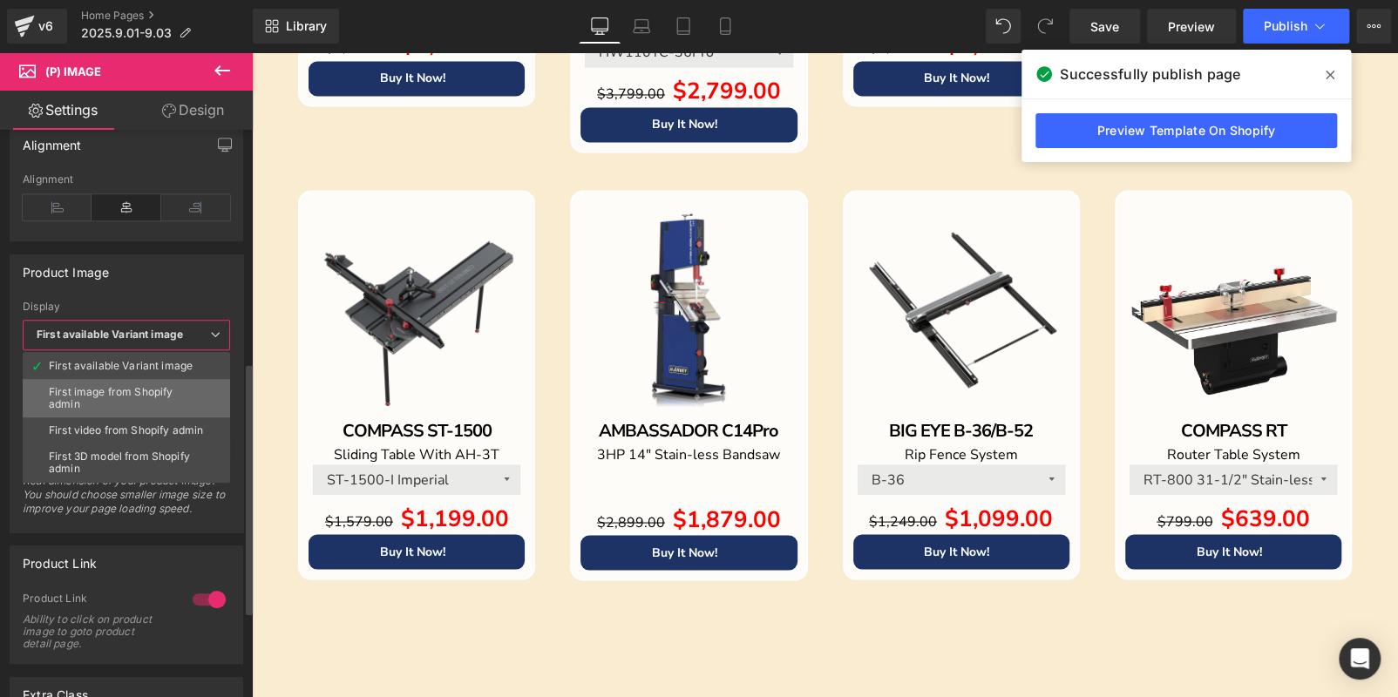
click at [149, 386] on div "First image from Shopify admin" at bounding box center [126, 398] width 155 height 24
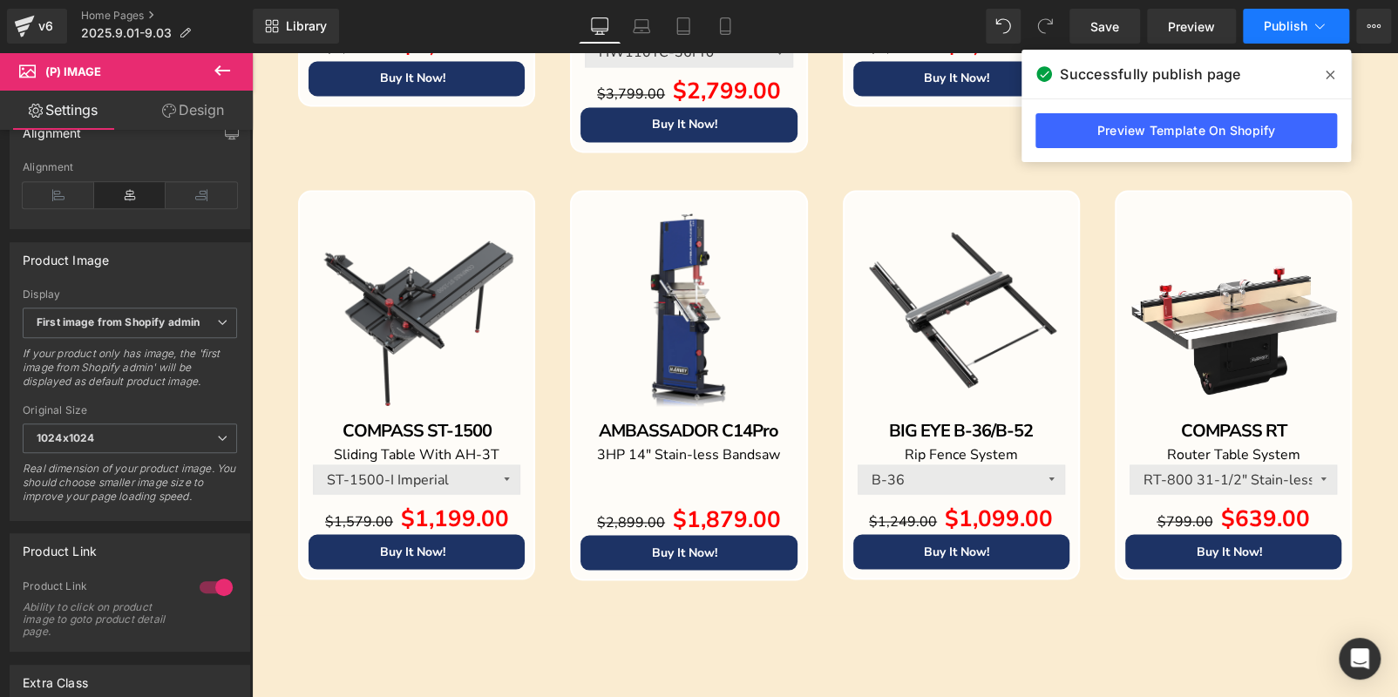
click at [1266, 37] on button "Publish" at bounding box center [1296, 26] width 106 height 35
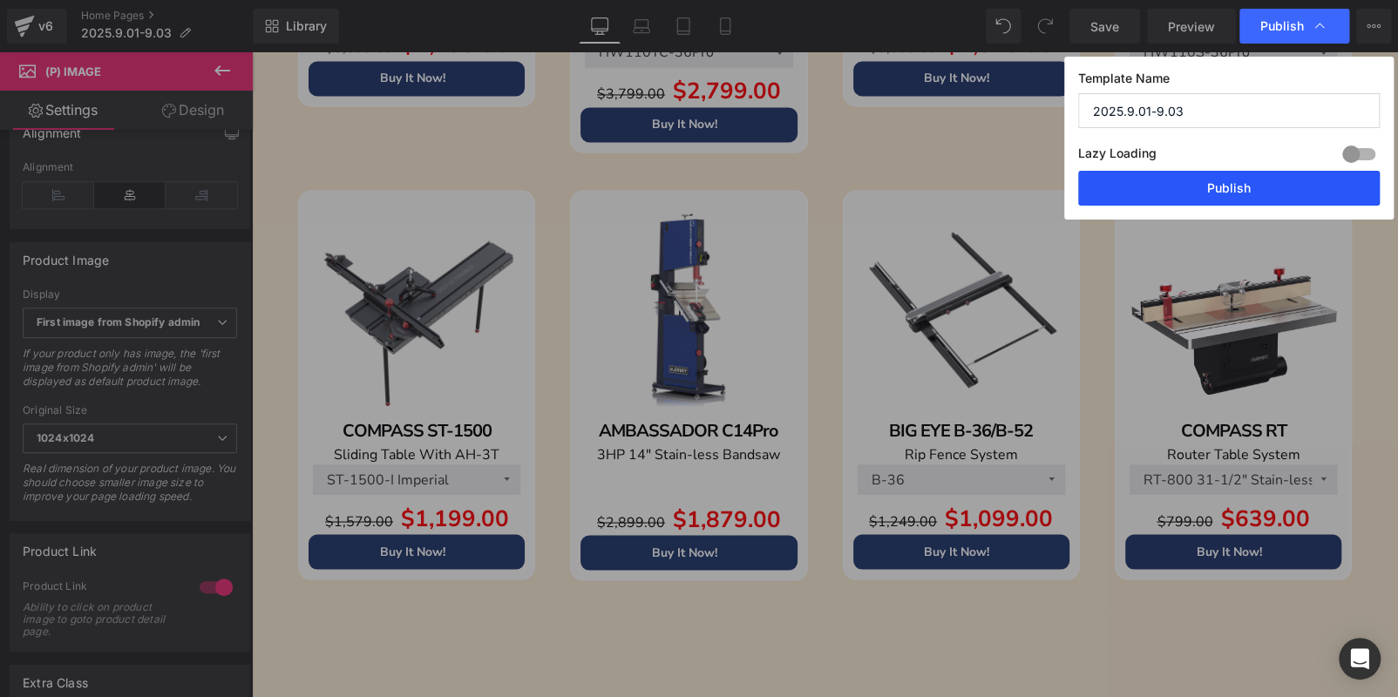
click at [1267, 179] on button "Publish" at bounding box center [1229, 188] width 302 height 35
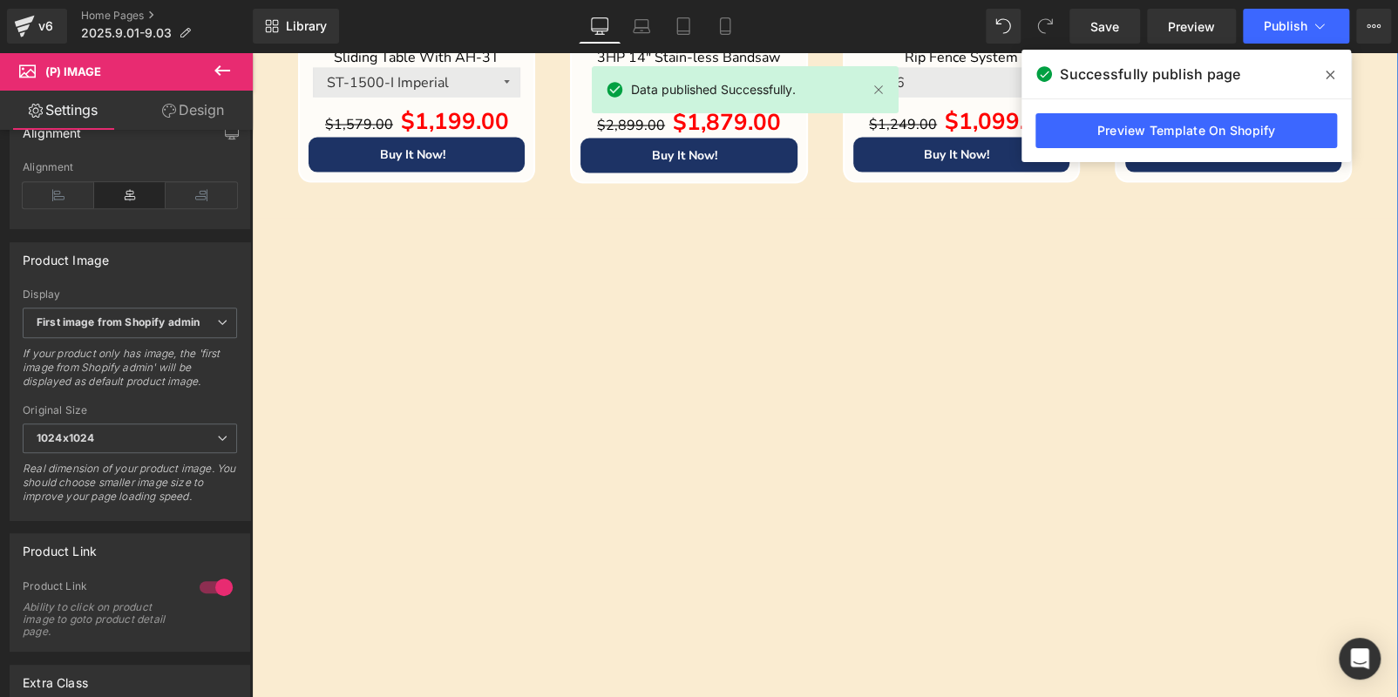
scroll to position [2179, 0]
